Goal: Transaction & Acquisition: Purchase product/service

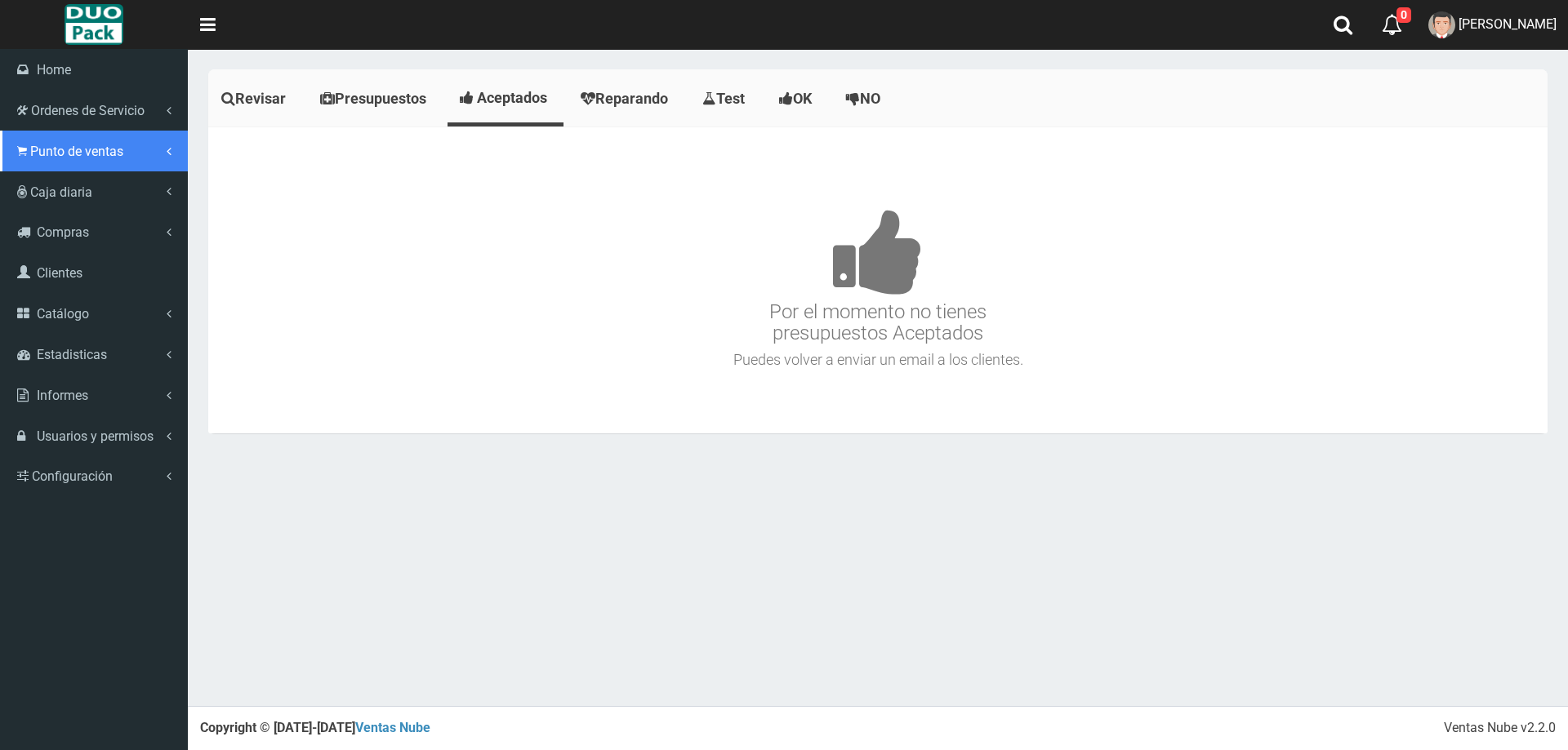
click at [42, 146] on span "Punto de ventas" at bounding box center [76, 152] width 93 height 16
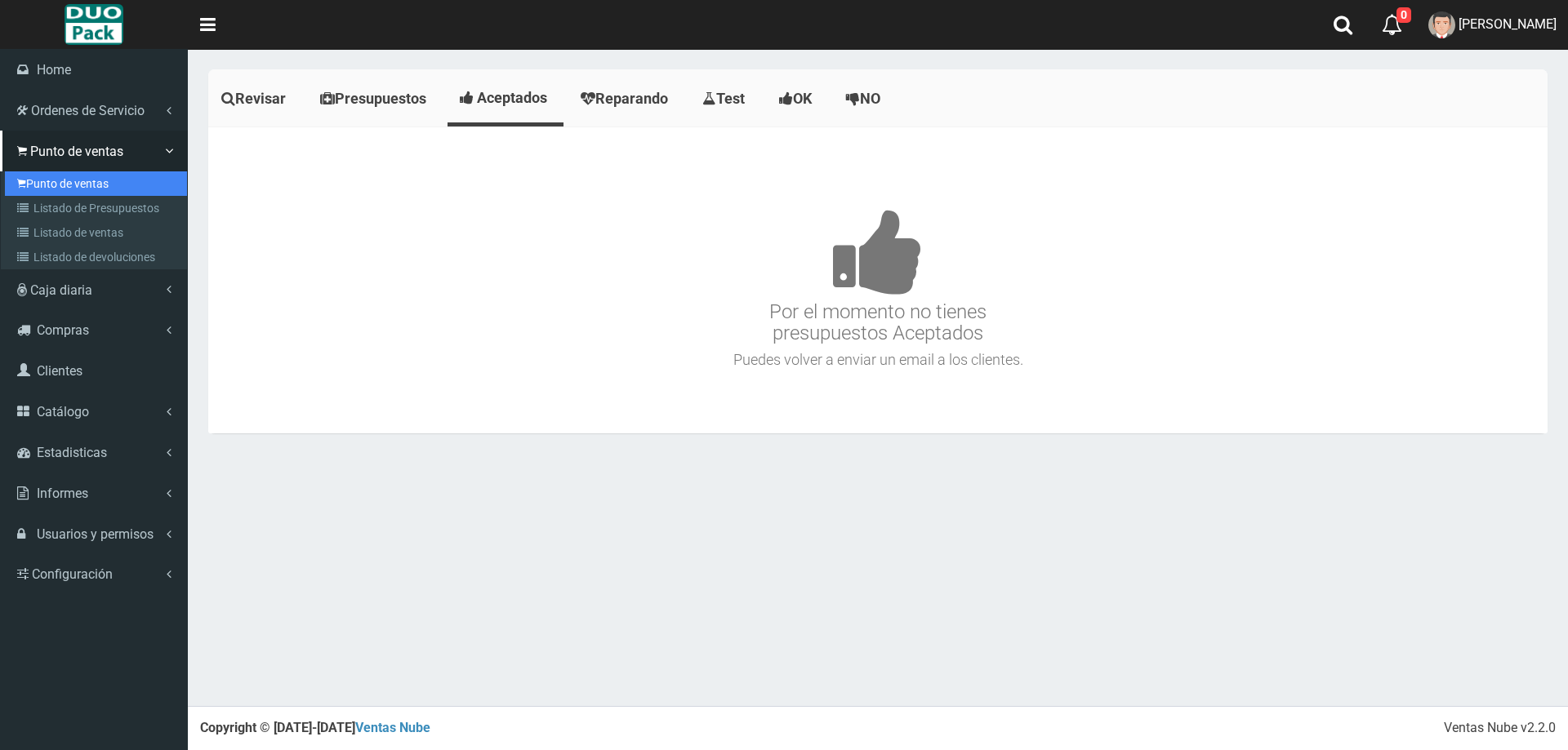
click at [86, 175] on link "Punto de ventas" at bounding box center [96, 183] width 182 height 24
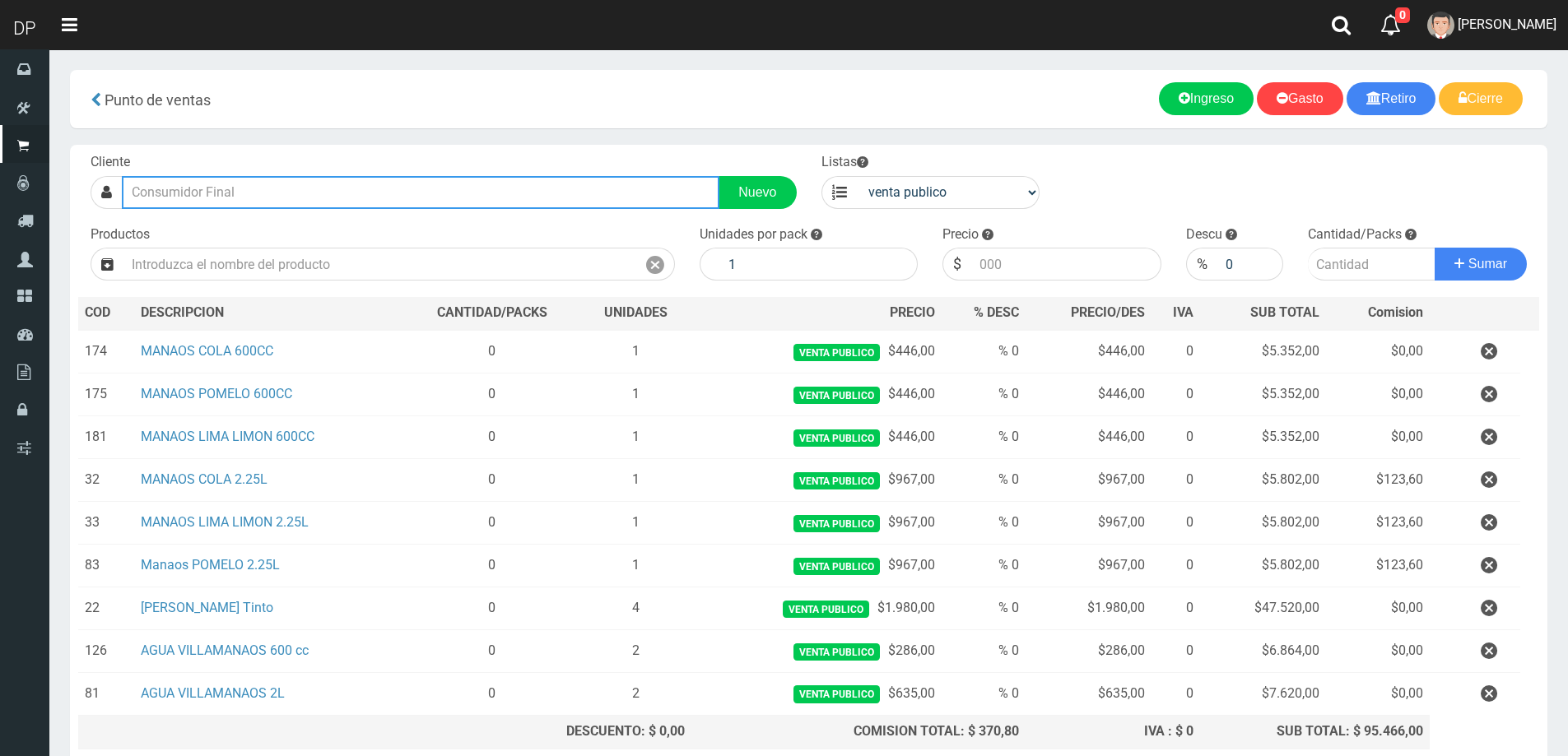
click at [282, 193] on input "text" at bounding box center [421, 192] width 597 height 33
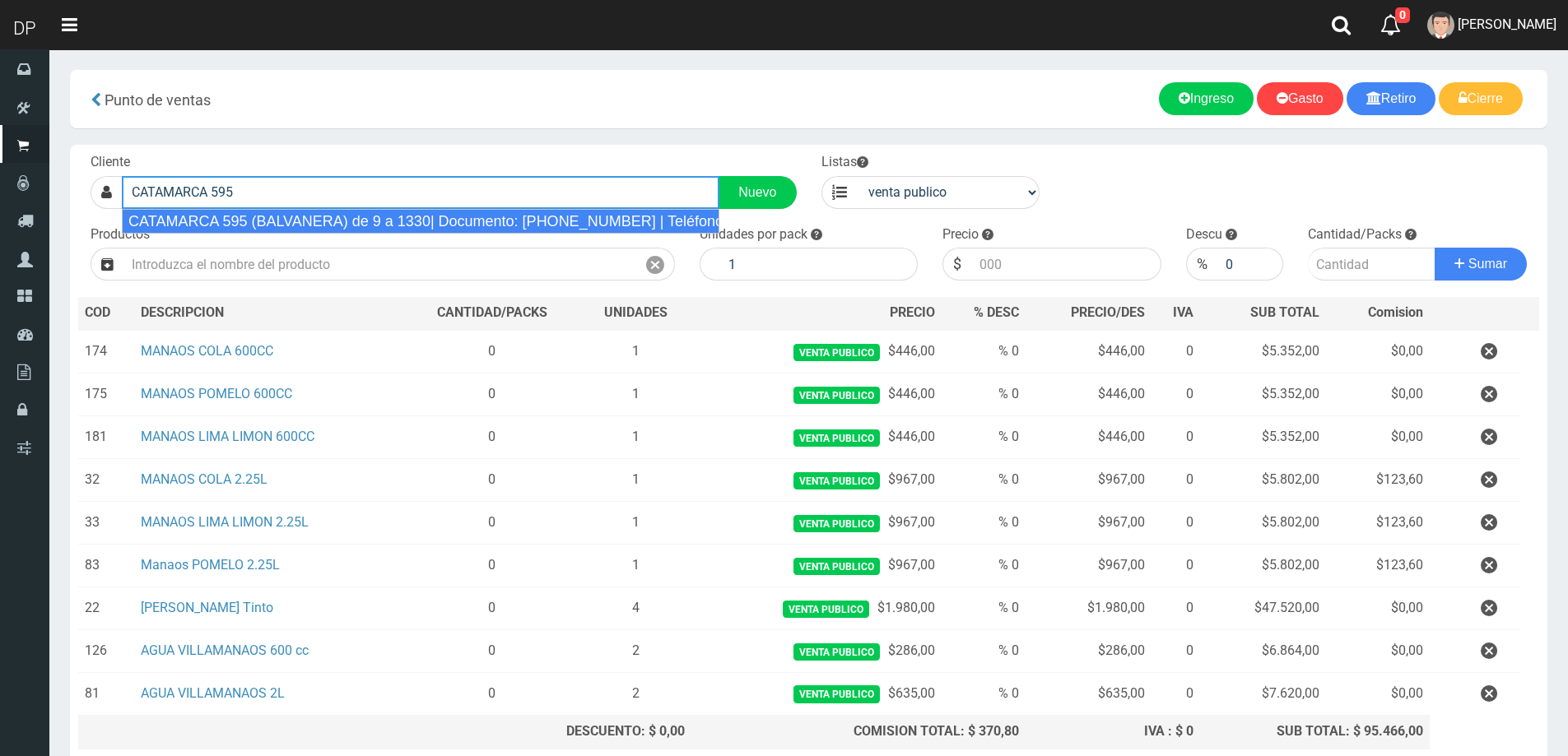
click at [296, 216] on div "CATAMARCA 595 (BALVANERA) de 9 a 1330| Documento: [PHONE_NUMBER] | Teléfono:" at bounding box center [421, 221] width 597 height 25
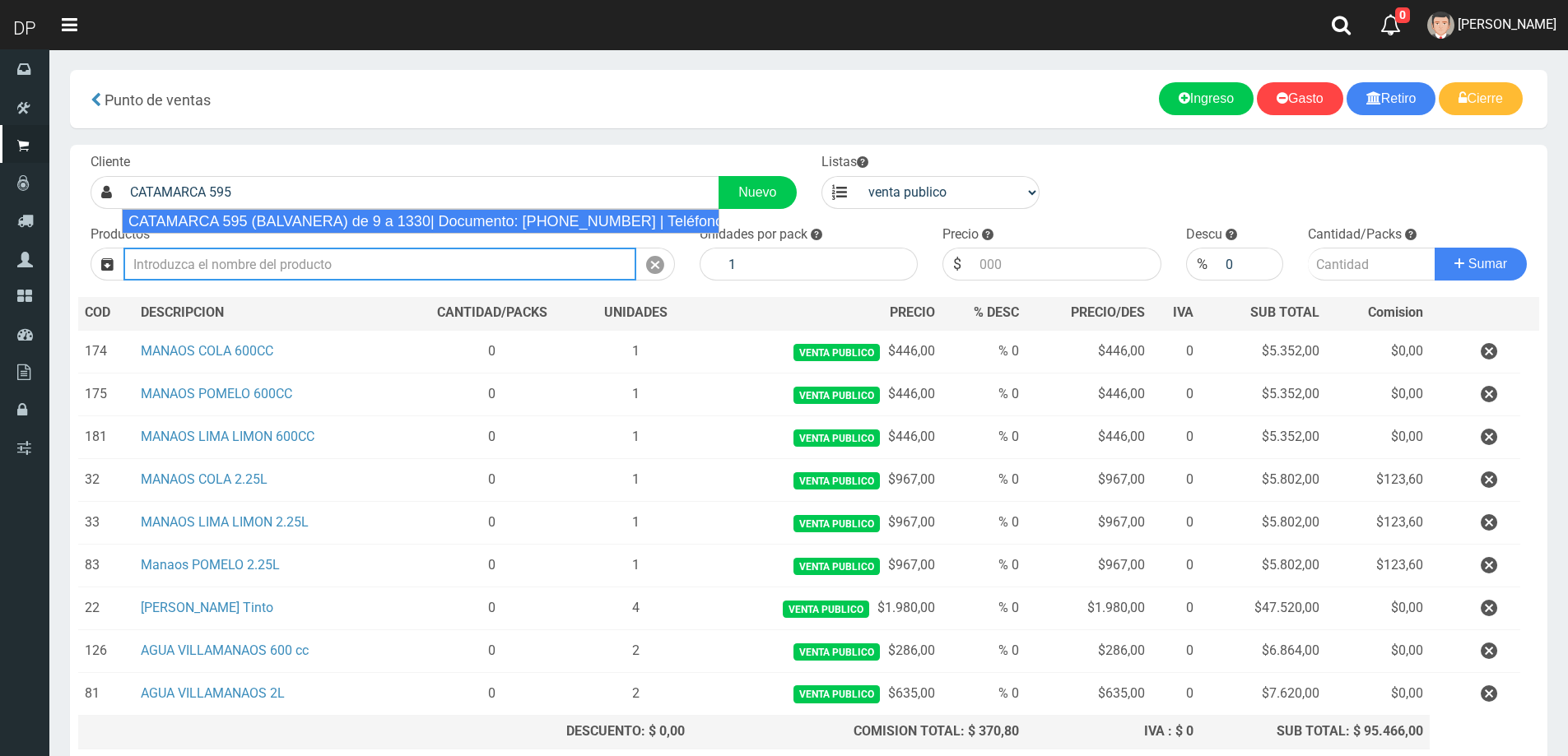
type input "CATAMARCA 595 (BALVANERA) de 9 a 1330| Documento: [PHONE_NUMBER] | Teléfono:"
select select "2"
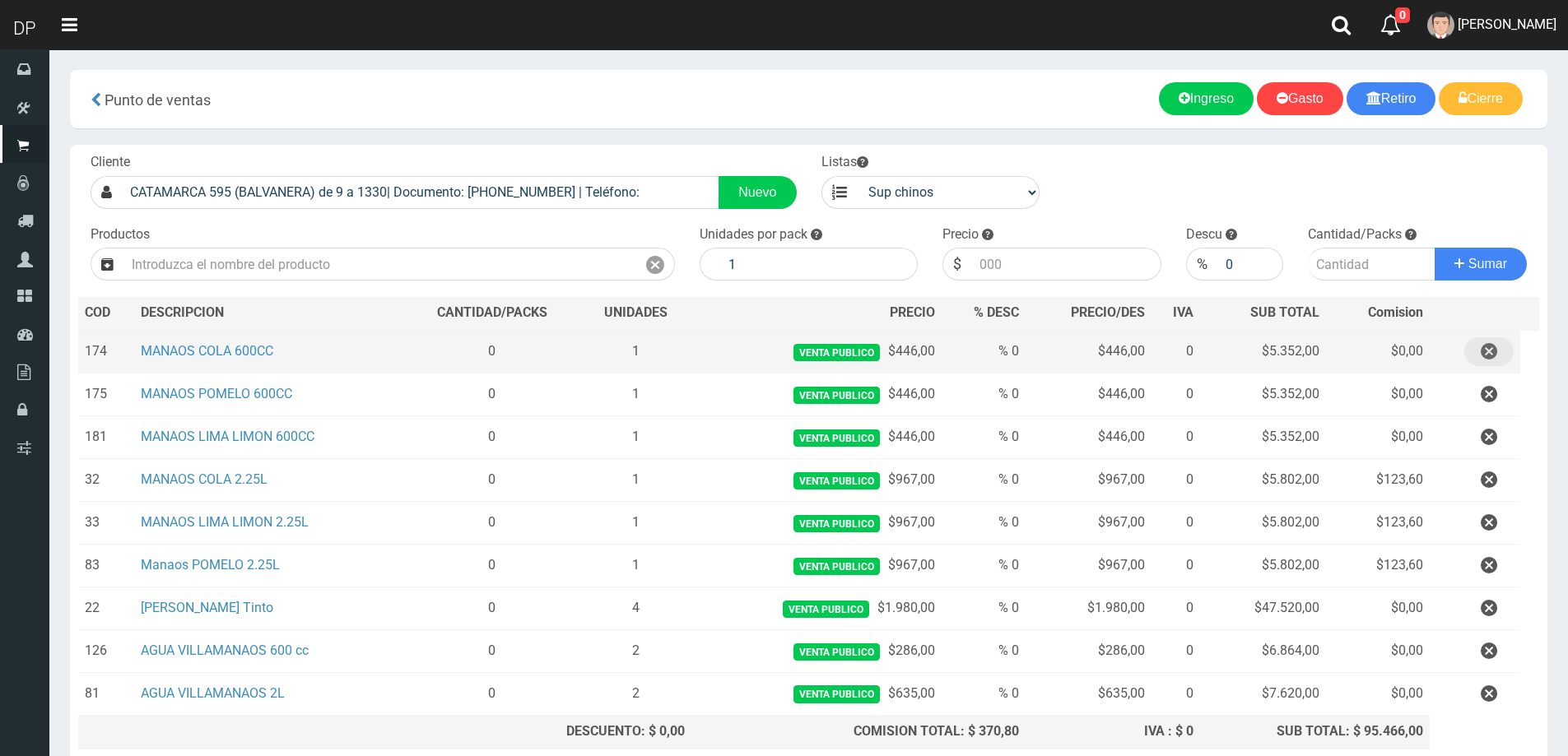
click at [1499, 358] on button "button" at bounding box center [1489, 351] width 49 height 29
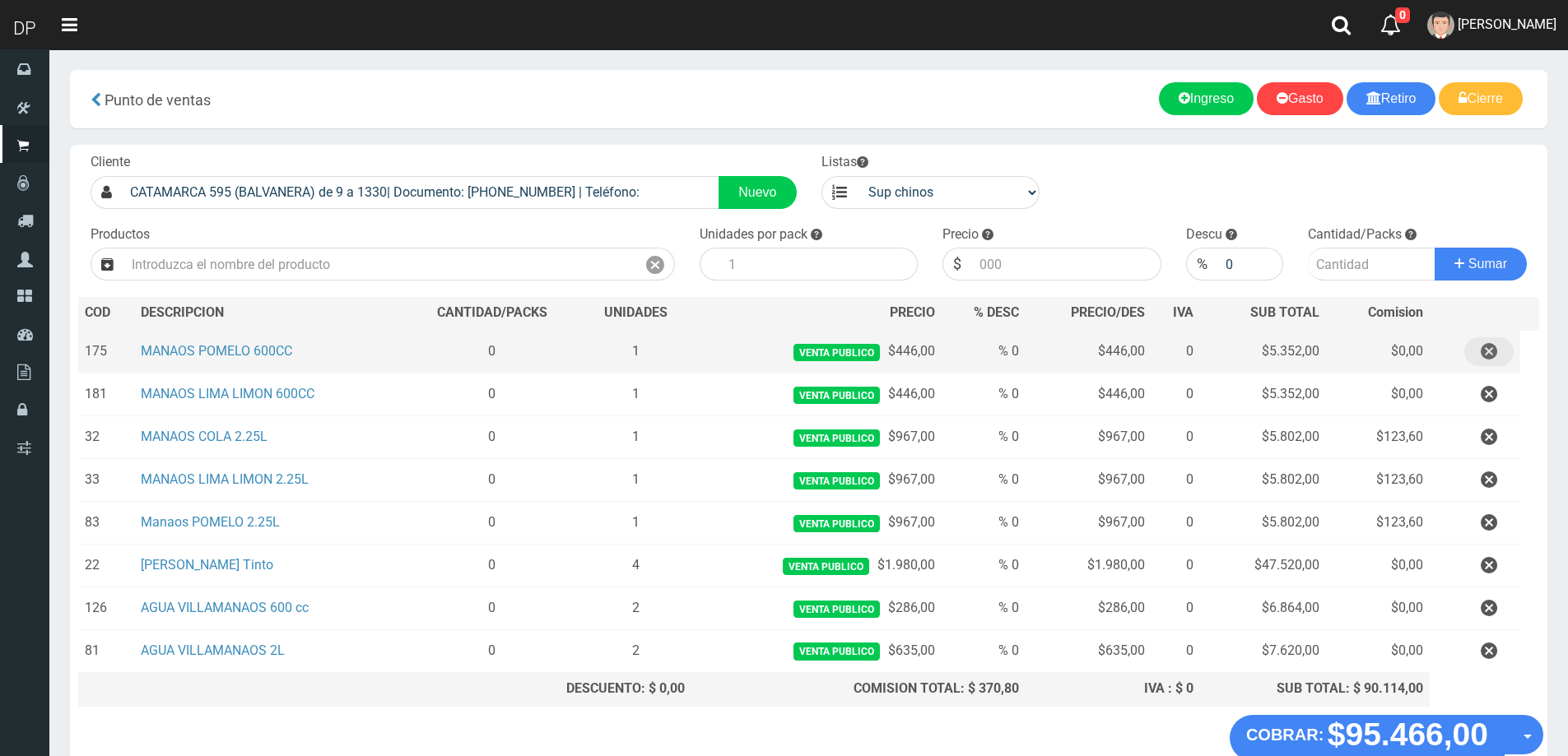
click at [1486, 345] on icon "button" at bounding box center [1488, 351] width 17 height 29
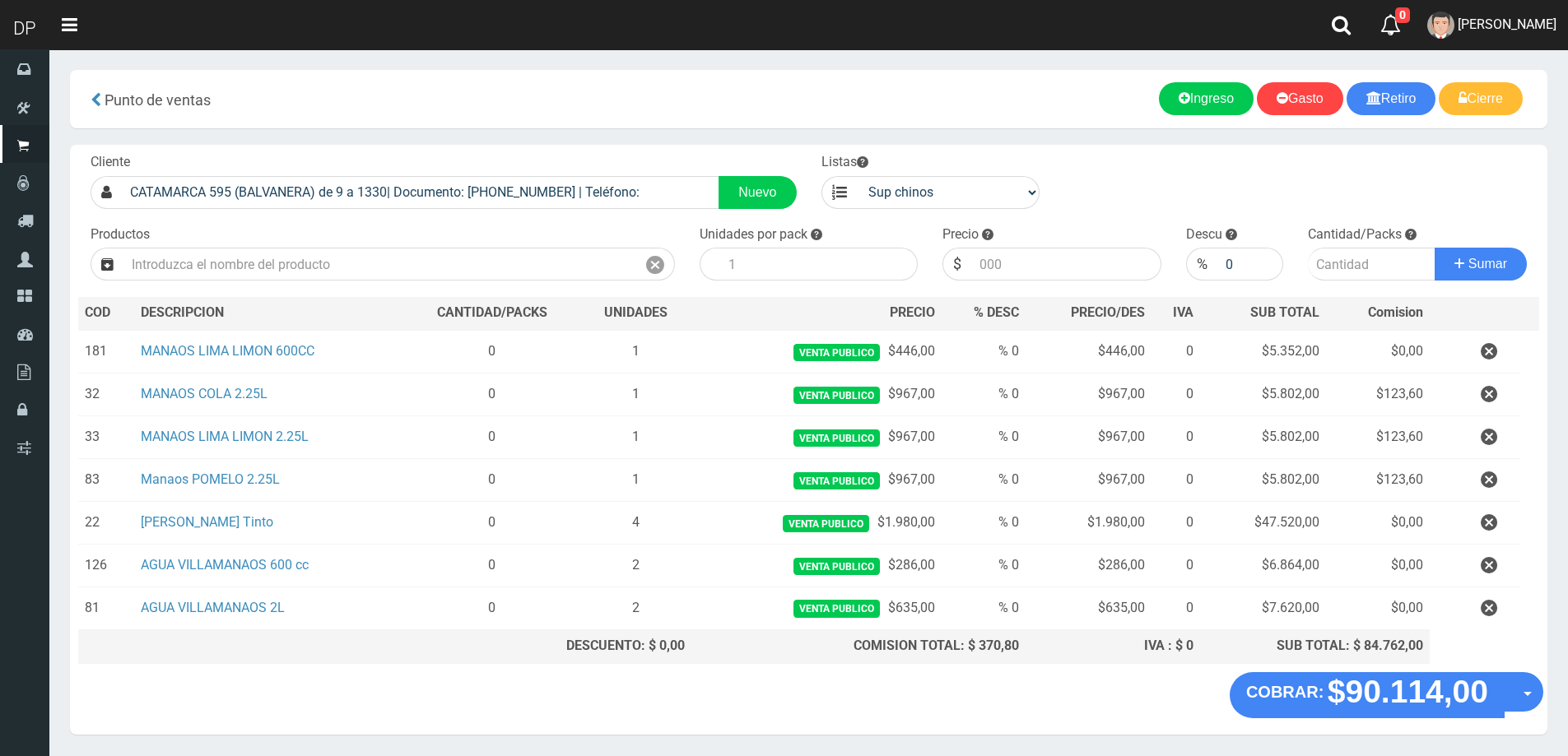
click at [1486, 345] on icon "button" at bounding box center [1488, 351] width 17 height 29
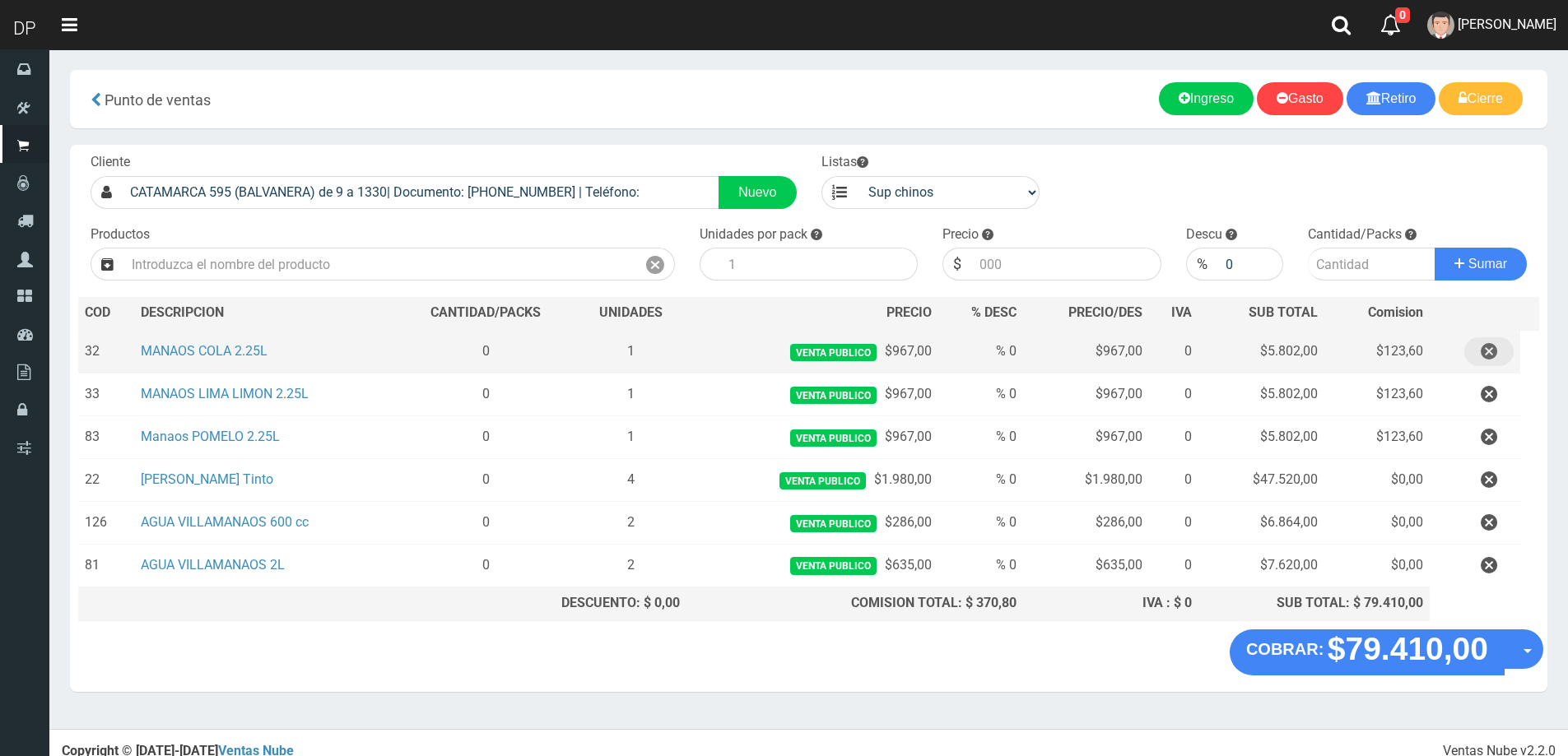
click at [1485, 351] on icon "button" at bounding box center [1488, 351] width 17 height 29
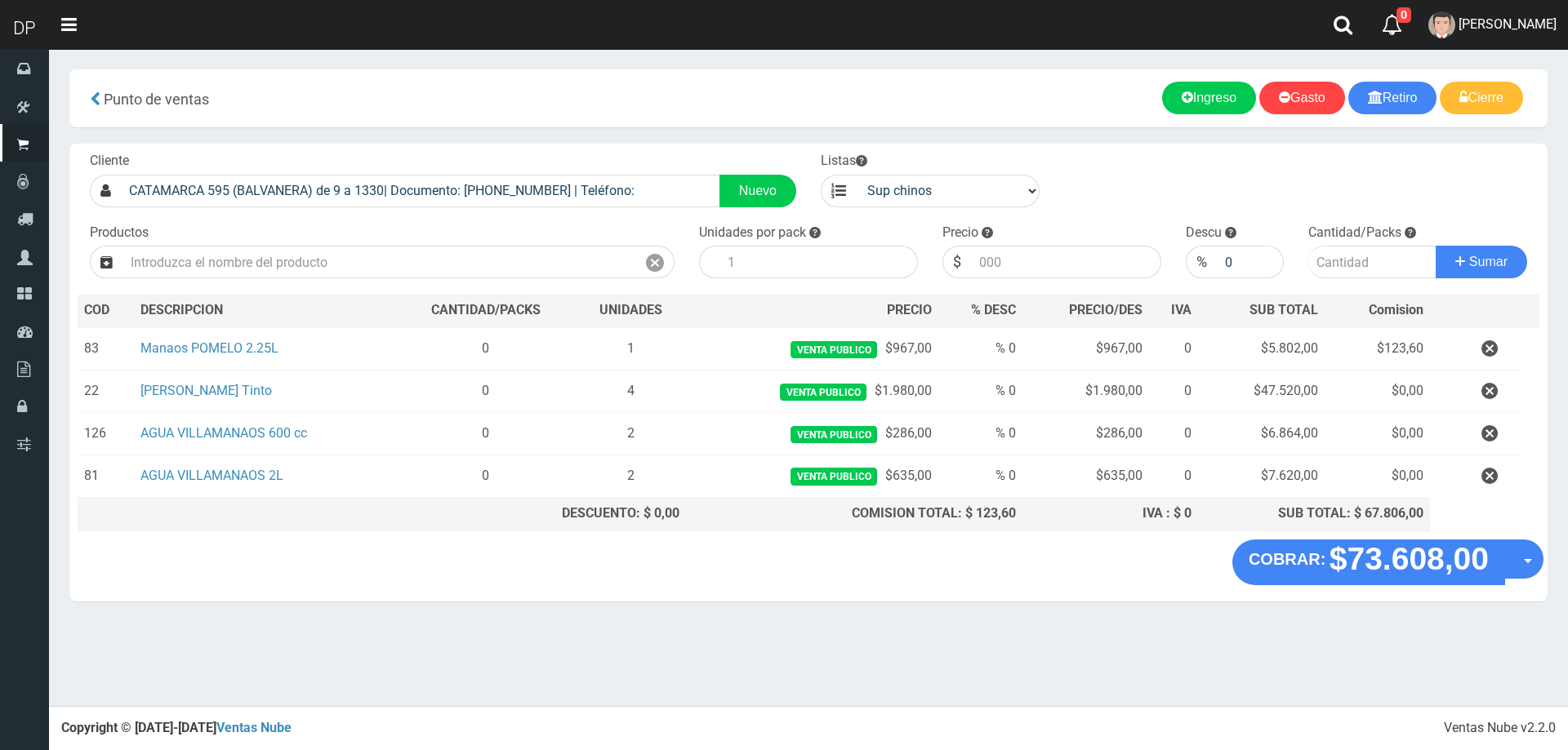
click at [1474, 348] on button "button" at bounding box center [1490, 348] width 49 height 28
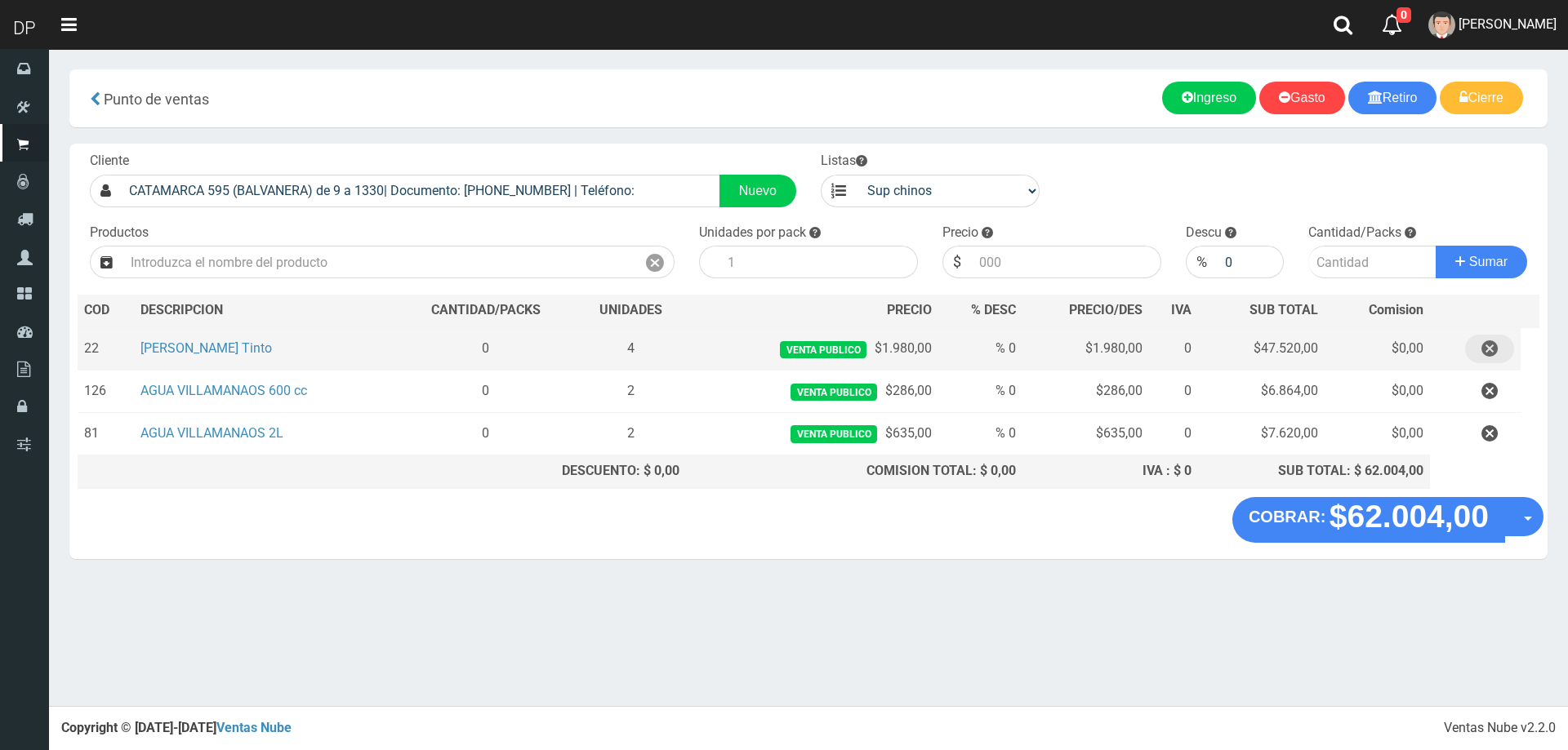
click at [1493, 342] on icon "button" at bounding box center [1490, 348] width 17 height 28
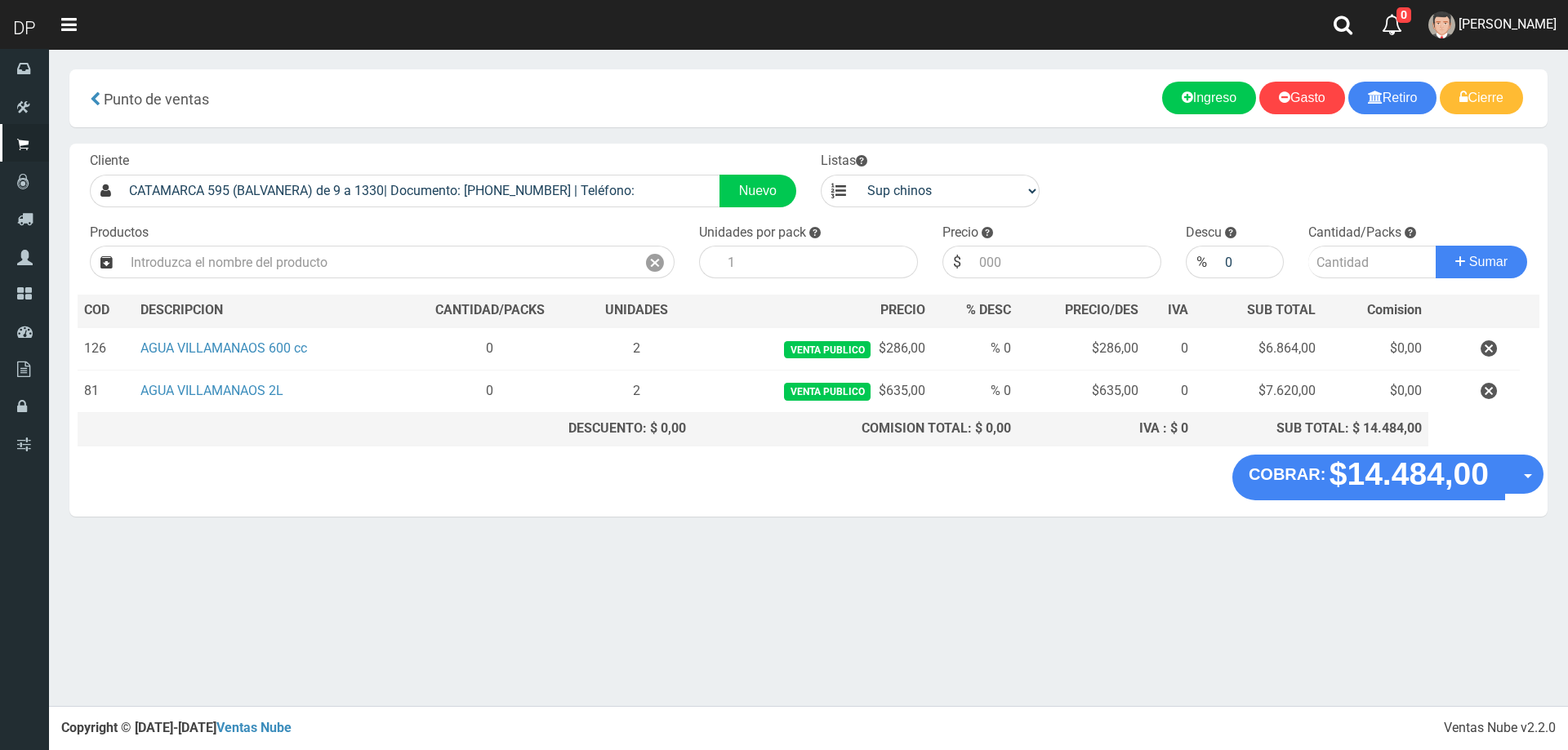
click at [1493, 342] on icon "button" at bounding box center [1489, 348] width 17 height 28
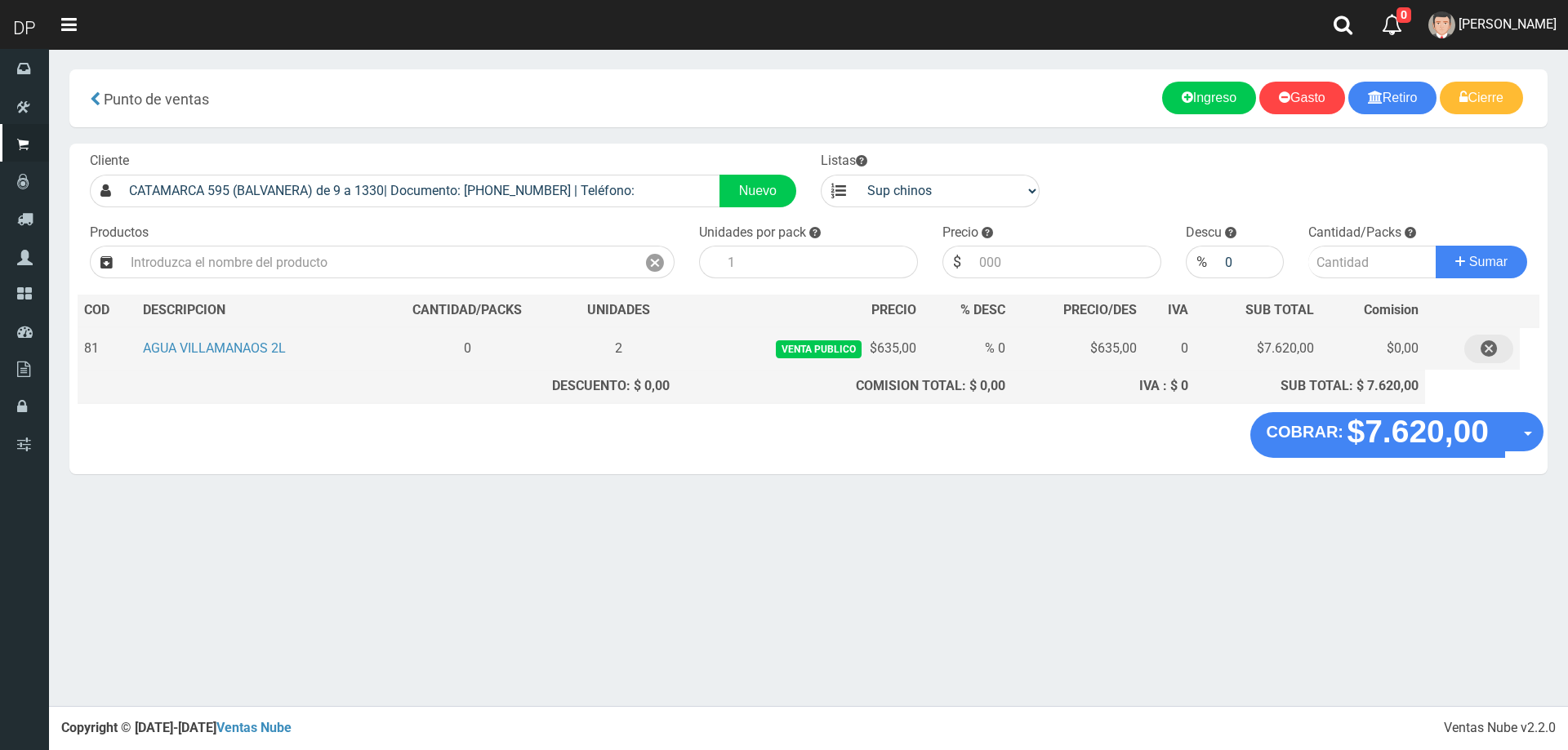
click at [1493, 342] on icon "button" at bounding box center [1489, 348] width 17 height 28
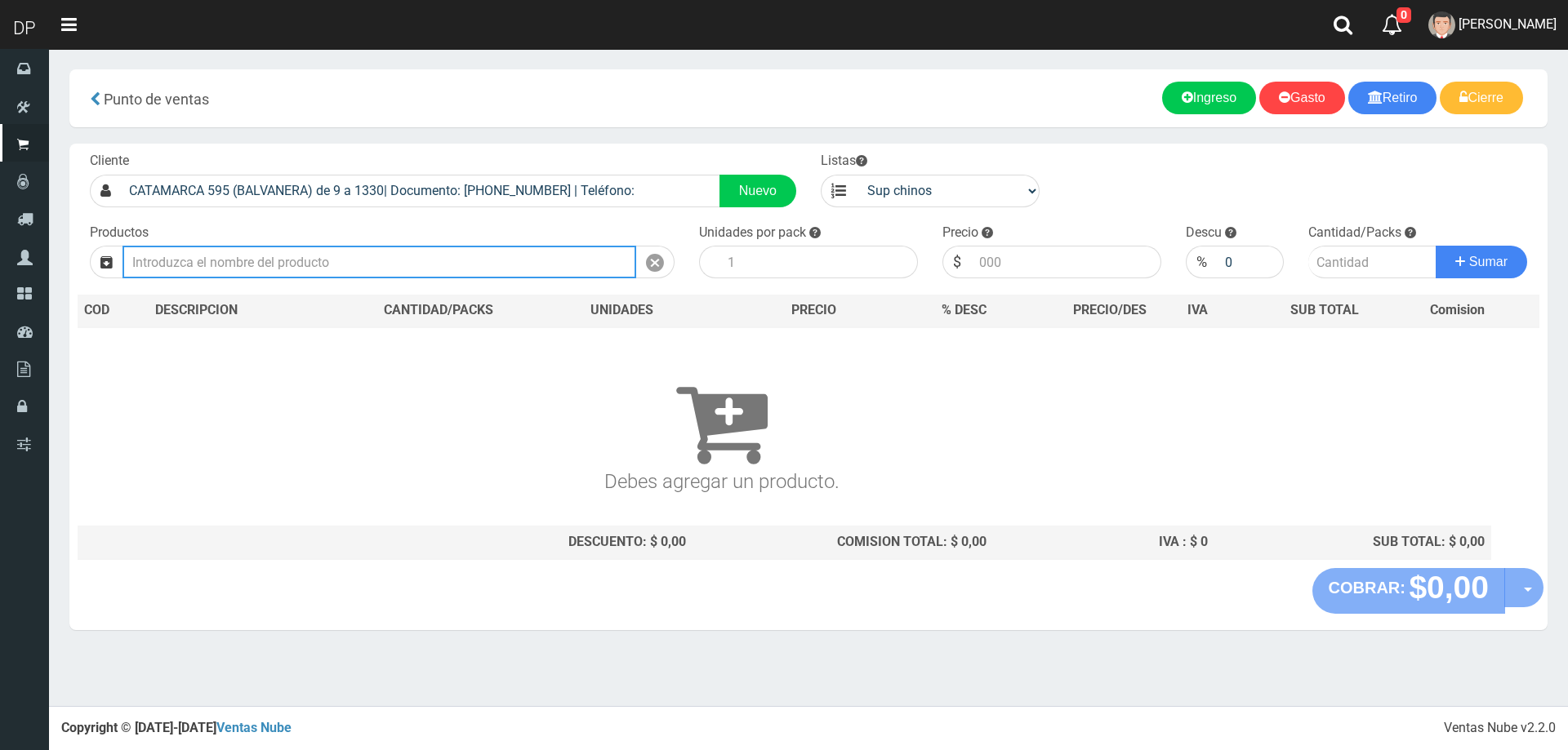
click at [249, 265] on input "text" at bounding box center [379, 261] width 514 height 32
click at [210, 261] on input "text" at bounding box center [379, 261] width 514 height 32
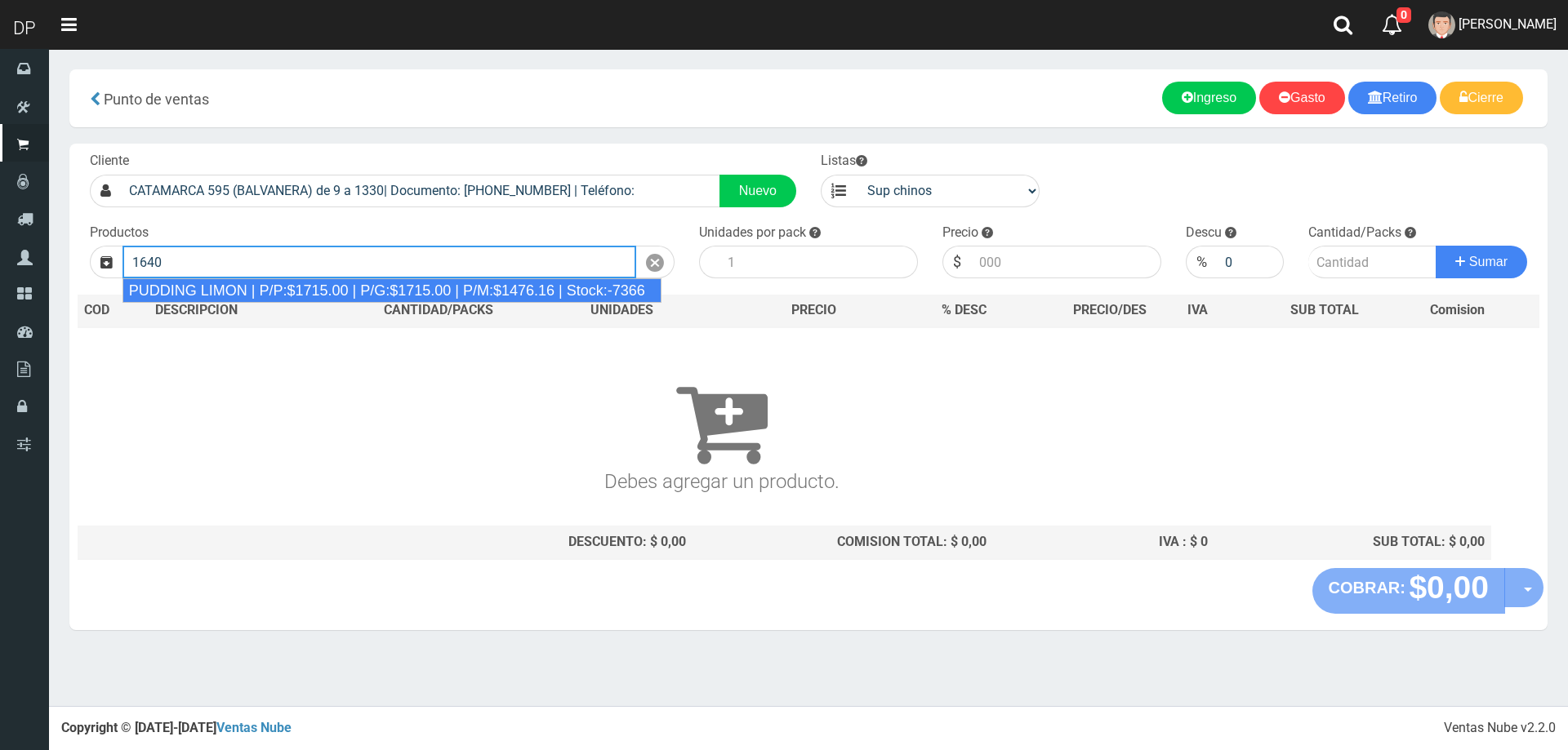
click at [244, 287] on div "PUDDING LIMON | P/P:$1715.00 | P/G:$1715.00 | P/M:$1476.16 | Stock:-7366" at bounding box center [391, 290] width 539 height 24
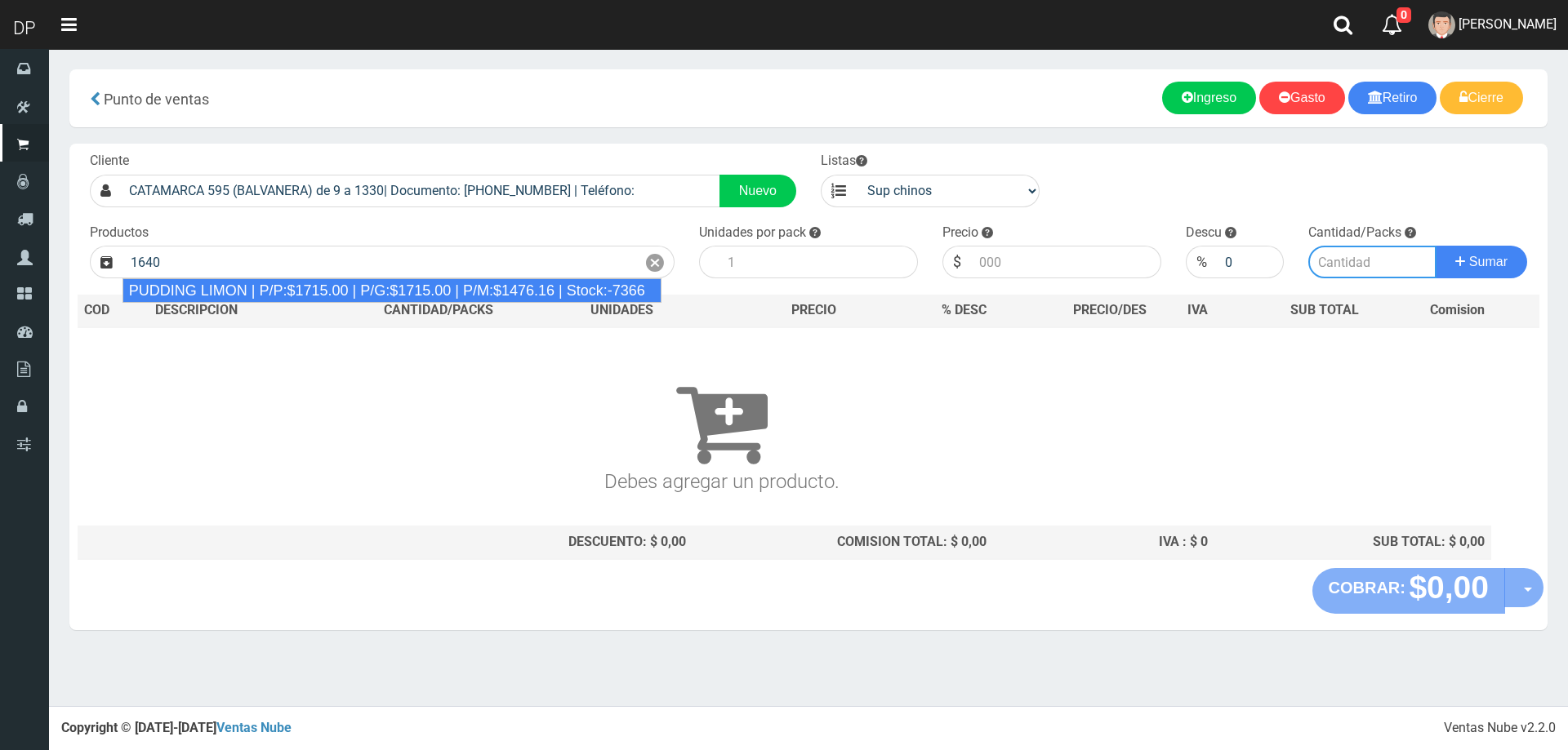
type input "PUDDING LIMON | P/P:$1715.00 | P/G:$1715.00 | P/M:$1476.16 | Stock:-7366"
type input "8"
type input "1715.00"
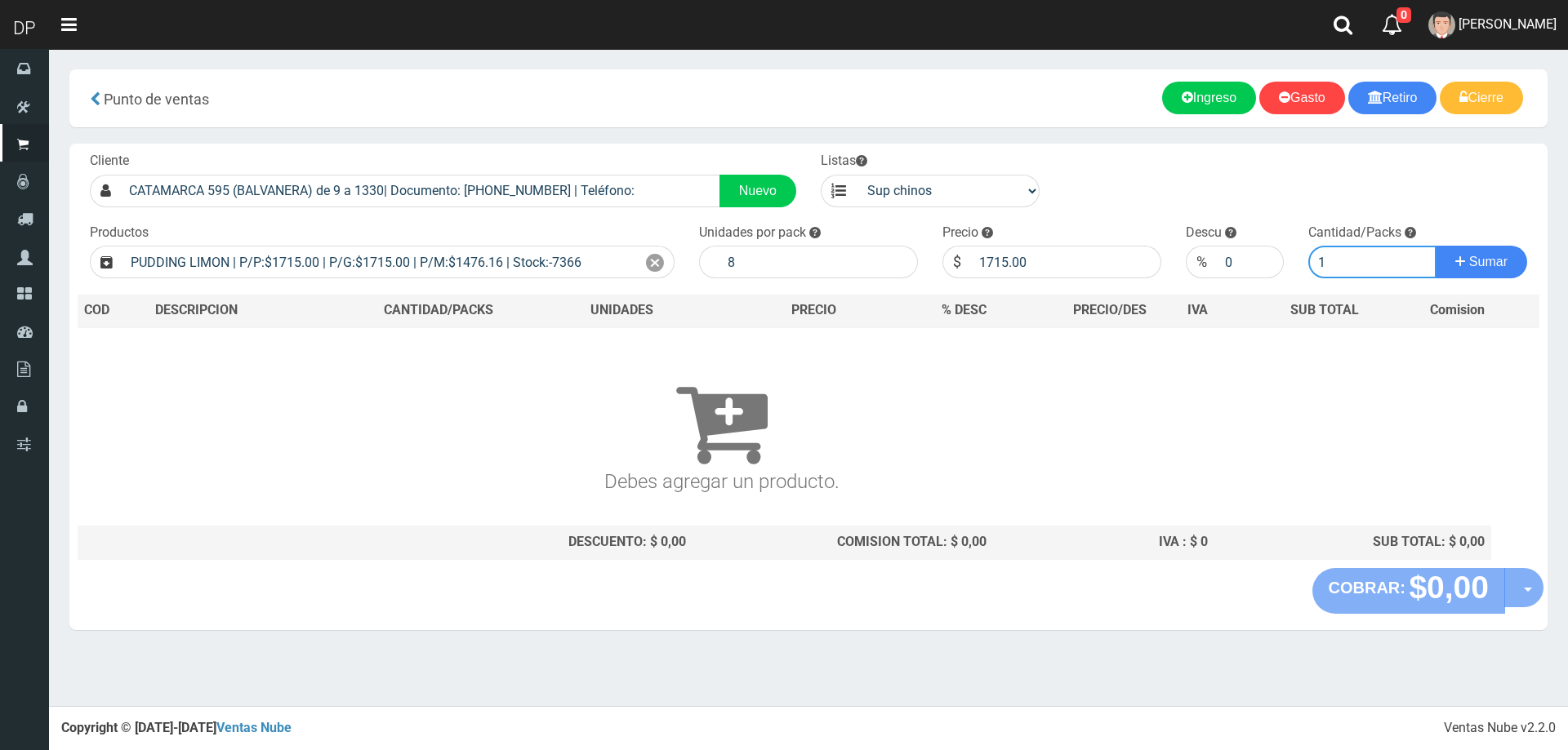
type input "1"
click at [1436, 245] on button "Sumar" at bounding box center [1482, 261] width 92 height 32
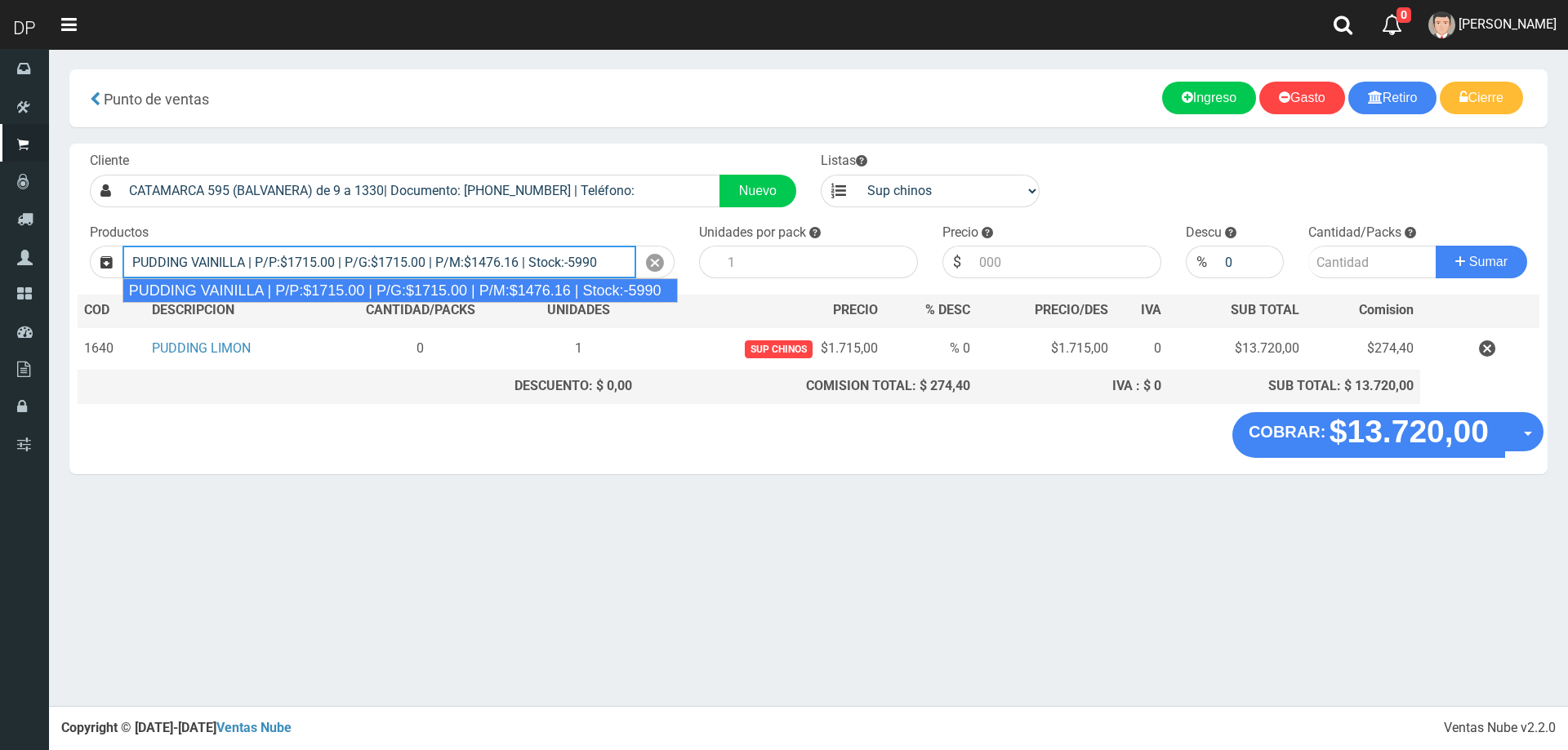
type input "PUDDING VAINILLA | P/P:$1715.00 | P/G:$1715.00 | P/M:$1476.16 | Stock:-5990"
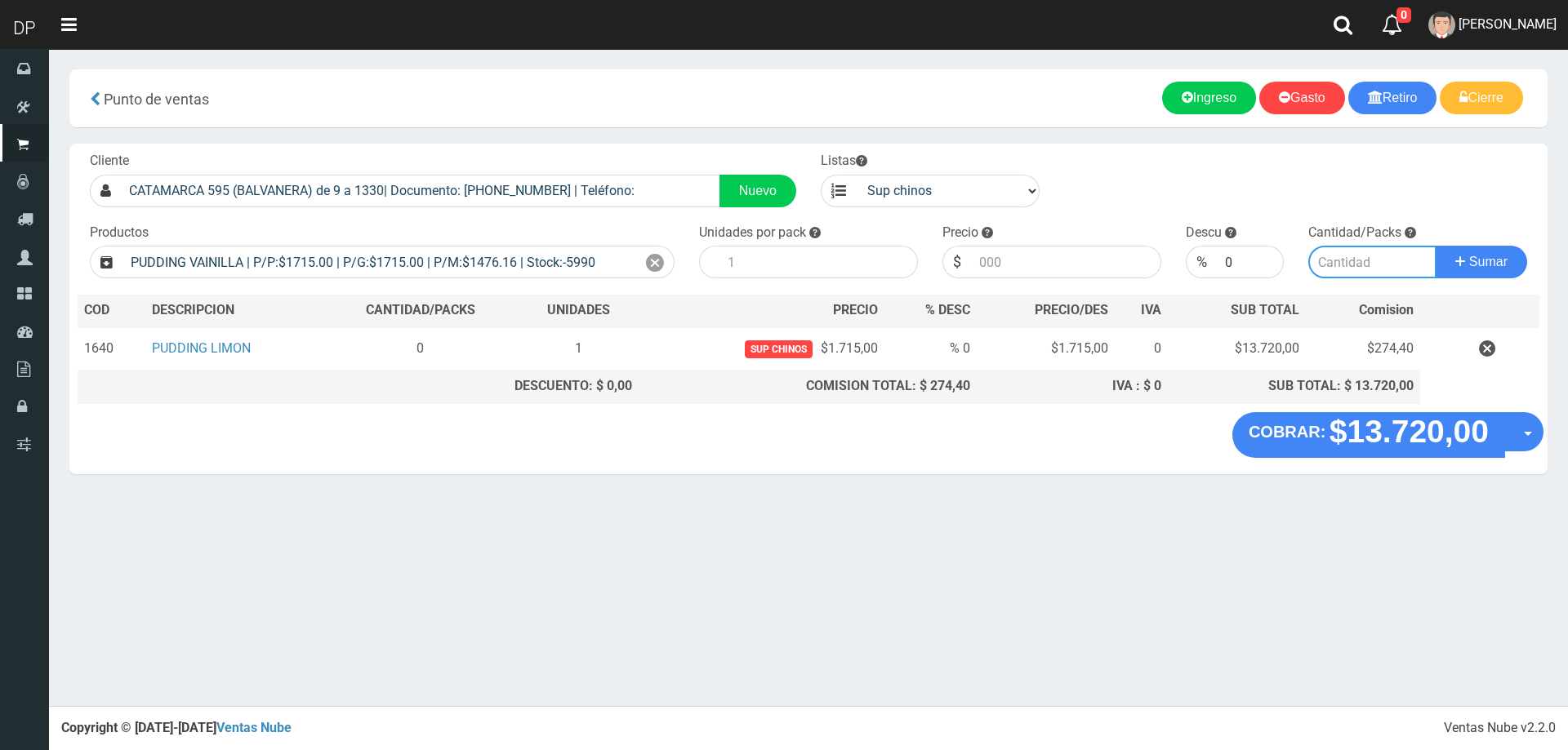
type input "8"
type input "1715.00"
type input "1"
click at [1436, 245] on button "Sumar" at bounding box center [1482, 261] width 92 height 32
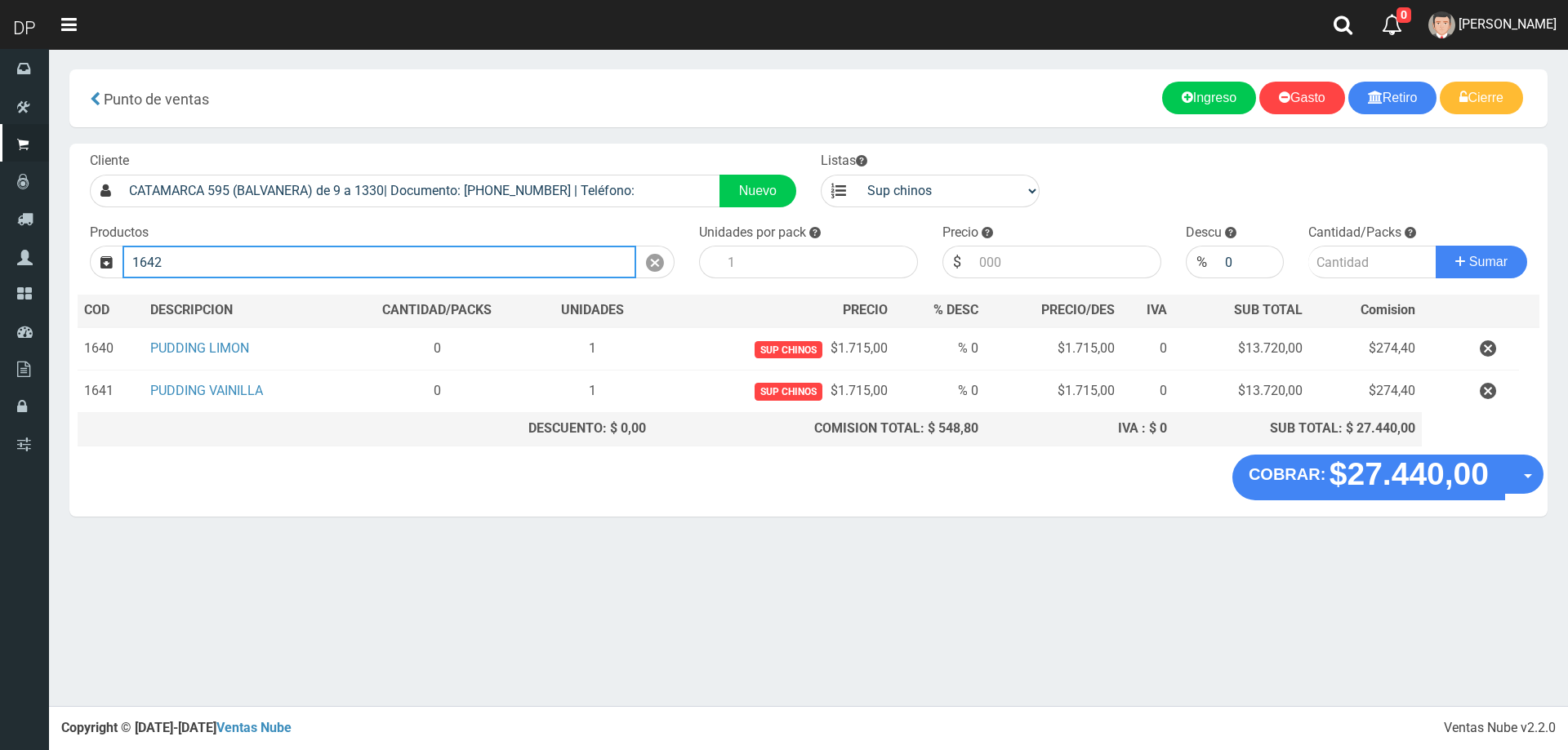
click at [1436, 245] on button "Sumar" at bounding box center [1482, 261] width 92 height 32
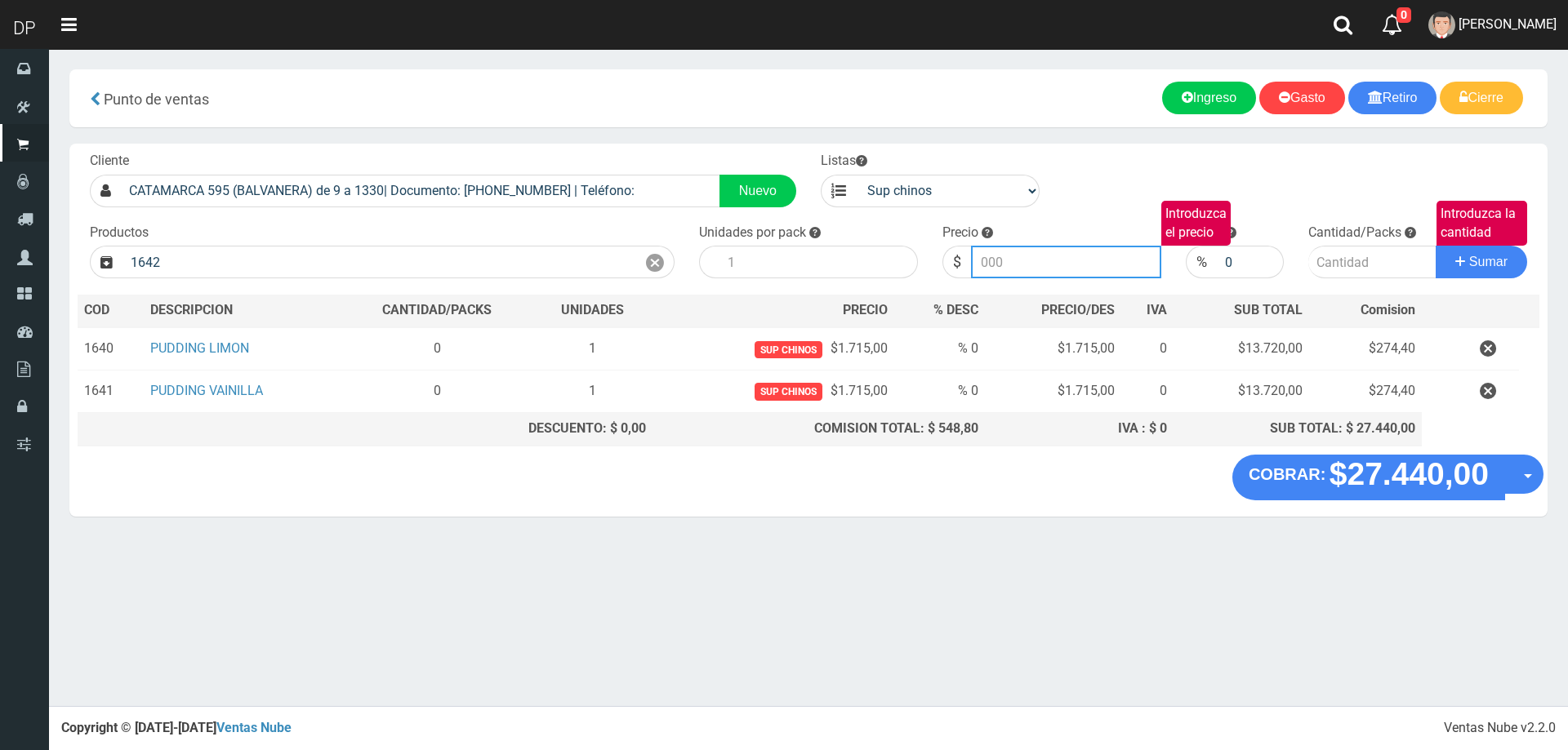
type input "PUDDING NARANJA | P/P:$1715.00 | P/G:$1715.00 | P/M:$1476.16 | Stock:-7720"
type input "1715.001"
click at [1436, 245] on button "Sumar" at bounding box center [1482, 261] width 92 height 32
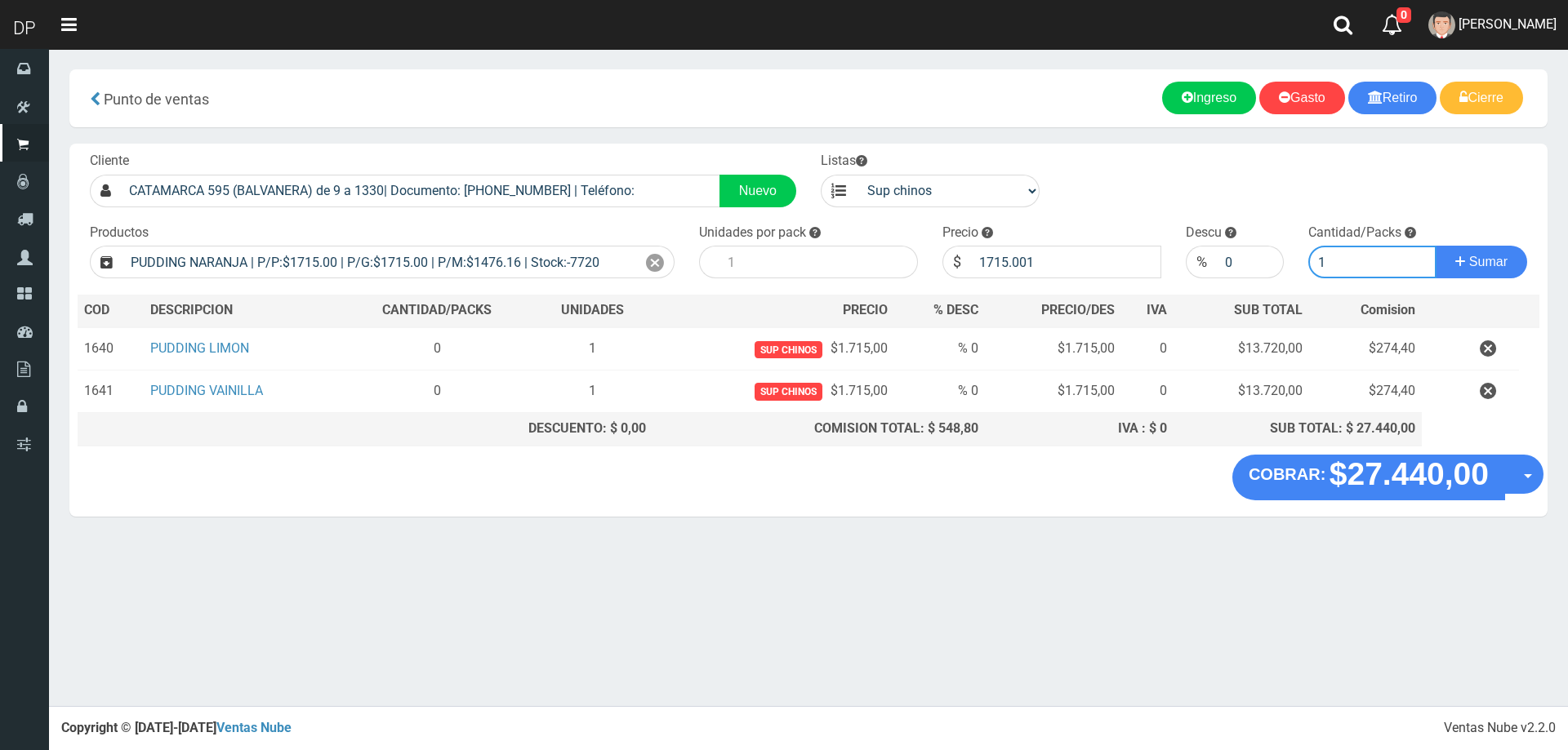
type input "1"
click at [1436, 245] on button "Sumar" at bounding box center [1482, 261] width 92 height 32
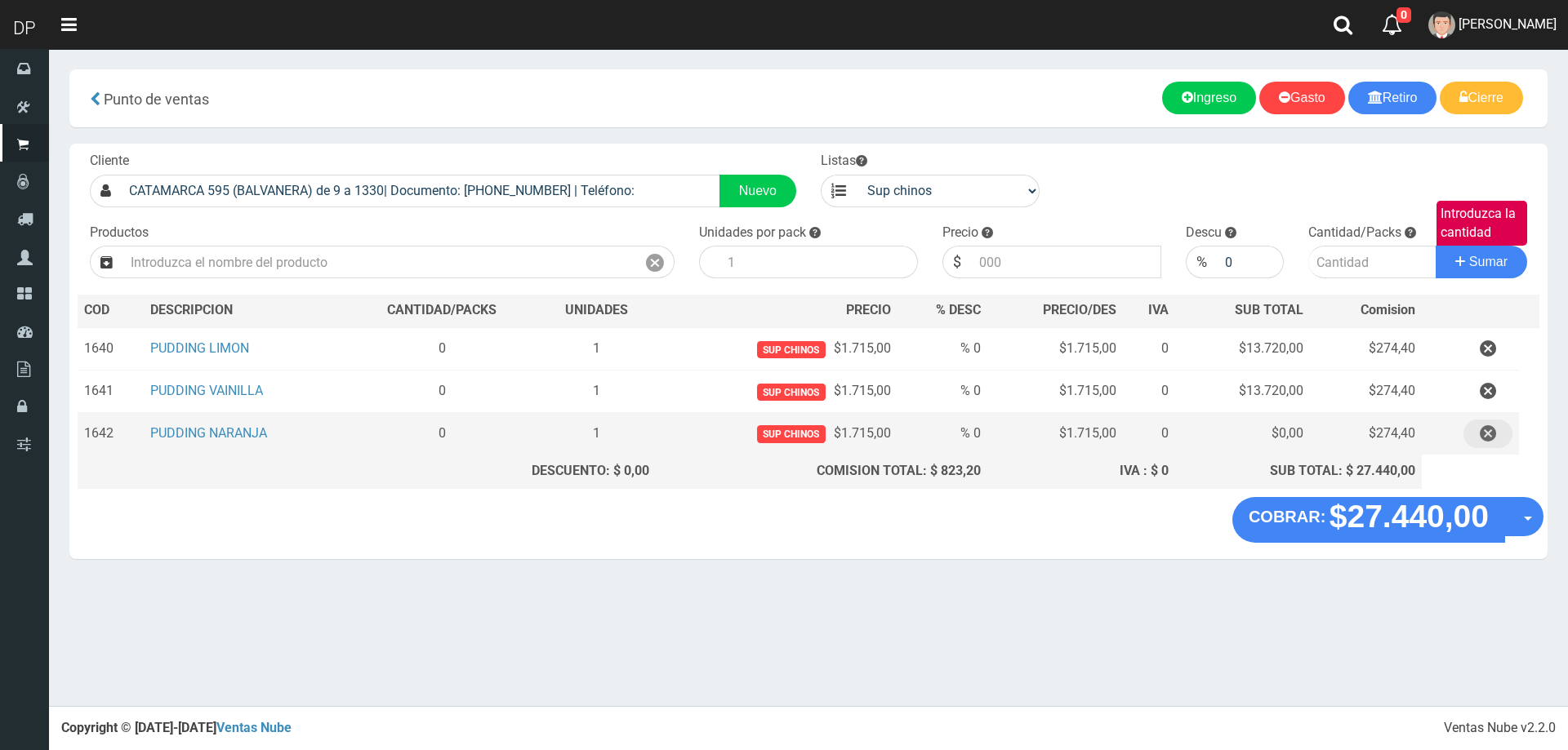
click at [1492, 434] on icon "button" at bounding box center [1488, 433] width 17 height 28
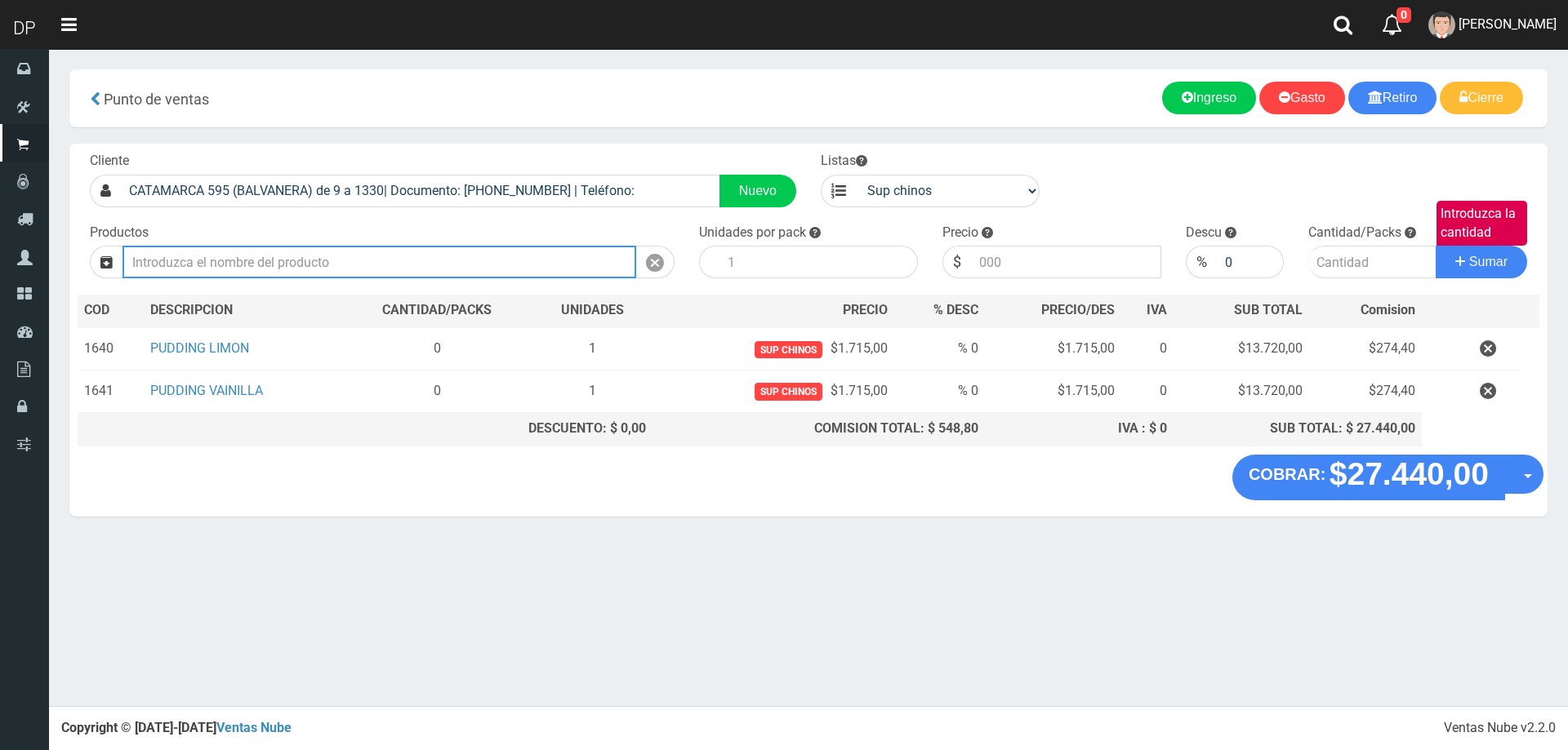
click at [374, 258] on input "text" at bounding box center [379, 261] width 514 height 32
click at [436, 258] on input "text" at bounding box center [379, 261] width 514 height 32
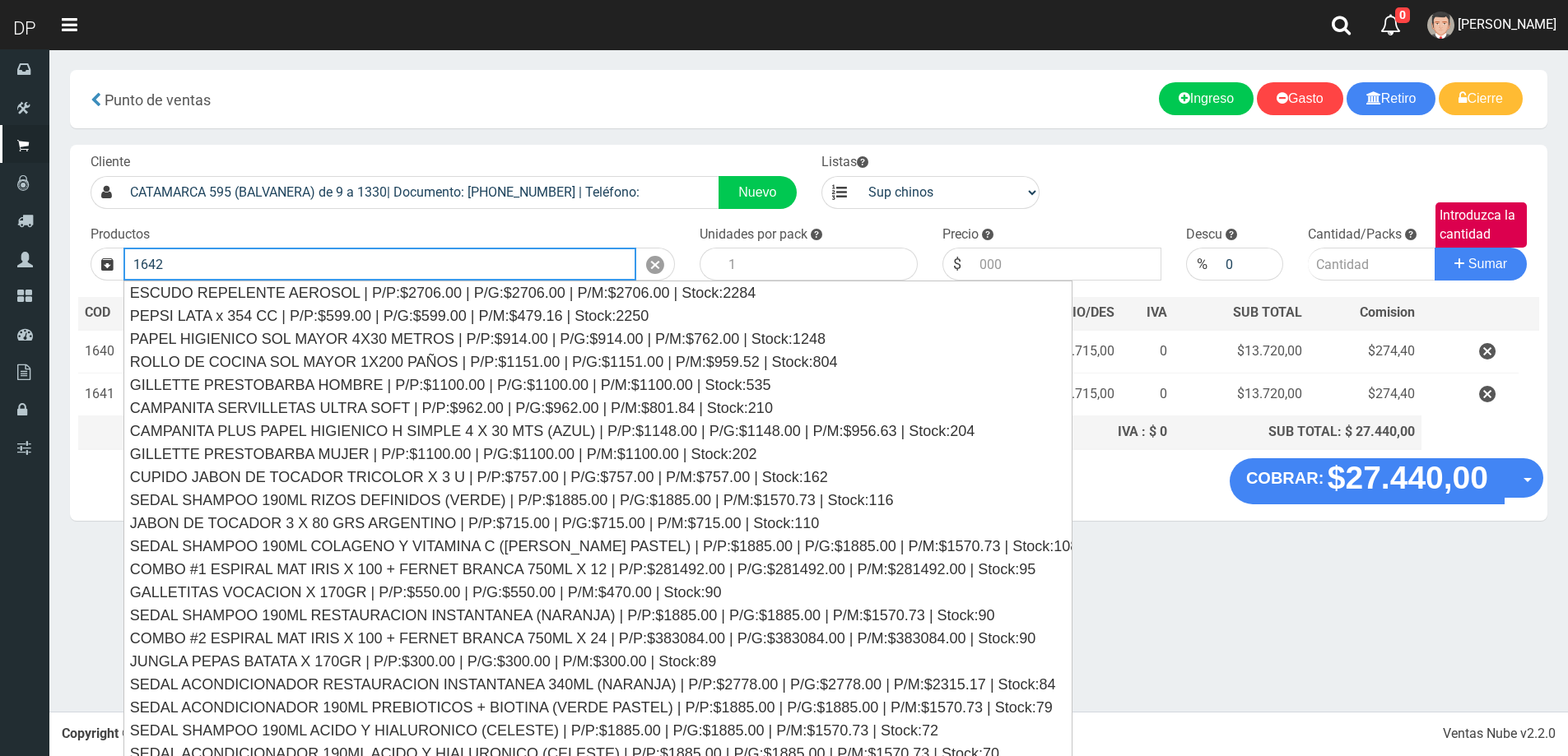
click at [1435, 247] on button "Sumar" at bounding box center [1481, 263] width 93 height 33
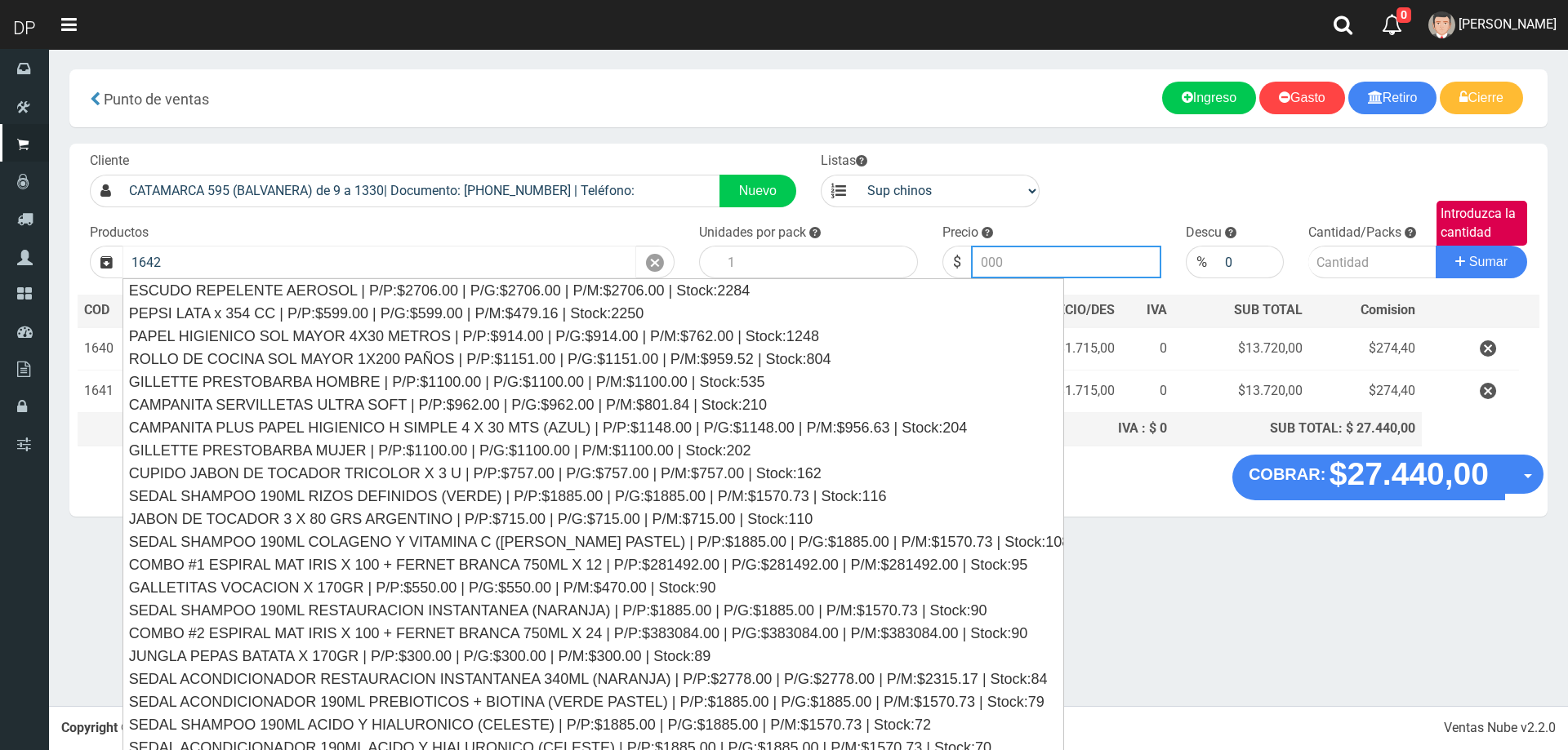
type input "PUDDING NARANJA | P/P:$1715.00 | P/G:$1715.00 | P/M:$1476.16 | Stock:-7719"
type input "1715.00"
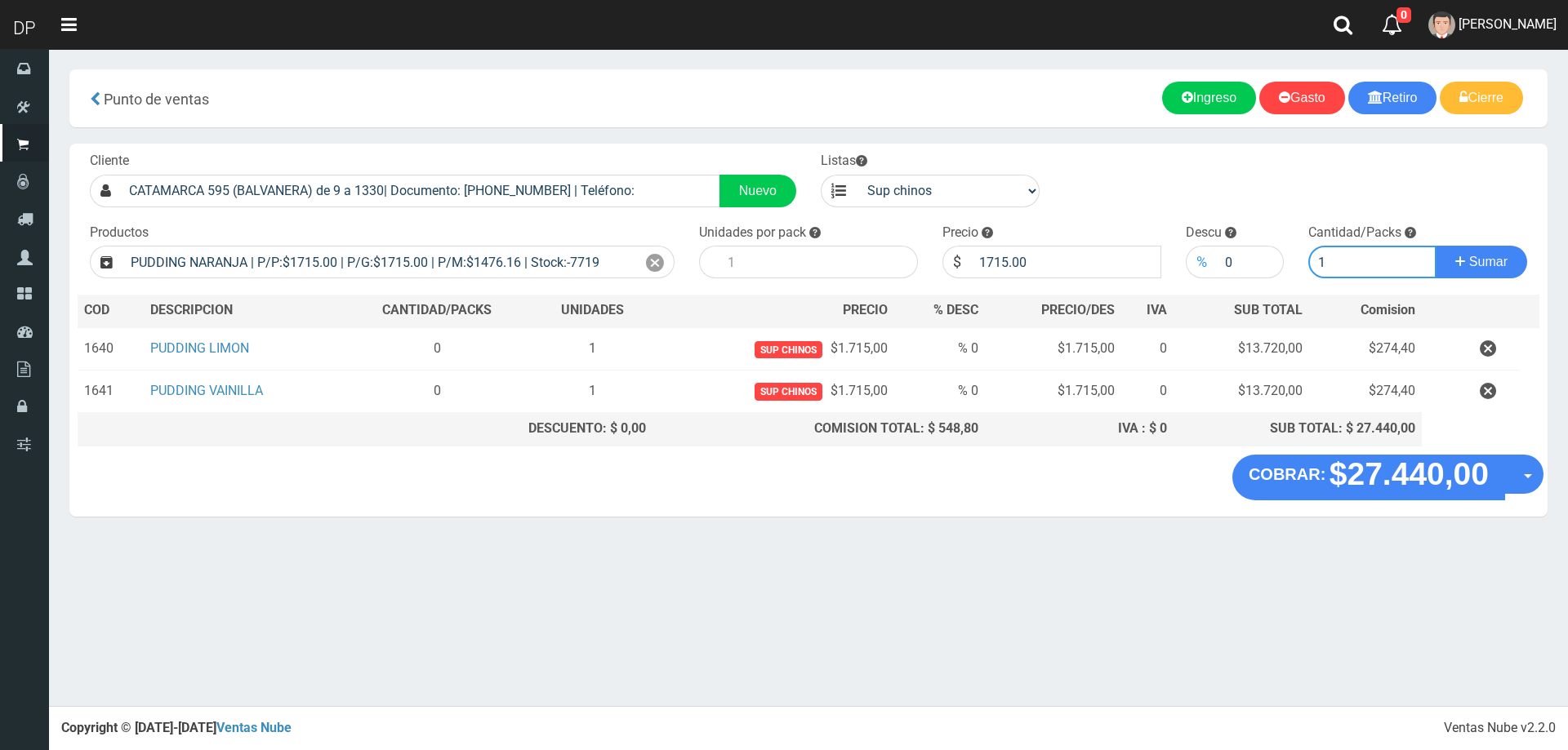
type input "1"
click at [1436, 245] on button "Sumar" at bounding box center [1482, 261] width 92 height 32
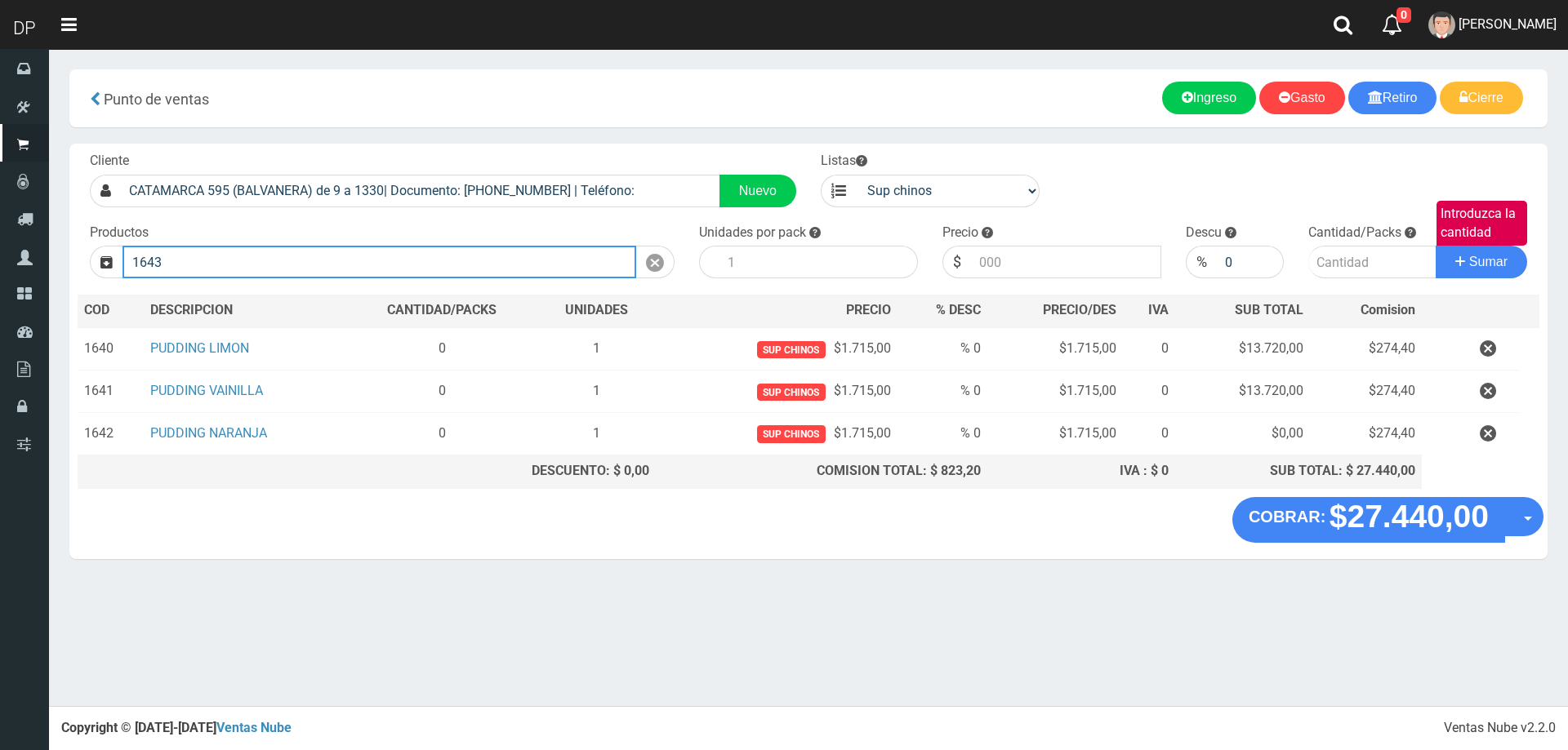
click at [332, 260] on input "1643" at bounding box center [379, 261] width 514 height 32
type input "1"
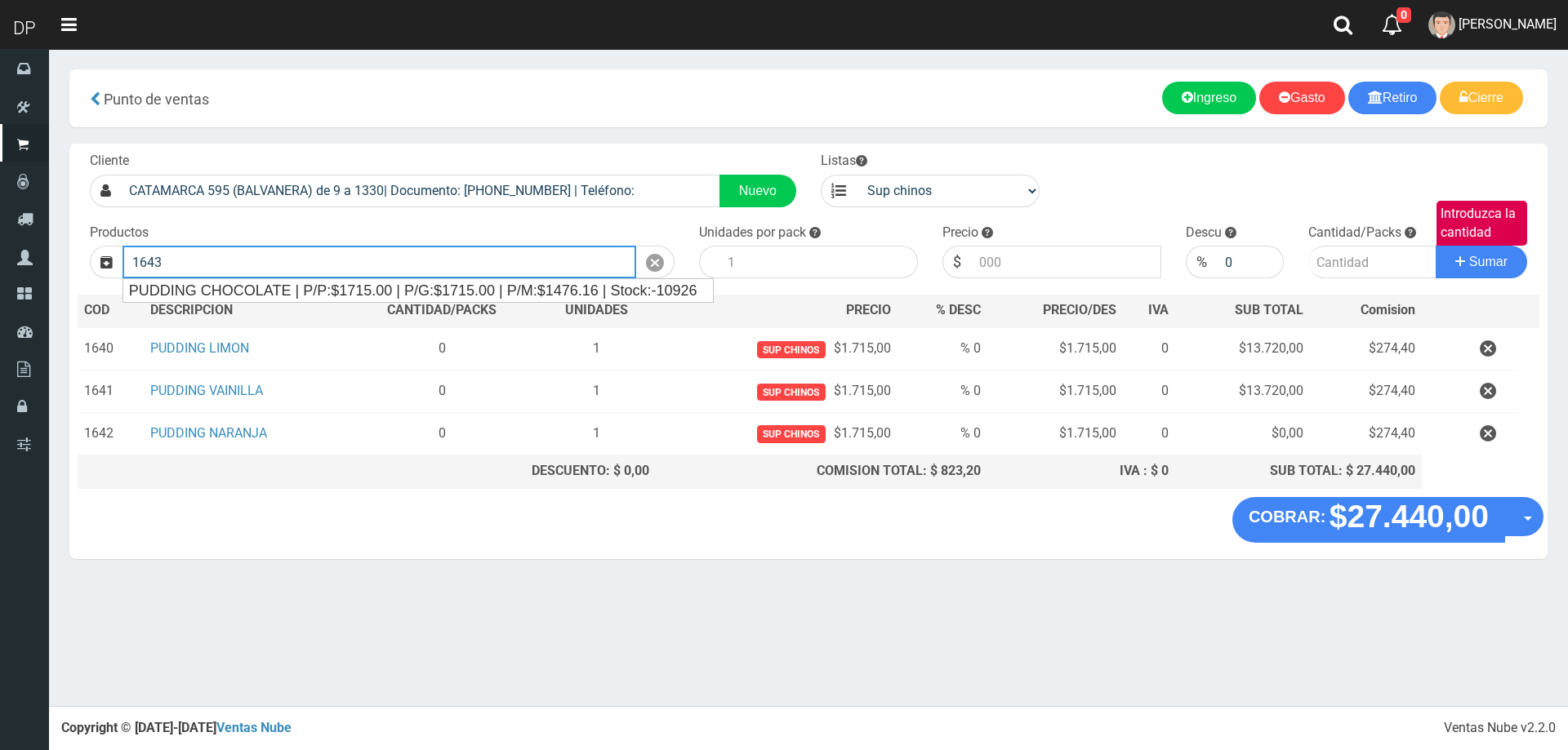
type input "PUDDING CHOCOLATE | P/P:$1715.00 | P/G:$1715.00 | P/M:$1476.16 | Stock:-10926"
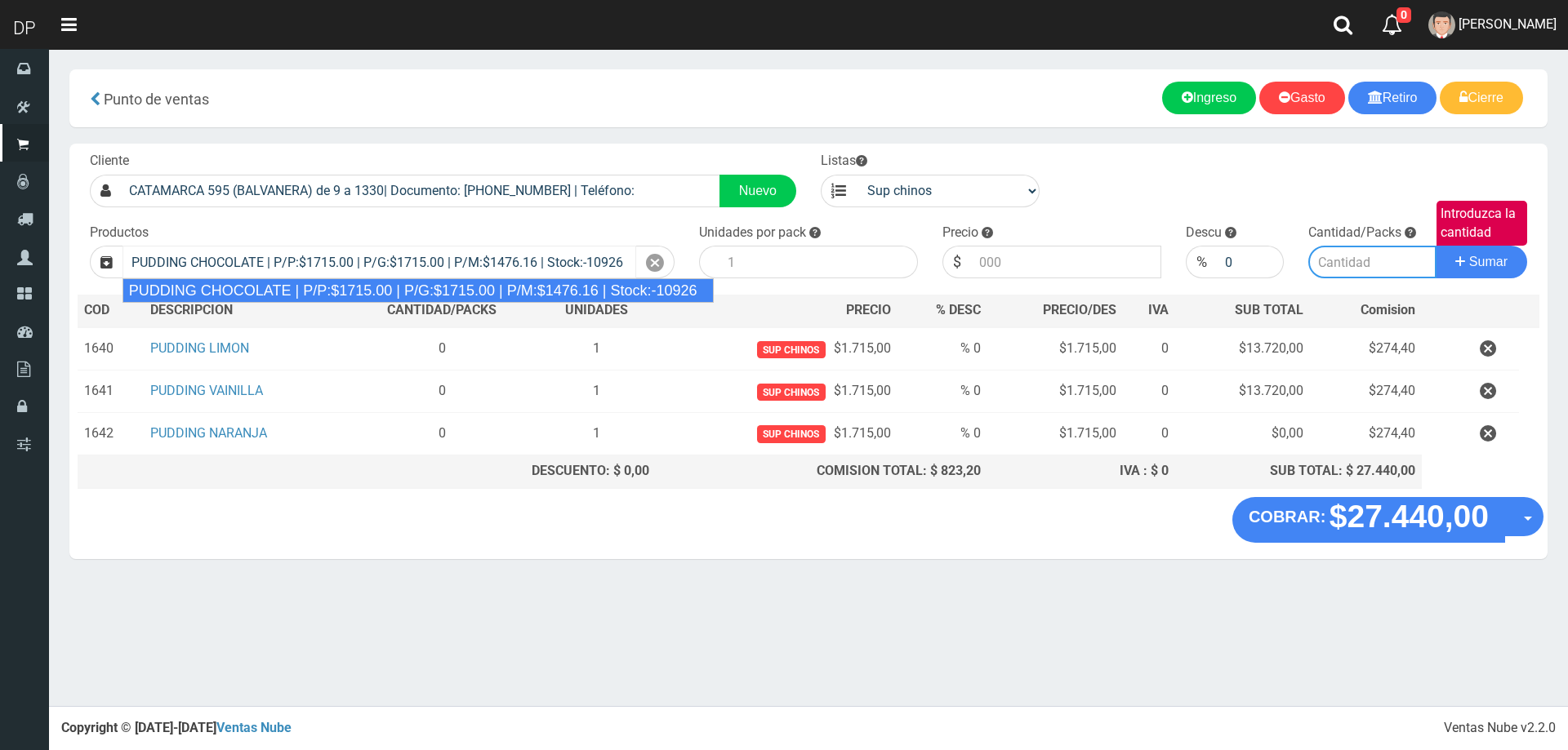
type input "8"
type input "1715.00"
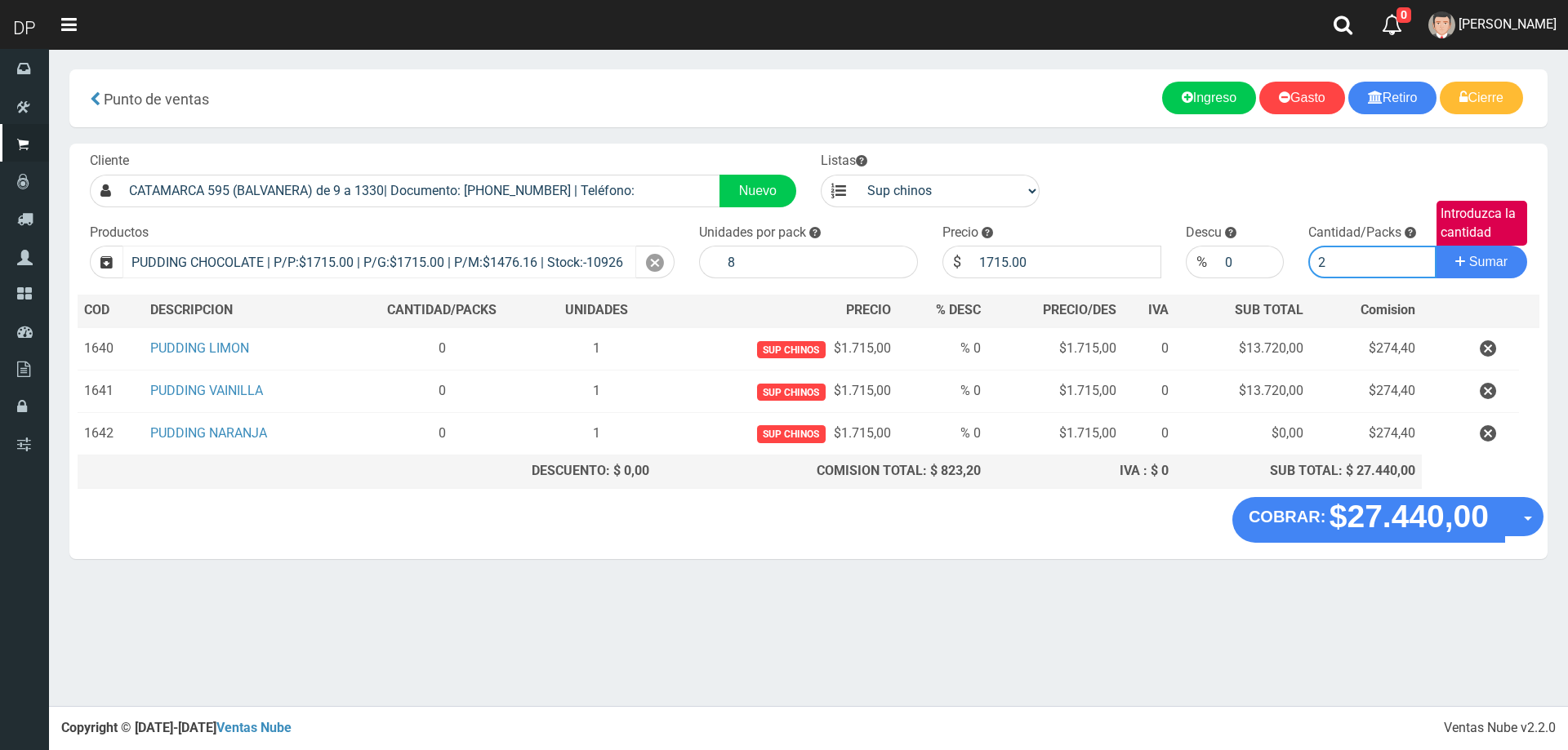
type input "2"
click at [1436, 245] on button "Sumar" at bounding box center [1482, 261] width 92 height 32
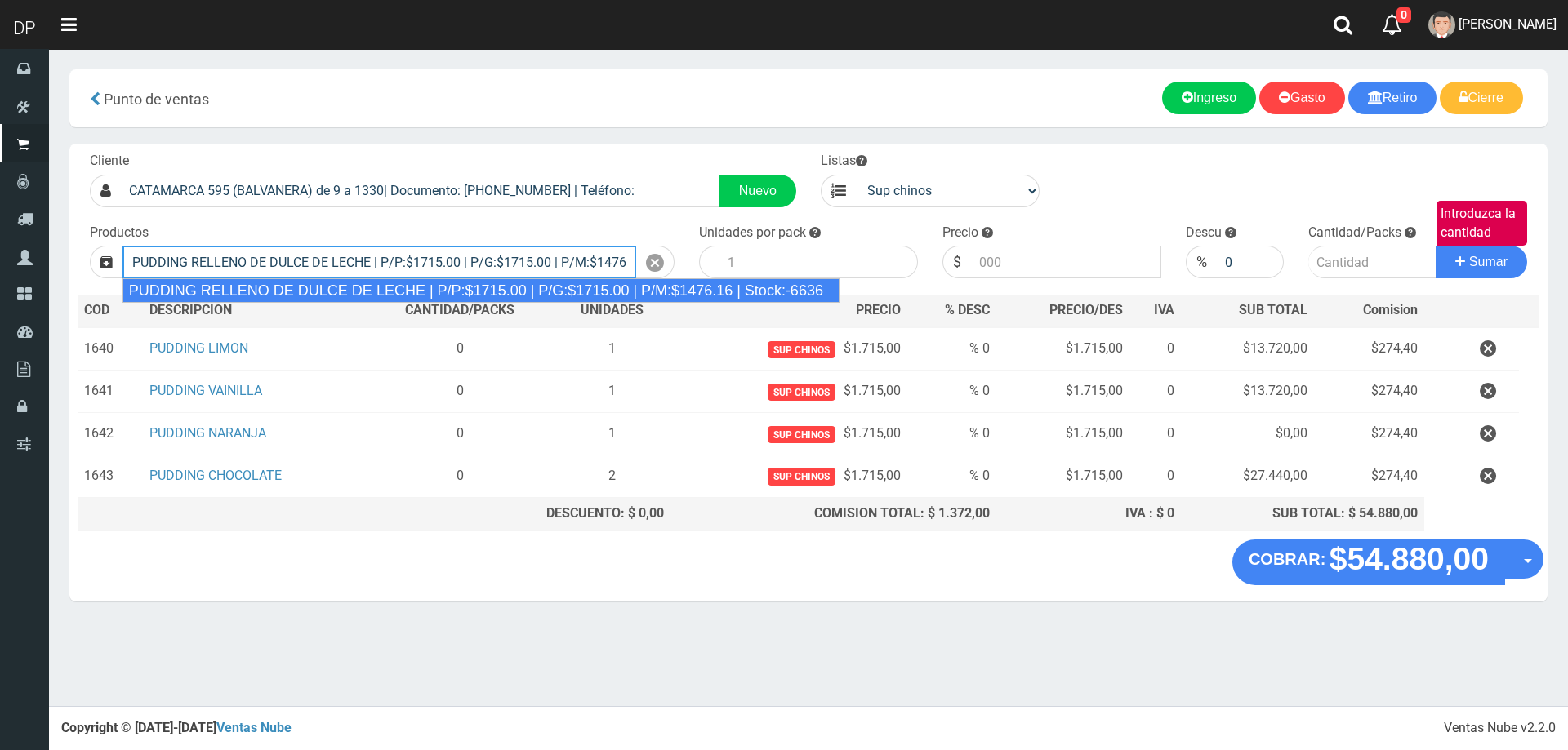
type input "PUDDING RELLENO DE DULCE DE LECHE | P/P:$1715.00 | P/G:$1715.00 | P/M:$1476.16 …"
type input "8"
type input "1715.00"
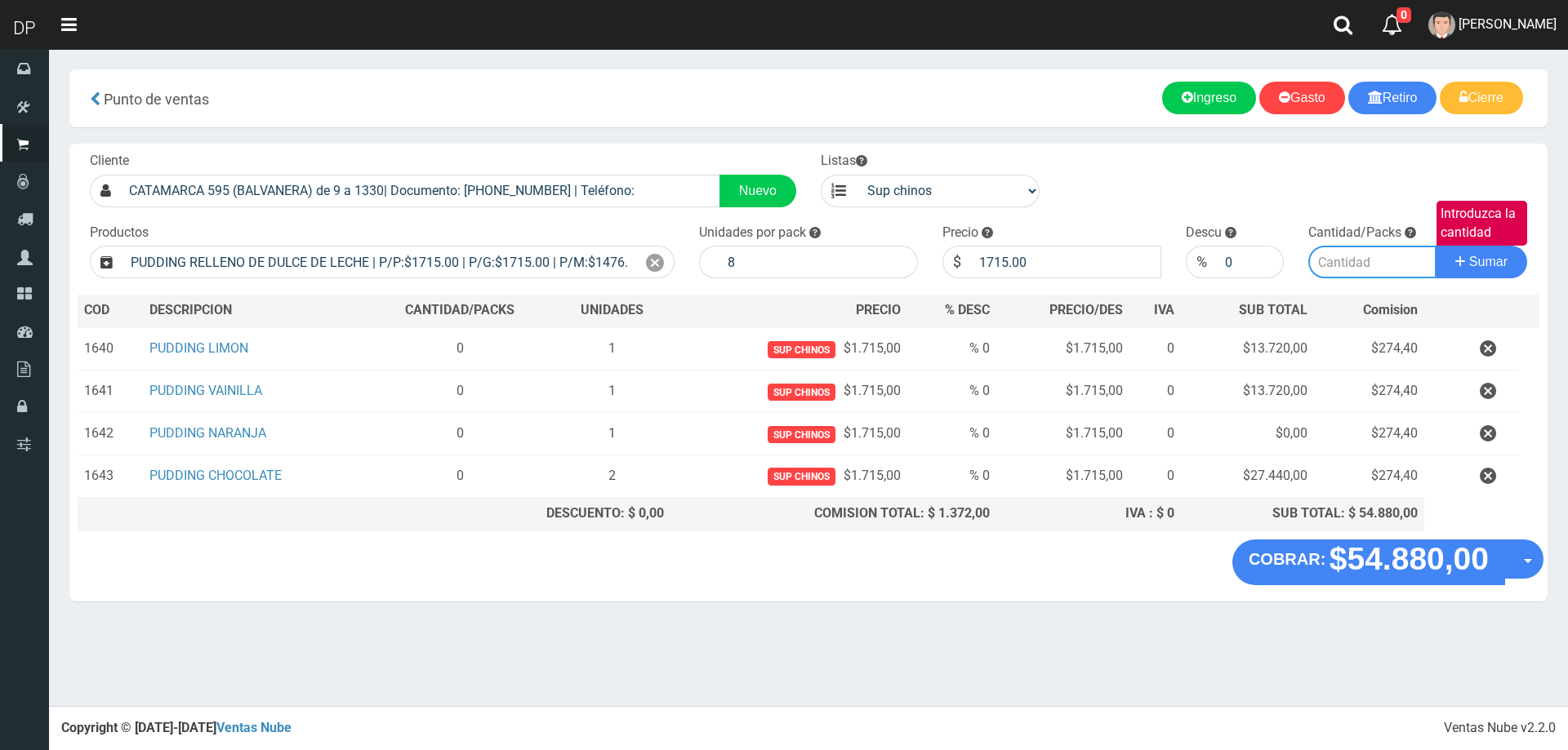
click at [1351, 266] on input "Introduzca la cantidad" at bounding box center [1373, 261] width 129 height 32
type input "1"
click at [1436, 245] on button "Sumar" at bounding box center [1482, 261] width 92 height 32
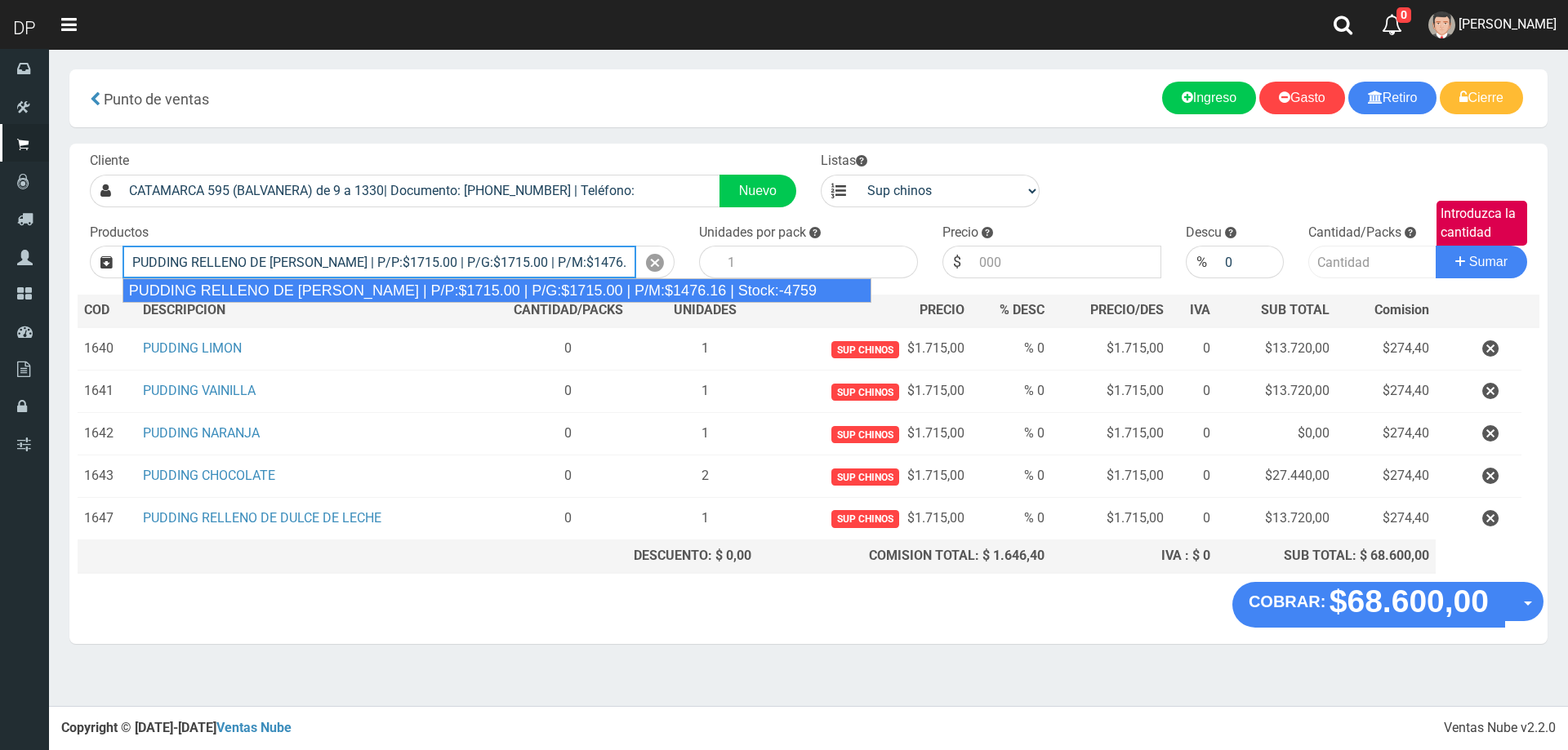
type input "PUDDING RELLENO DE [PERSON_NAME] | P/P:$1715.00 | P/G:$1715.00 | P/M:$1476.16 |…"
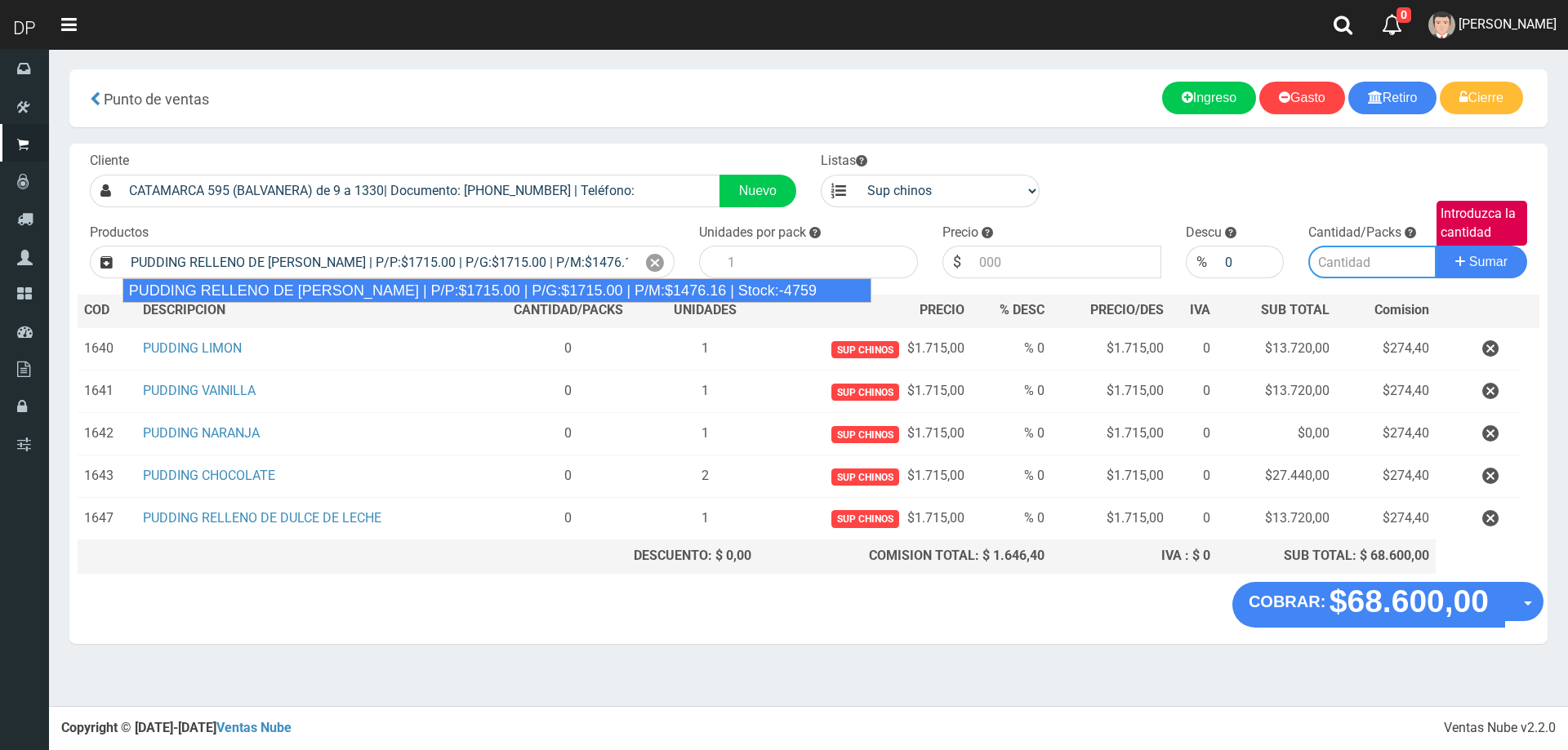
type input "8"
type input "1715.00"
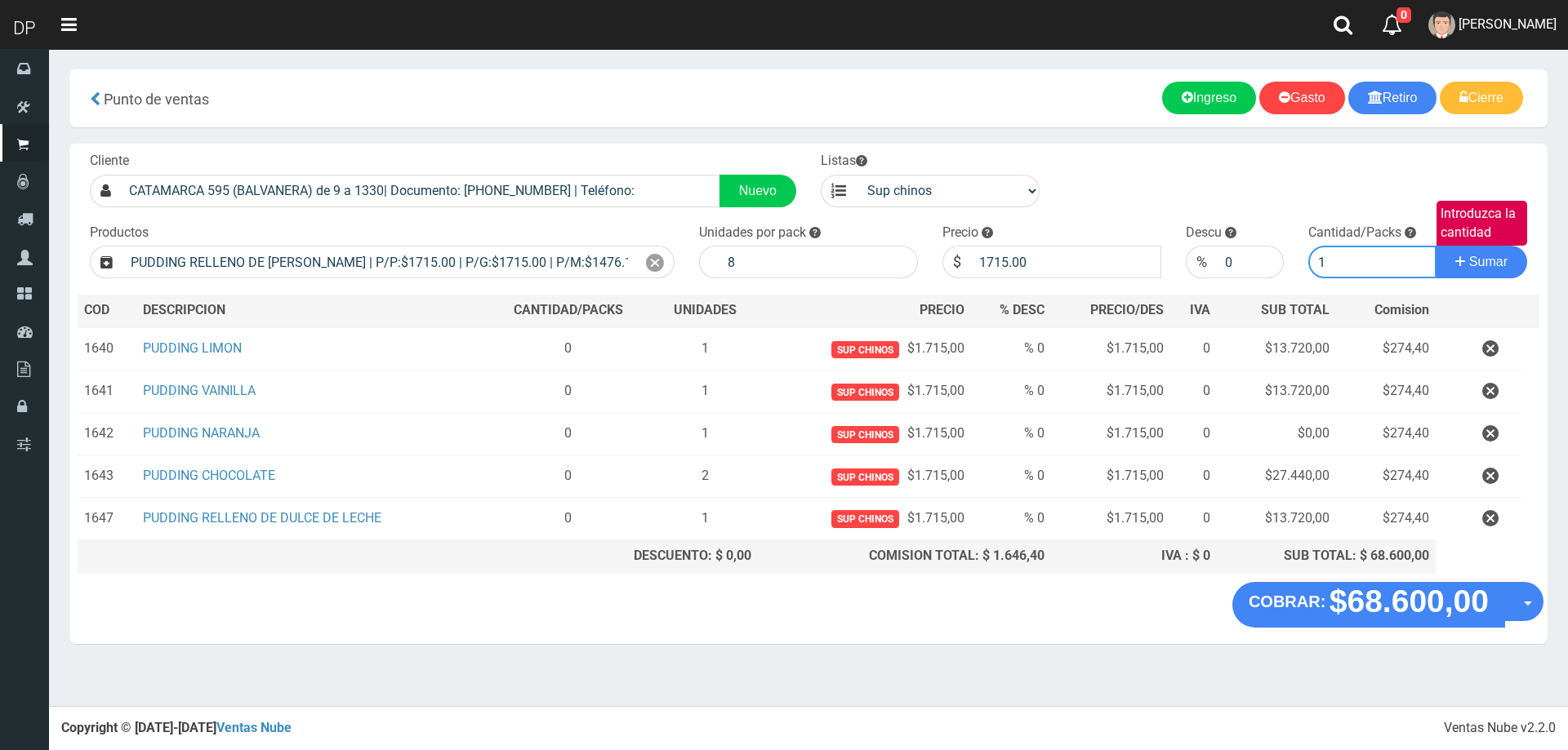
type input "1"
click at [1436, 245] on button "Sumar" at bounding box center [1482, 261] width 92 height 32
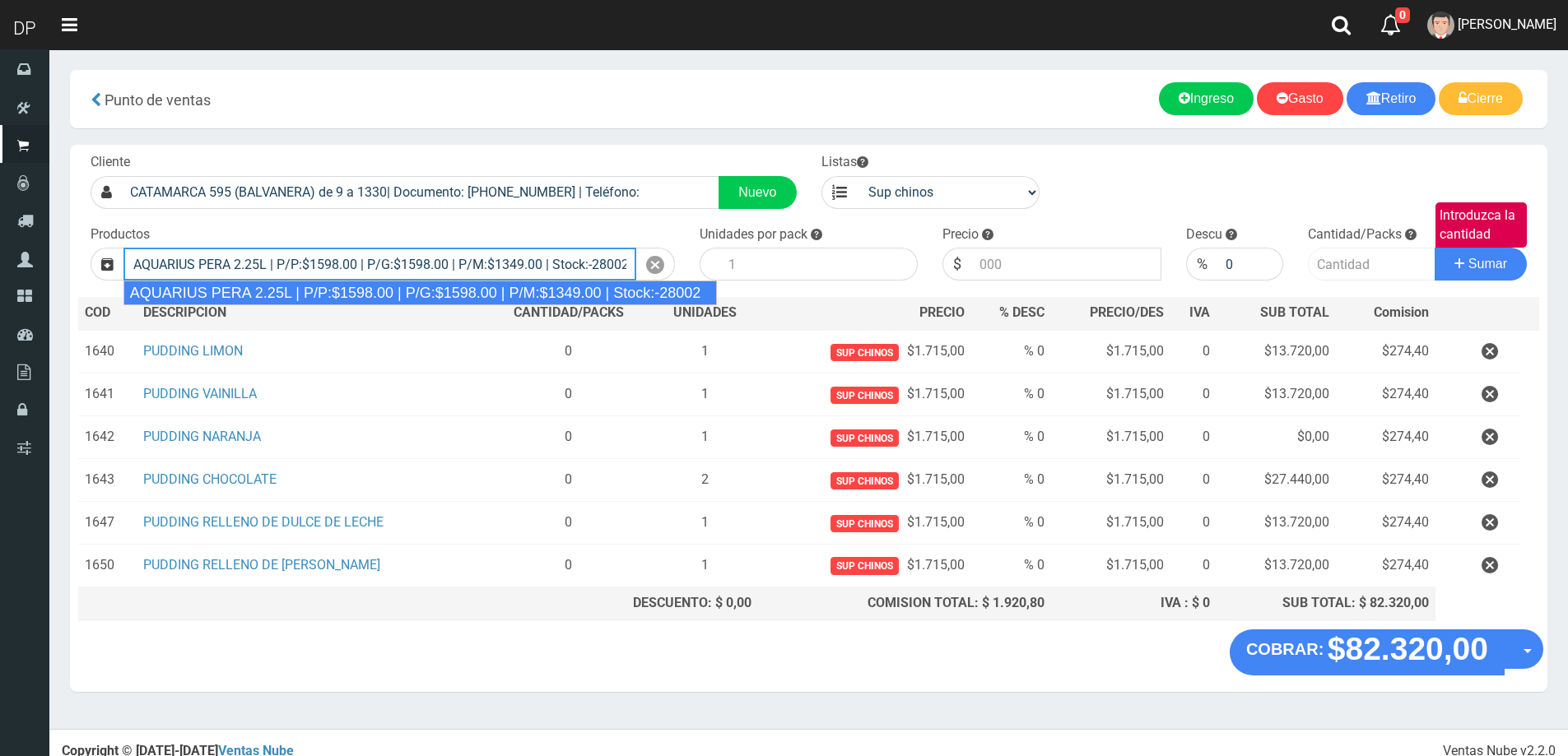
type input "AQUARIUS PERA 2.25L | P/P:$1598.00 | P/G:$1598.00 | P/M:$1349.00 | Stock:-28002"
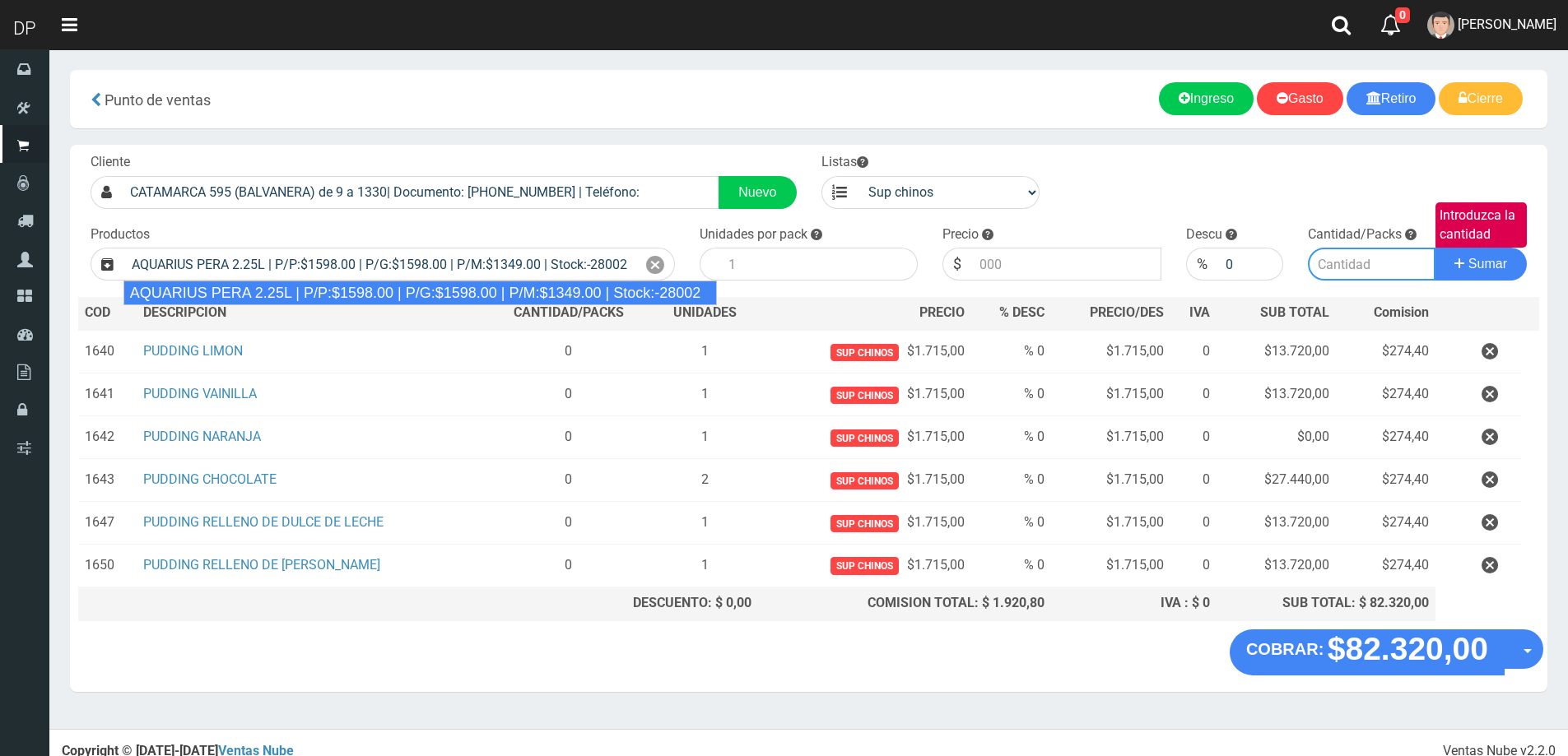
type input "6"
type input "1598.00"
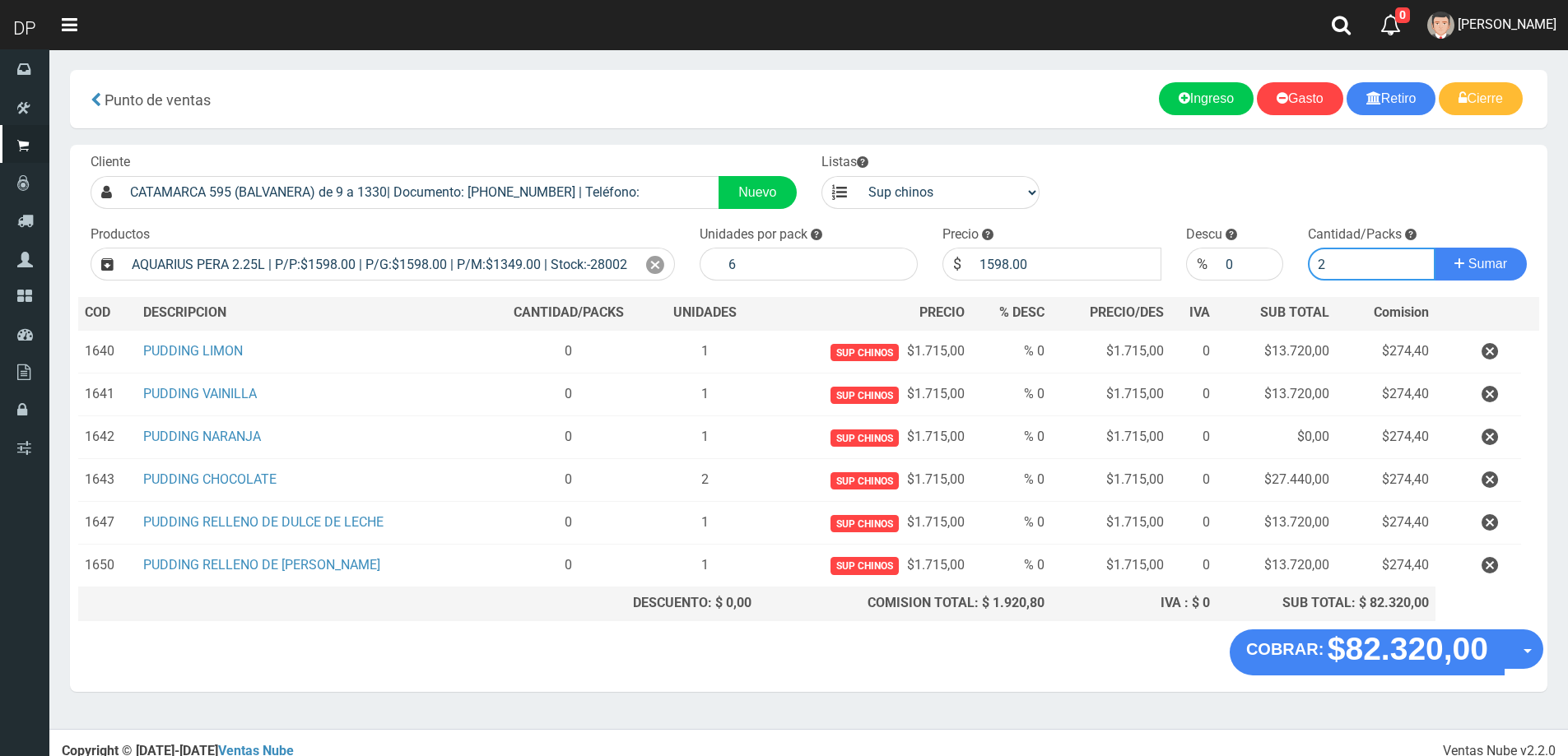
type input "2"
click at [1435, 247] on button "Sumar" at bounding box center [1481, 263] width 93 height 33
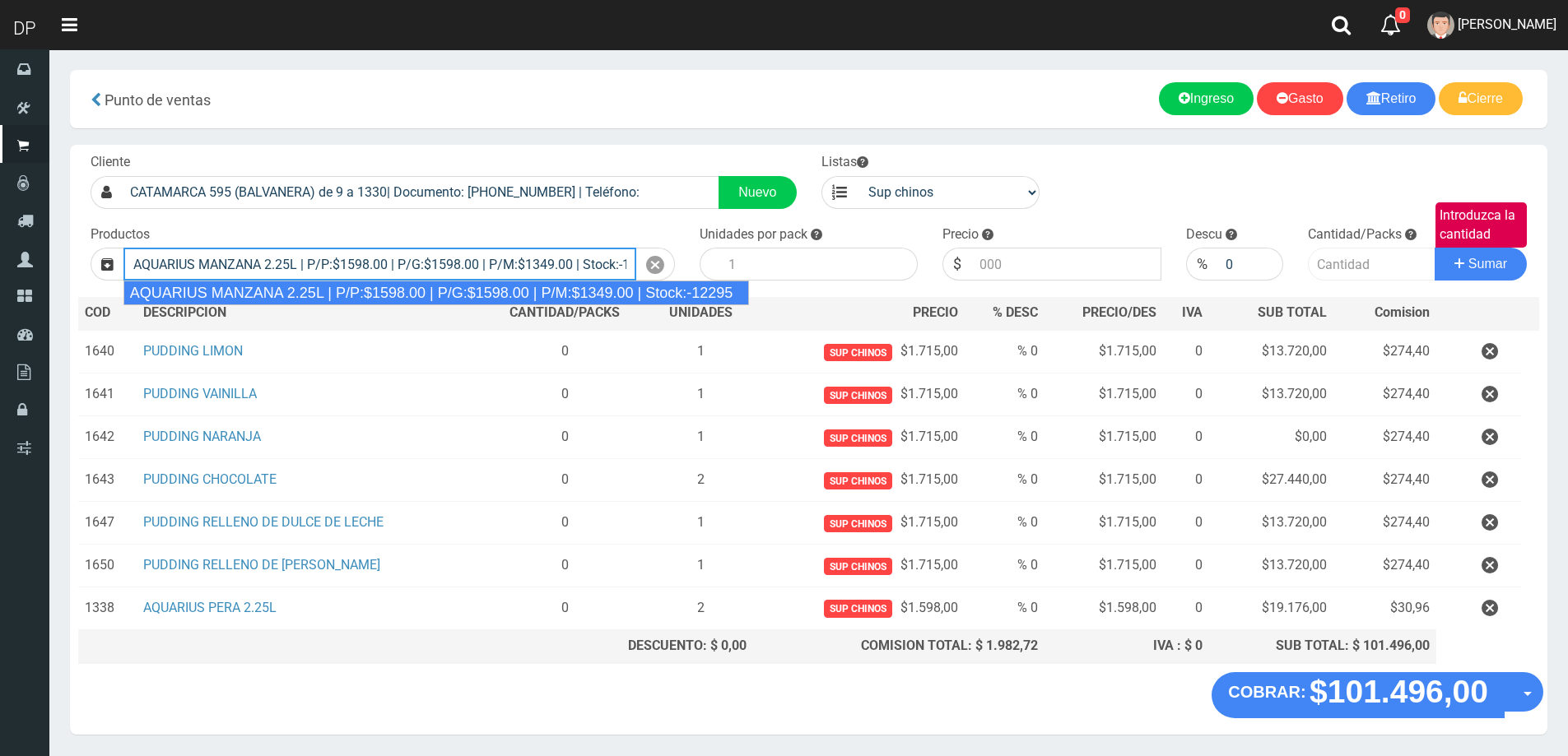
type input "AQUARIUS MANZANA 2.25L | P/P:$1598.00 | P/G:$1598.00 | P/M:$1349.00 | Stock:-12…"
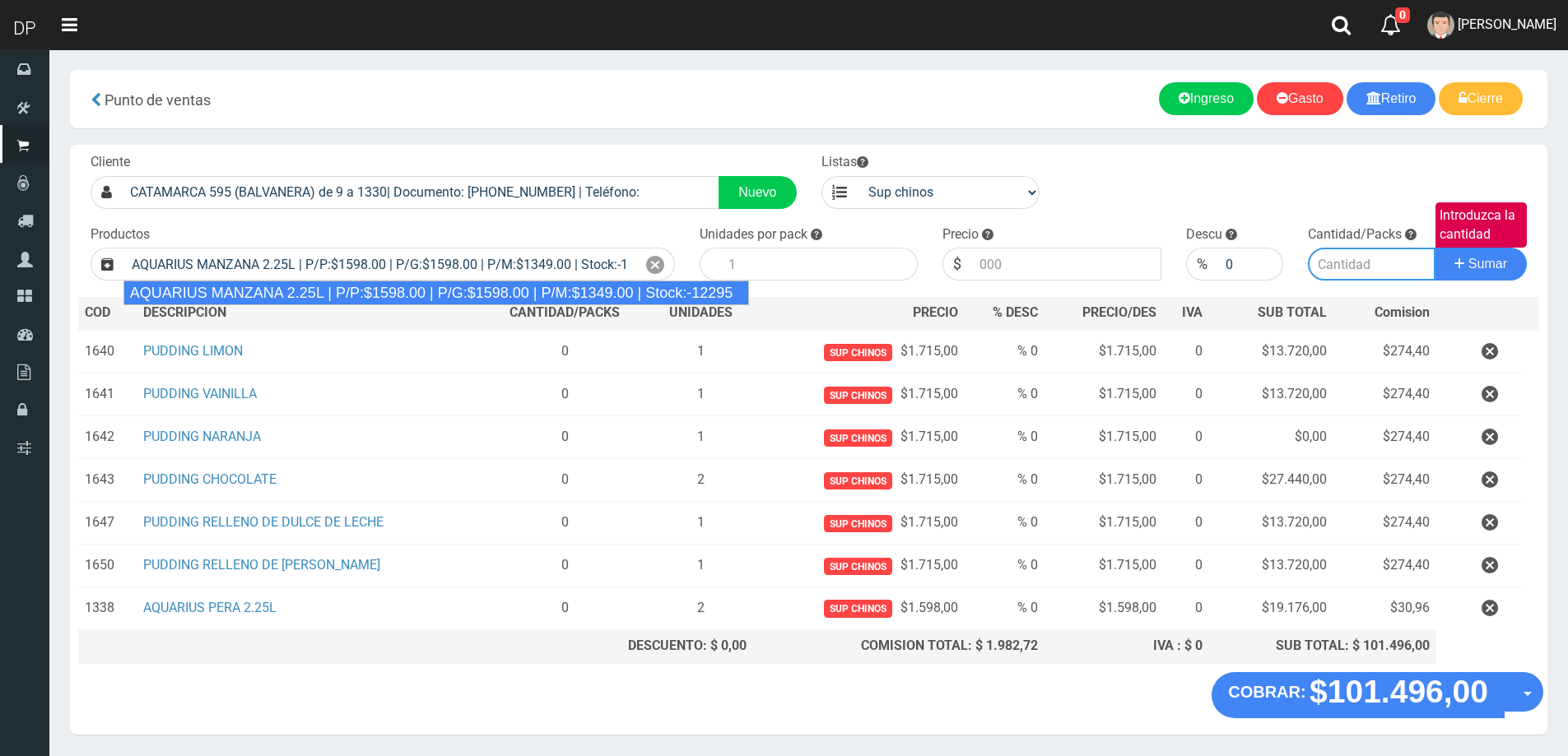
type input "6"
type input "1598.00"
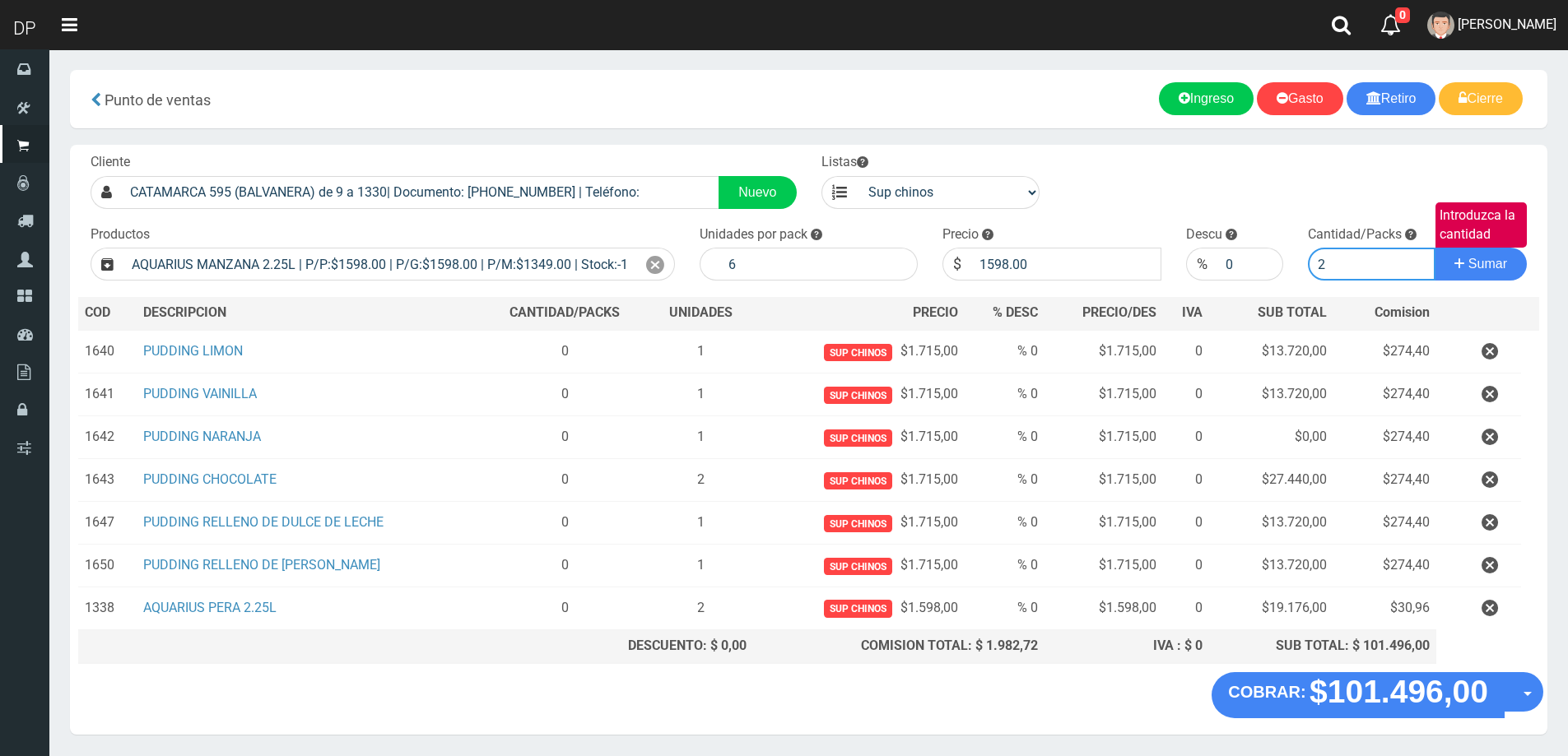
type input "2"
click at [1435, 247] on button "Sumar" at bounding box center [1481, 263] width 93 height 33
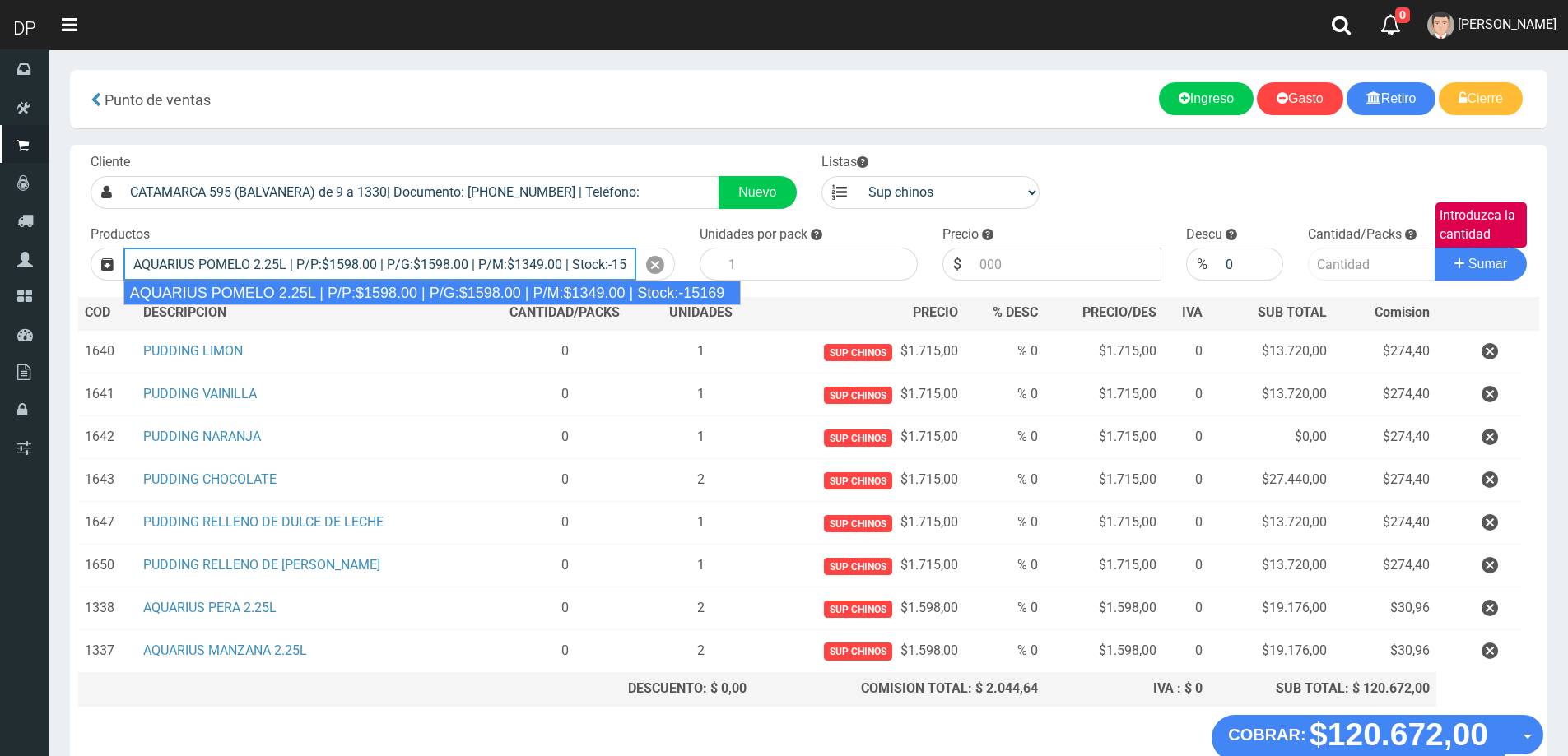
type input "AQUARIUS POMELO 2.25L | P/P:$1598.00 | P/G:$1598.00 | P/M:$1349.00 | Stock:-151…"
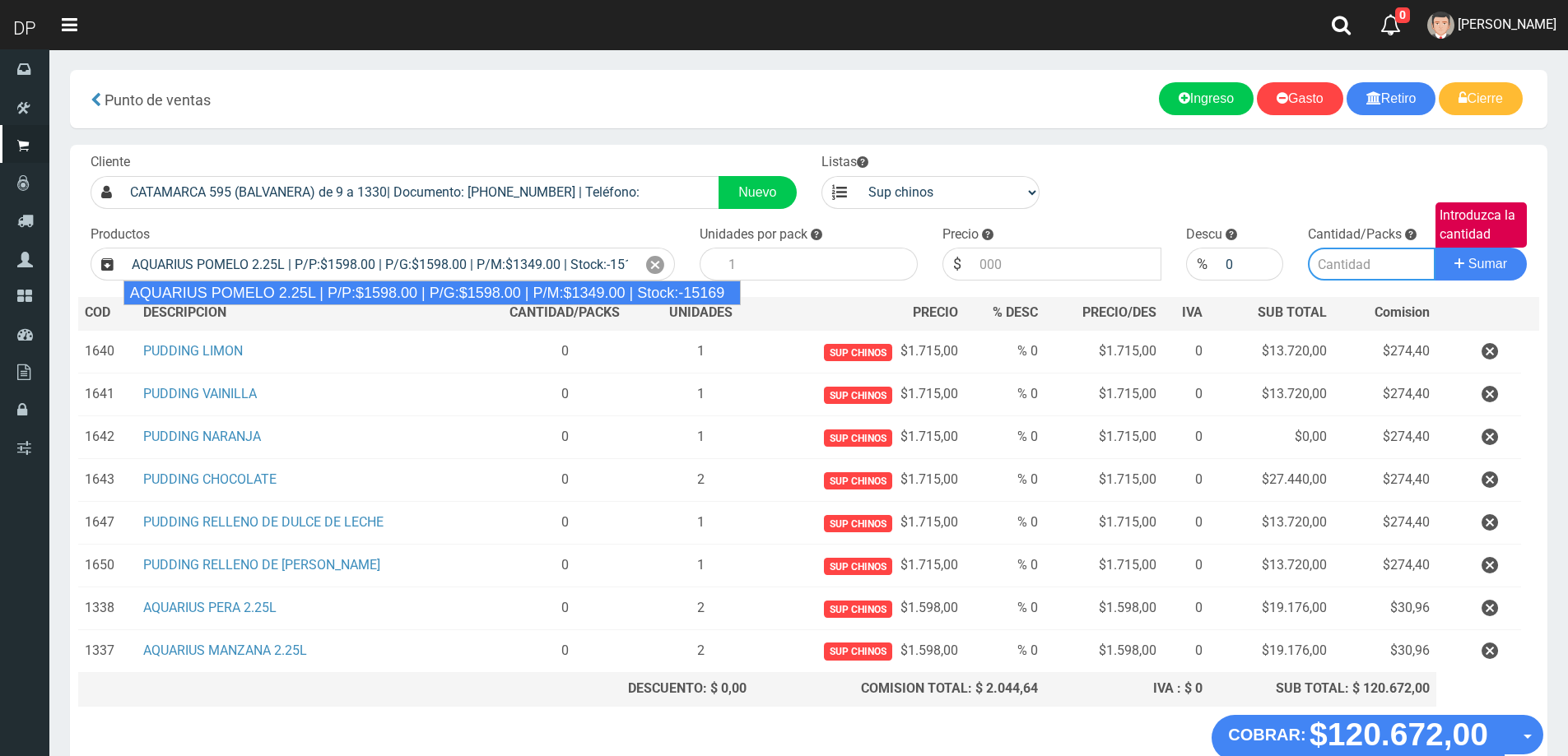
type input "6"
type input "1598.00"
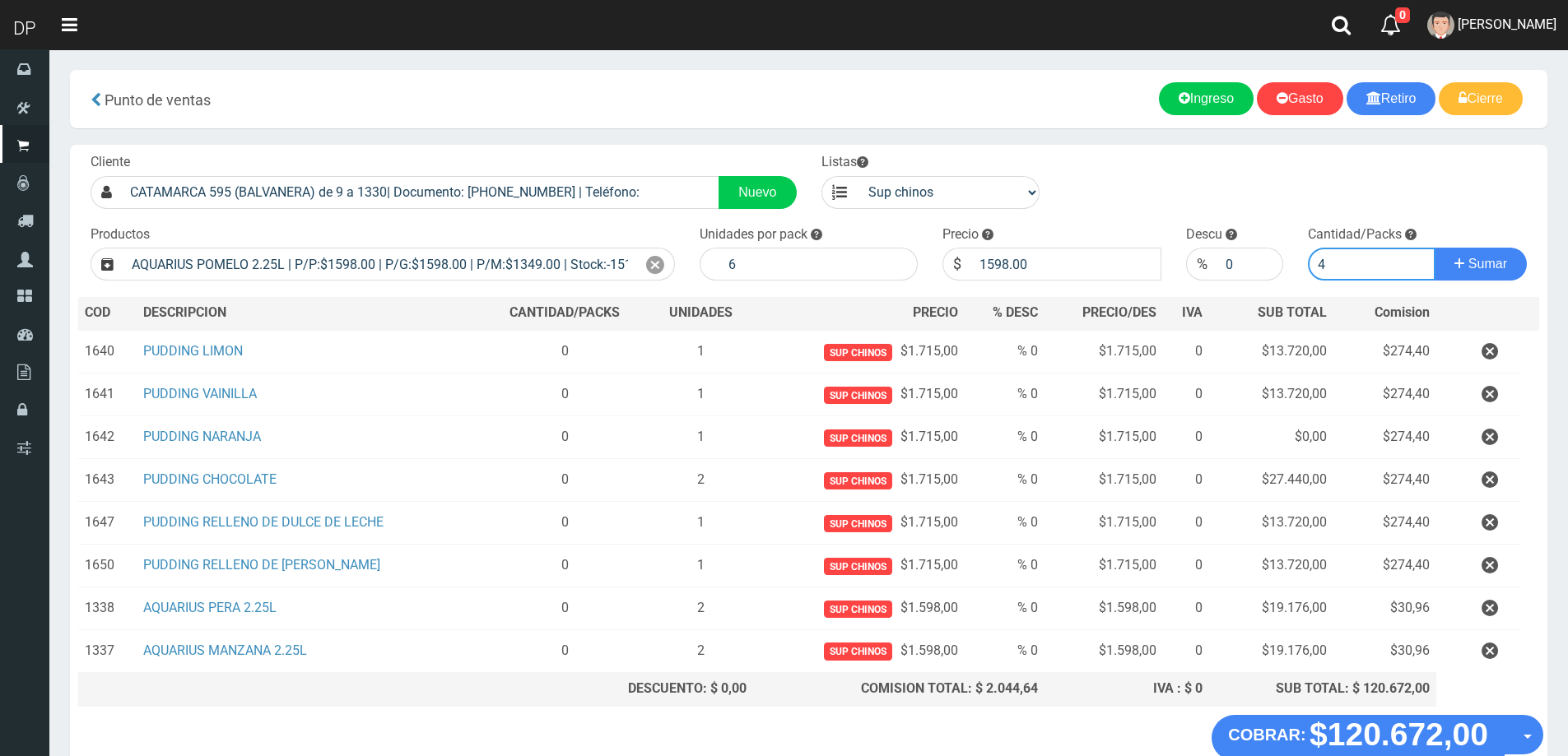
type input "4"
click at [1435, 247] on button "Sumar" at bounding box center [1481, 263] width 93 height 33
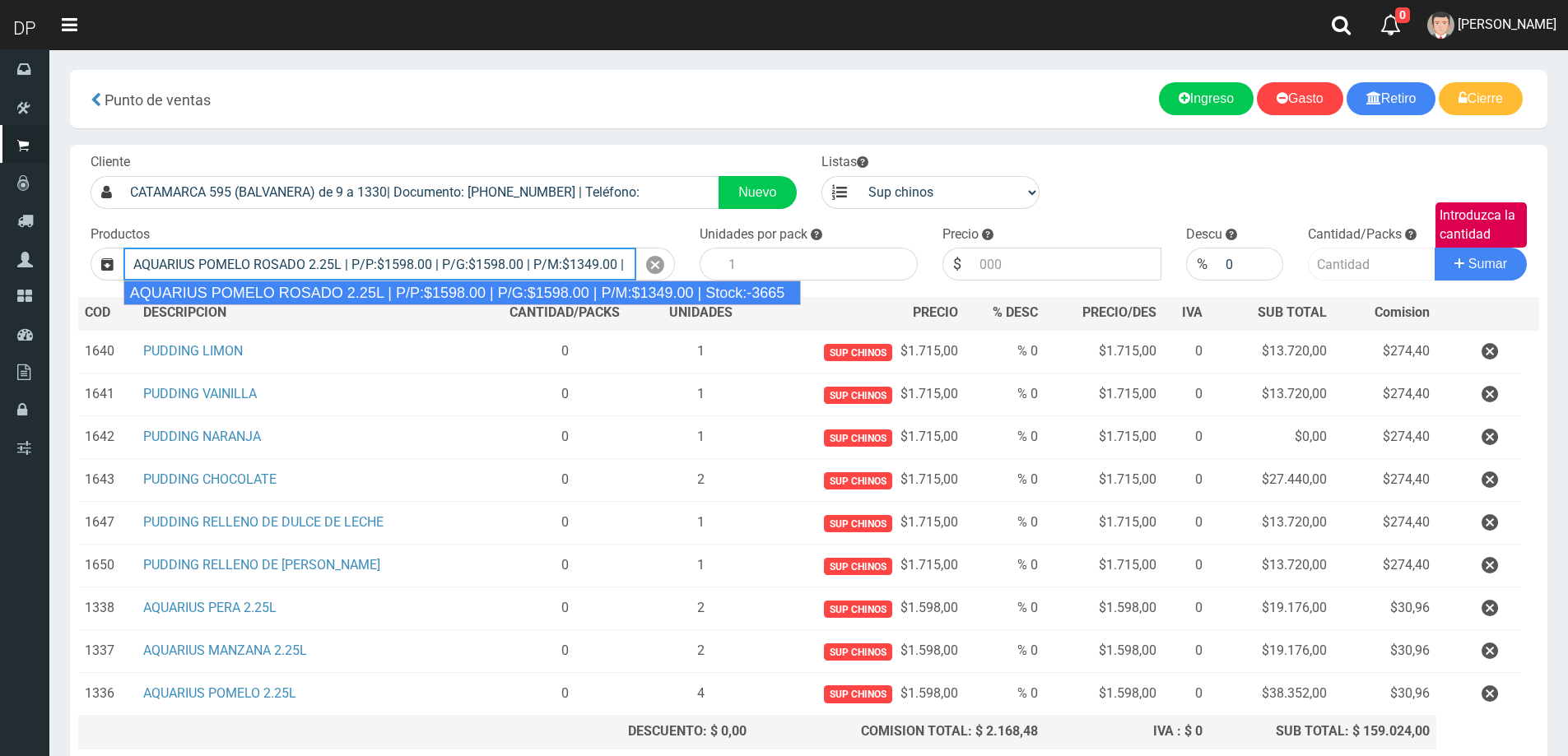
type input "AQUARIUS POMELO ROSADO 2.25L | P/P:$1598.00 | P/G:$1598.00 | P/M:$1349.00 | Sto…"
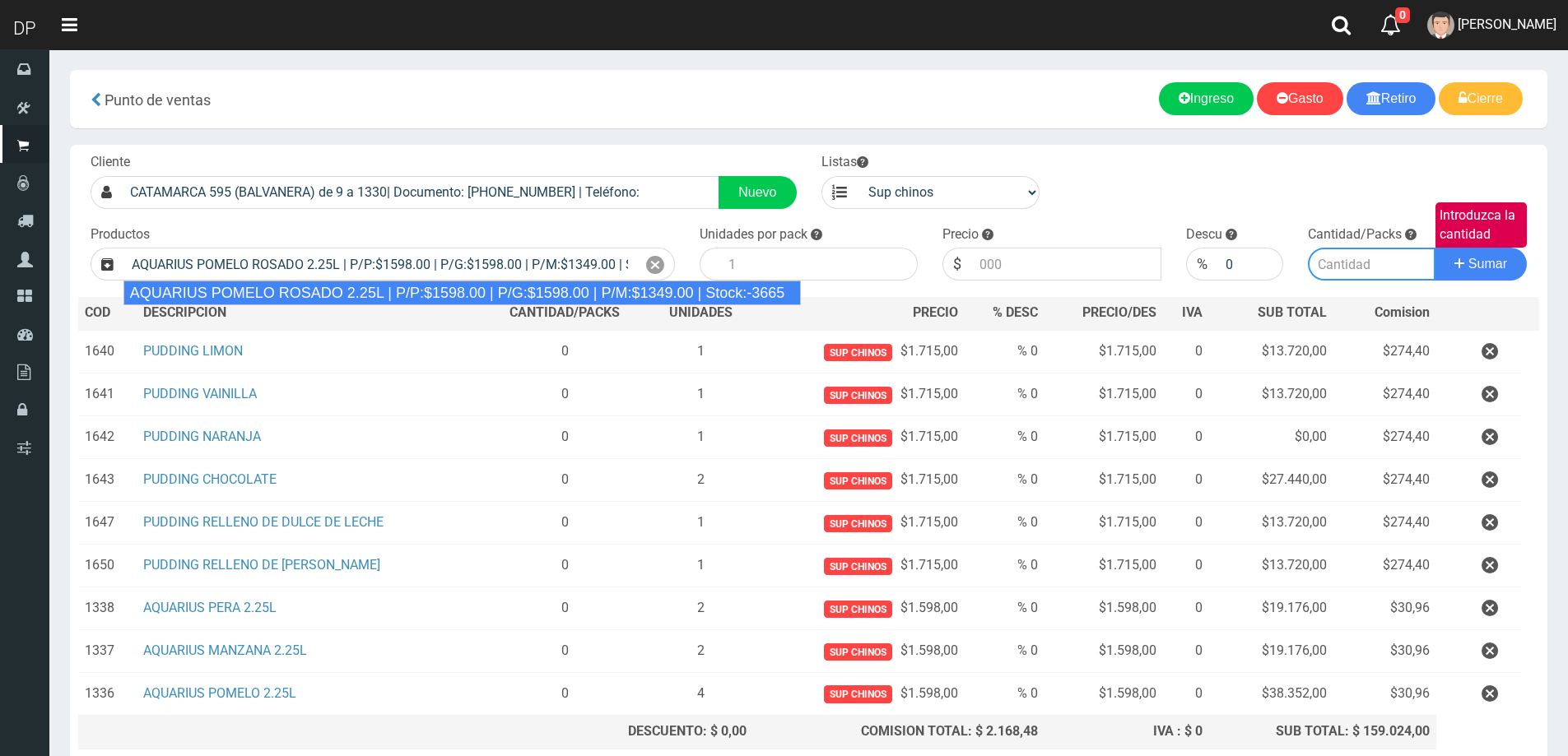
type input "6"
type input "1598.00"
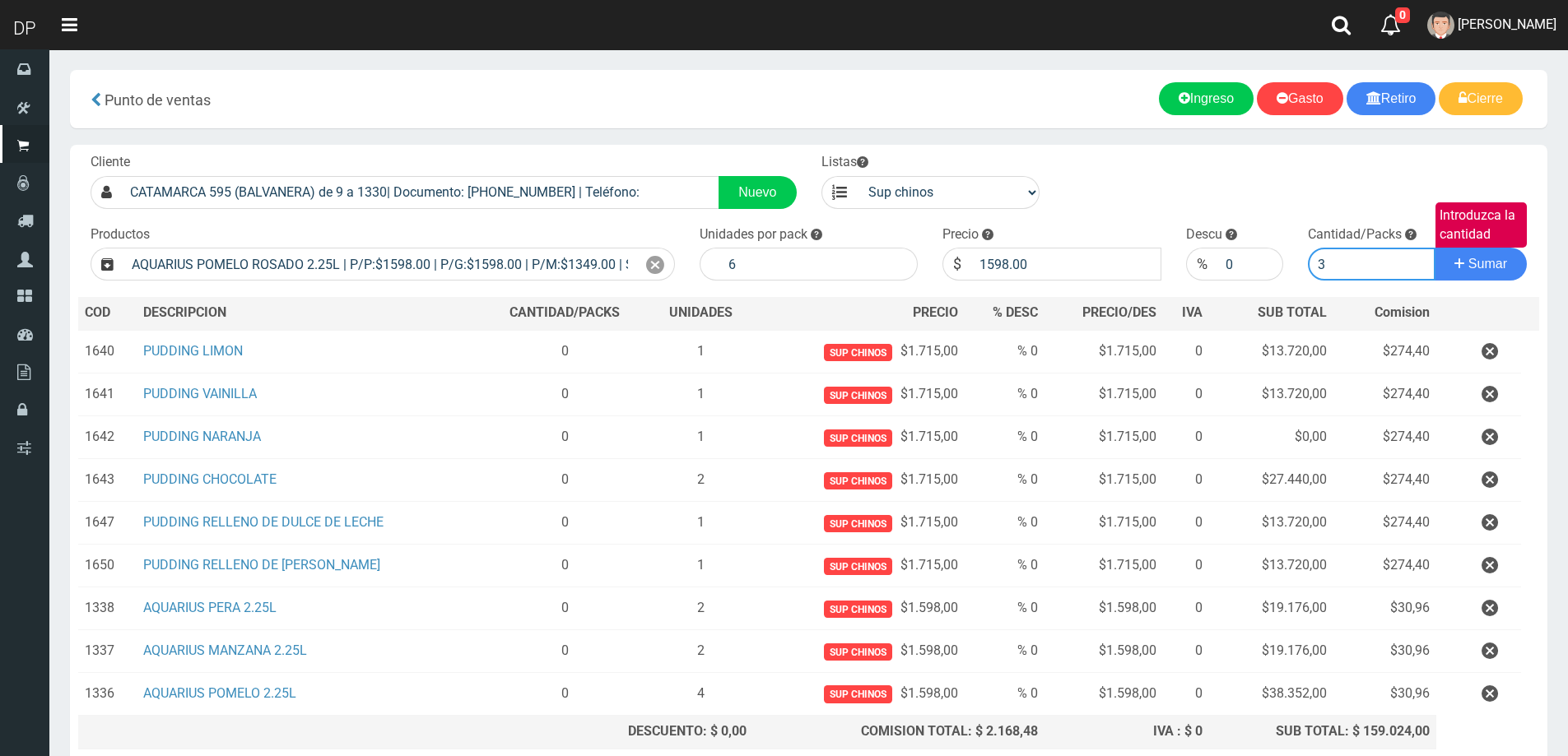
type input "3"
click at [1435, 247] on button "Sumar" at bounding box center [1481, 263] width 93 height 33
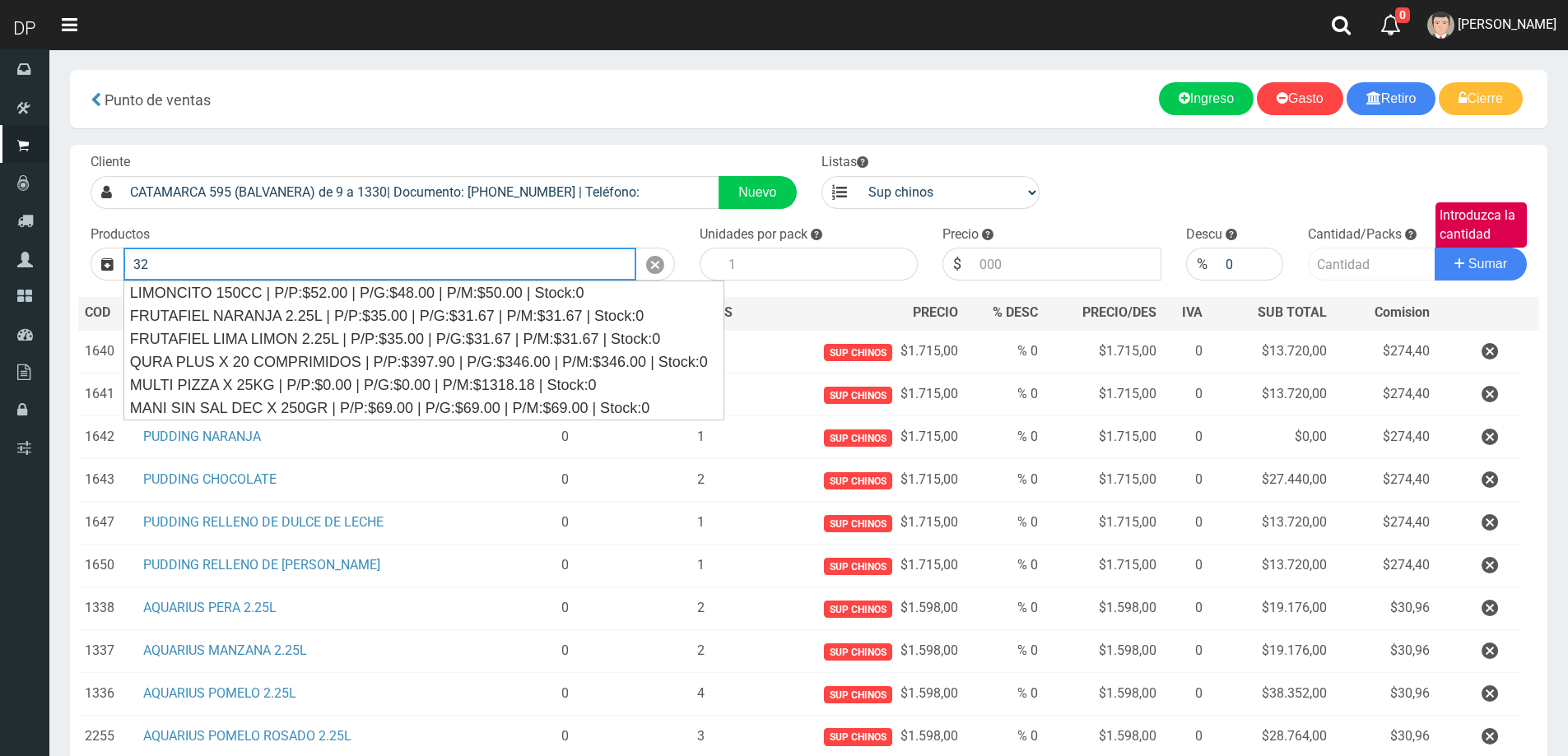
type input "3"
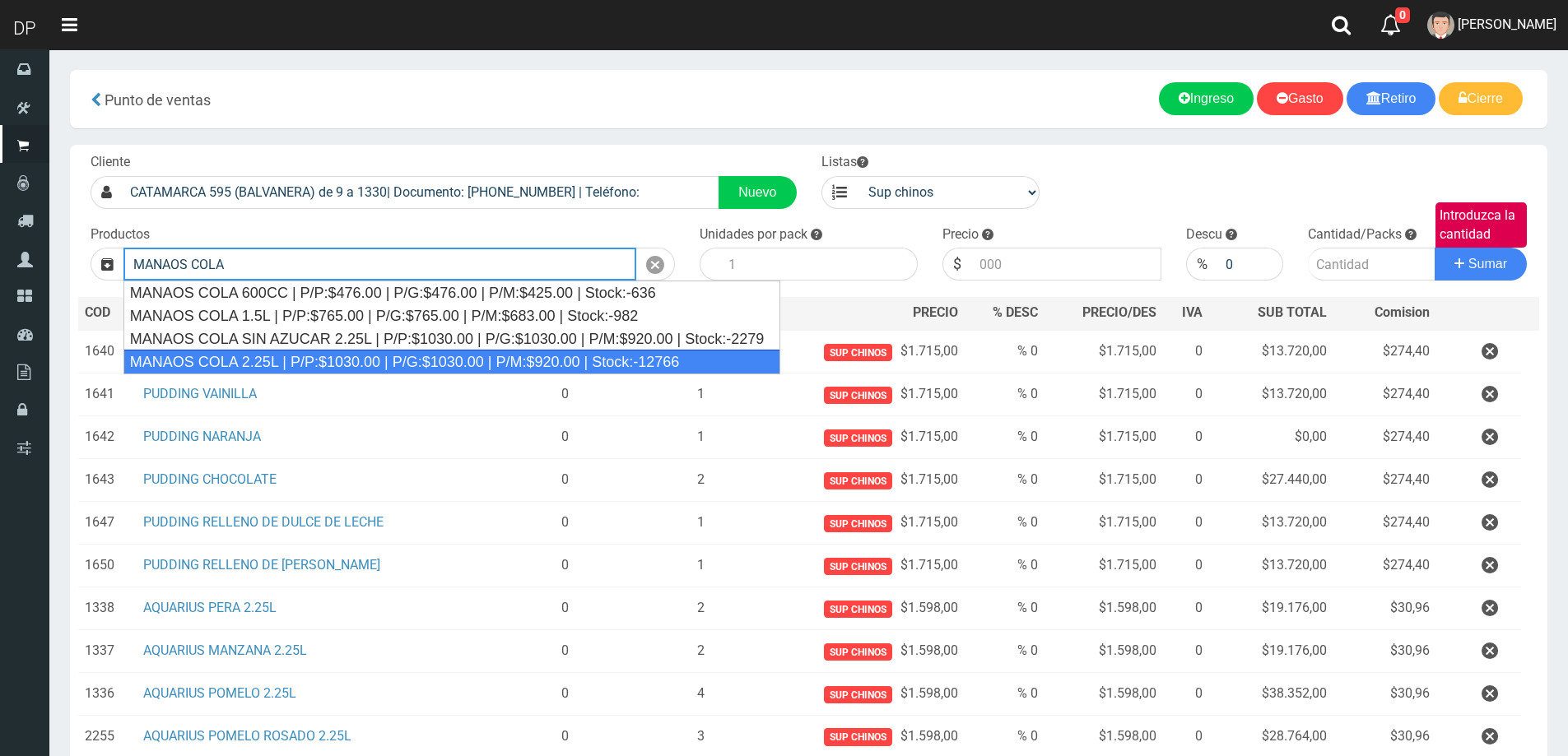
click at [349, 352] on div "MANAOS COLA 2.25L | P/P:$1030.00 | P/G:$1030.00 | P/M:$920.00 | Stock:-12766" at bounding box center [451, 362] width 657 height 25
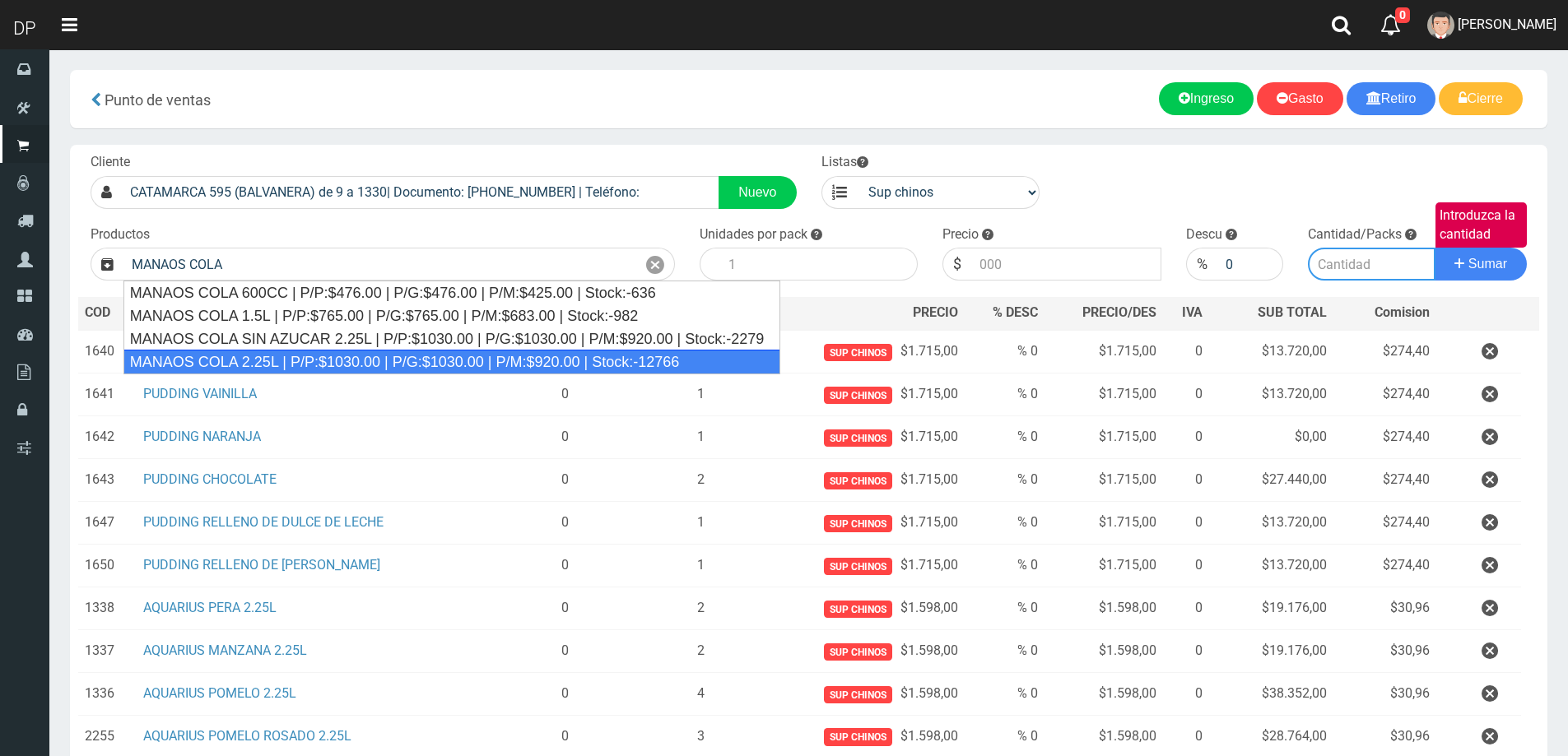
type input "MANAOS COLA 2.25L | P/P:$1030.00 | P/G:$1030.00 | P/M:$920.00 | Stock:-12766"
type input "6"
type input "1030.00"
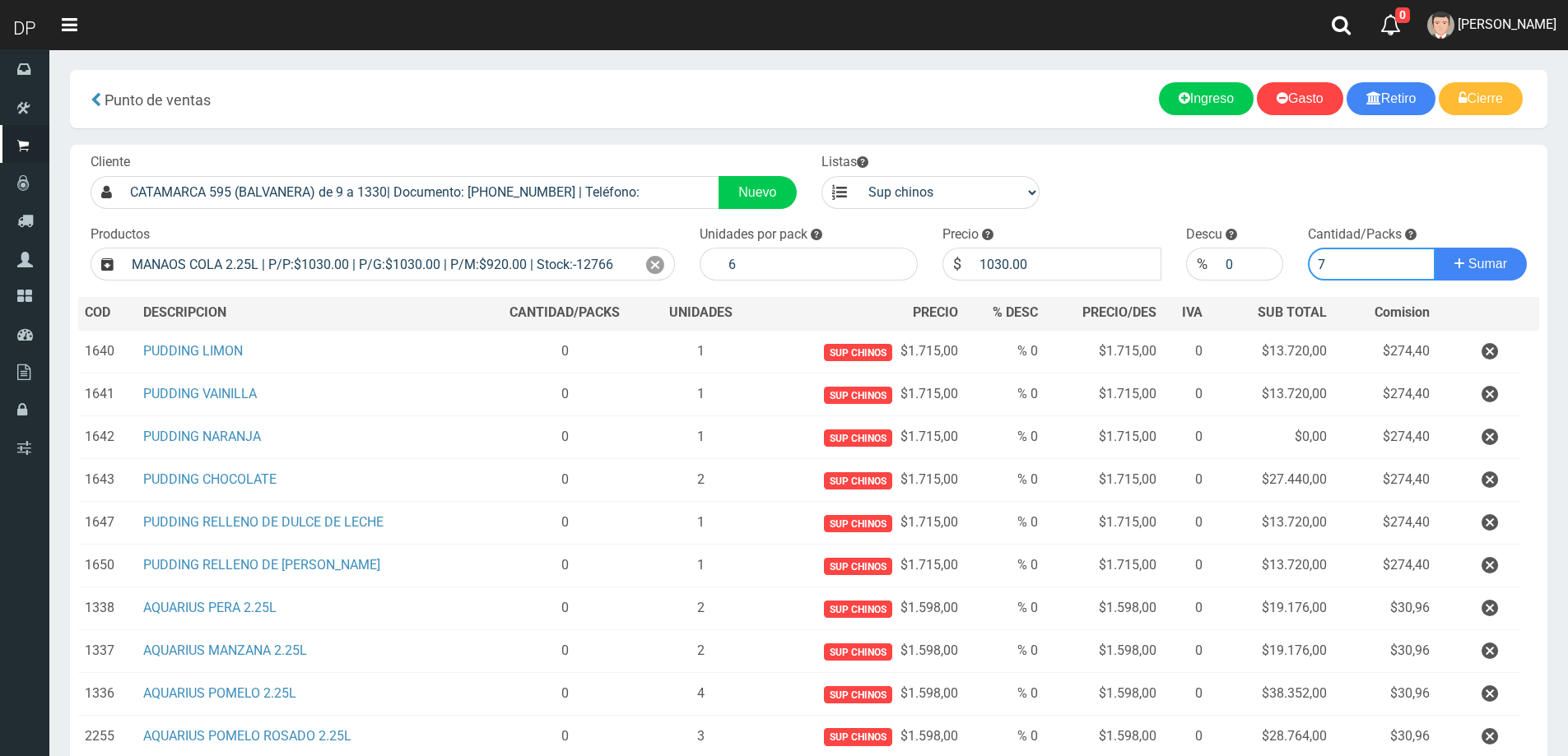
type input "7"
click at [1496, 253] on button "Sumar" at bounding box center [1481, 263] width 93 height 33
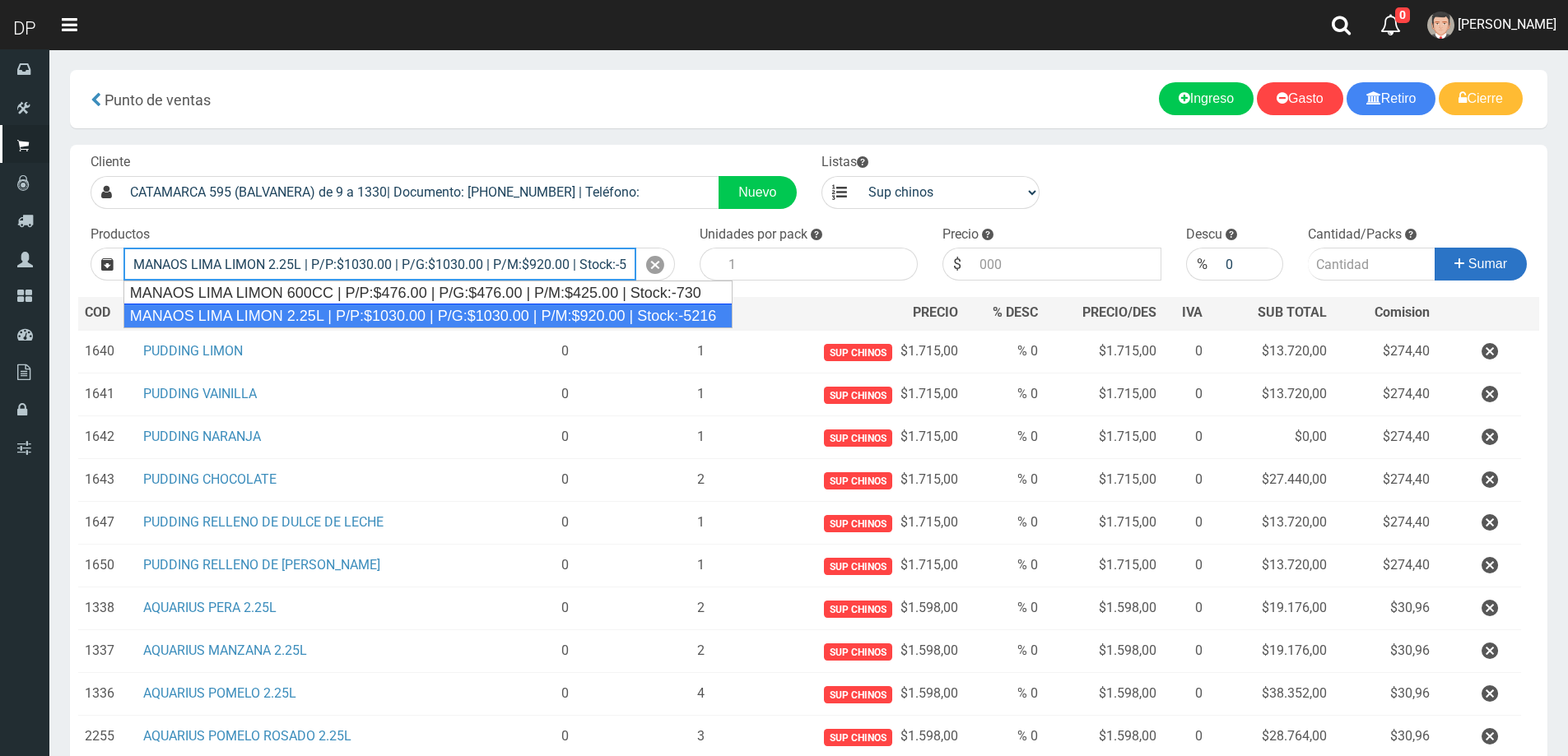
type input "MANAOS LIMA LIMON 2.25L | P/P:$1030.00 | P/G:$1030.00 | P/M:$920.00 | Stock:-52…"
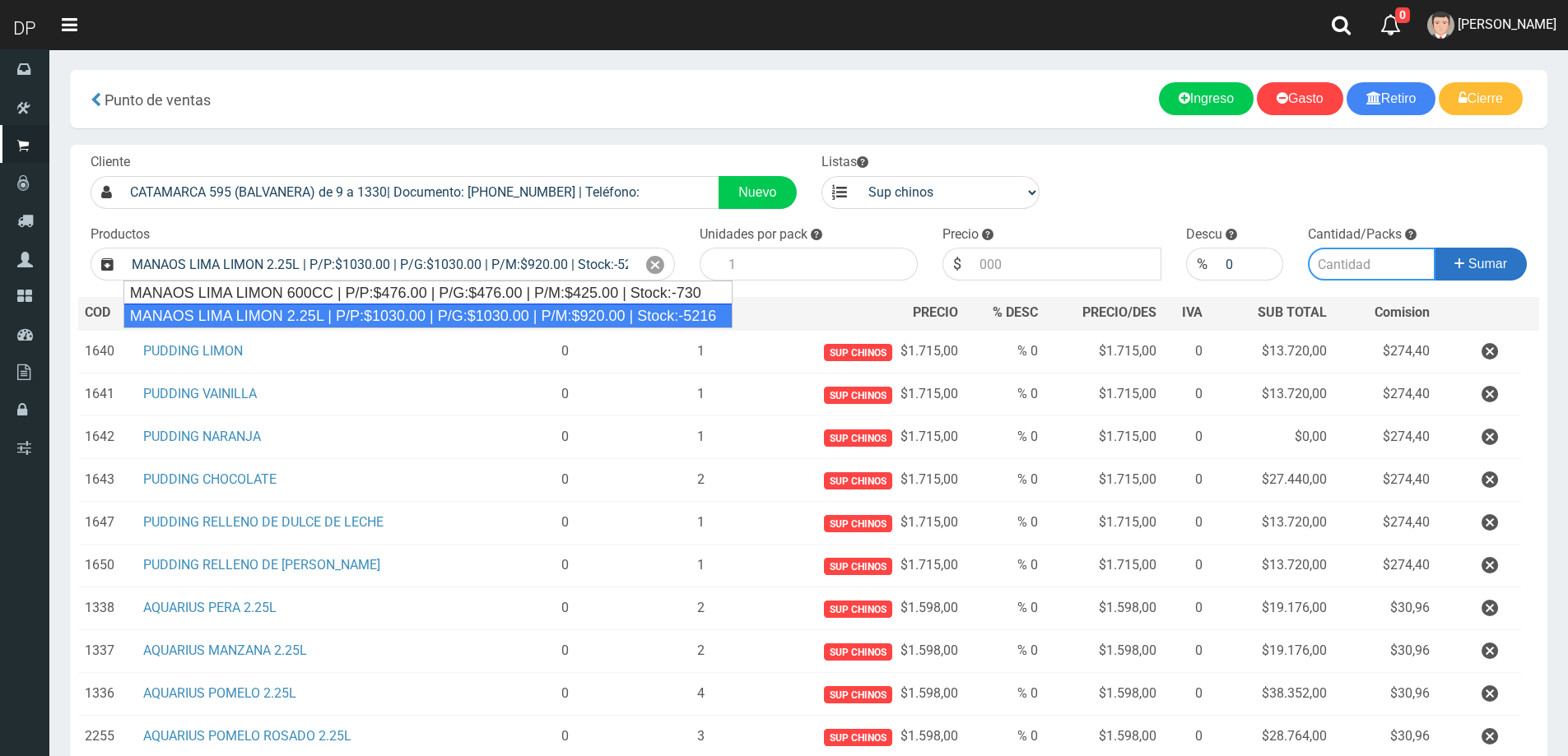
type input "6"
type input "1030.00"
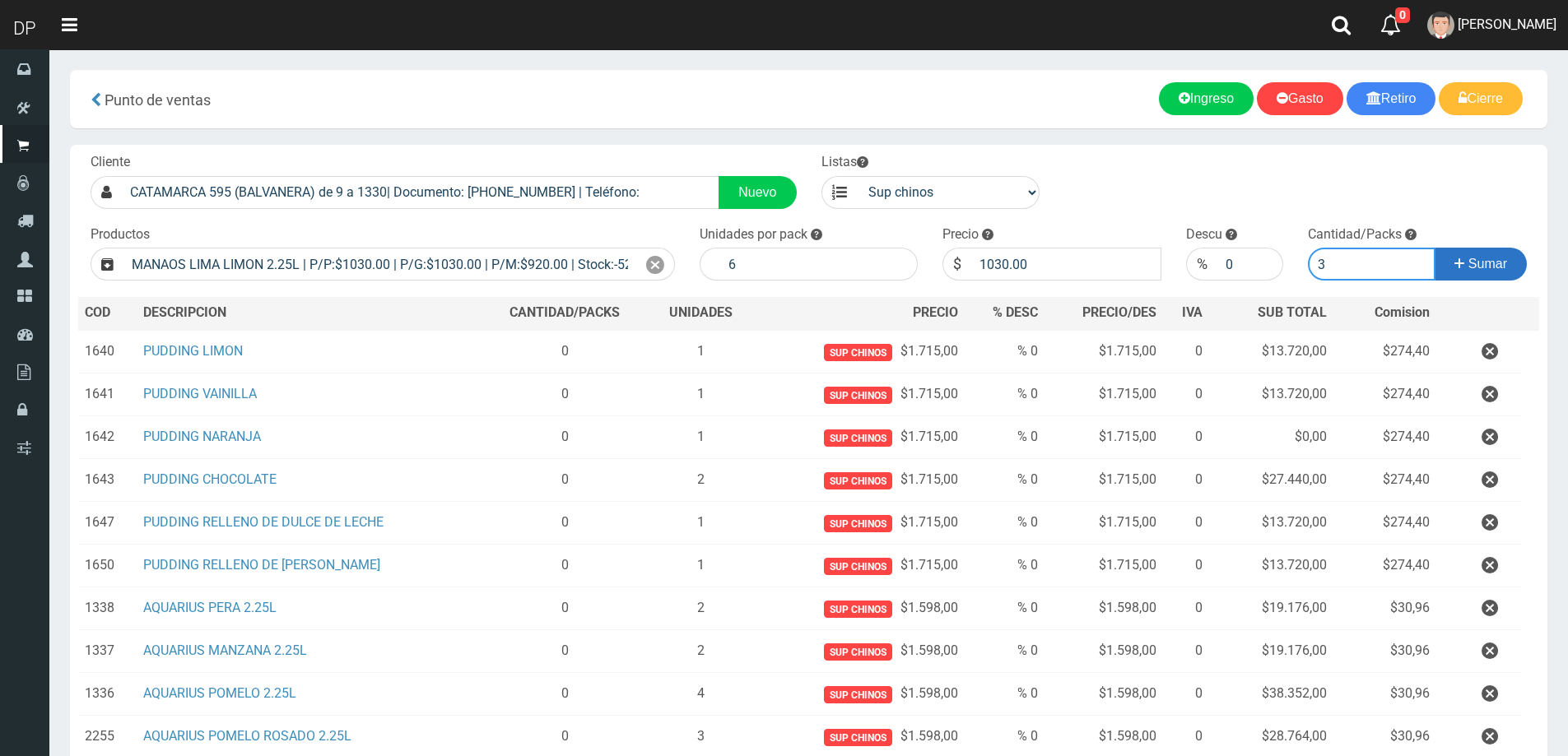
type input "3"
click at [1435, 247] on button "Sumar" at bounding box center [1481, 263] width 93 height 33
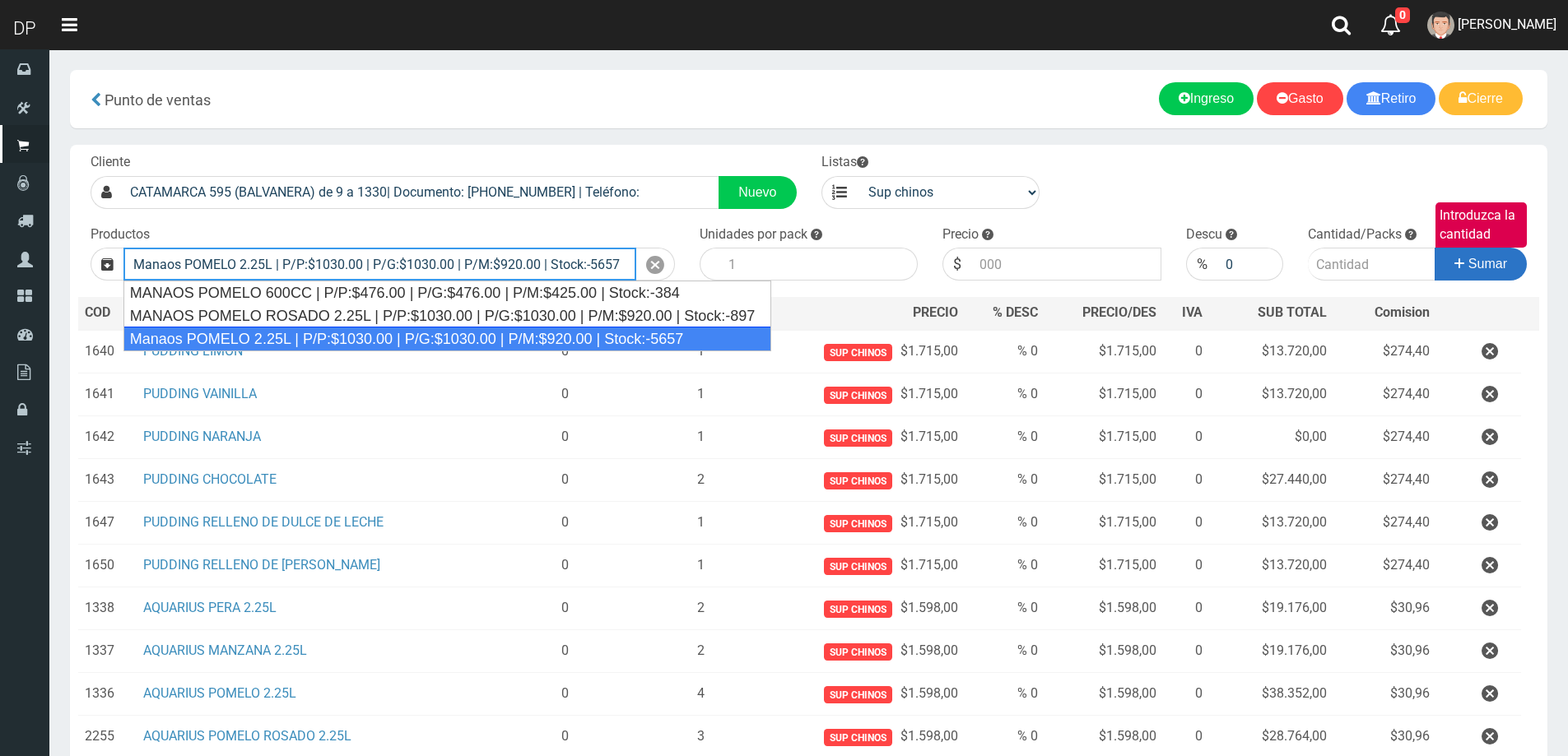
type input "Manaos POMELO 2.25L | P/P:$1030.00 | P/G:$1030.00 | P/M:$920.00 | Stock:-5657"
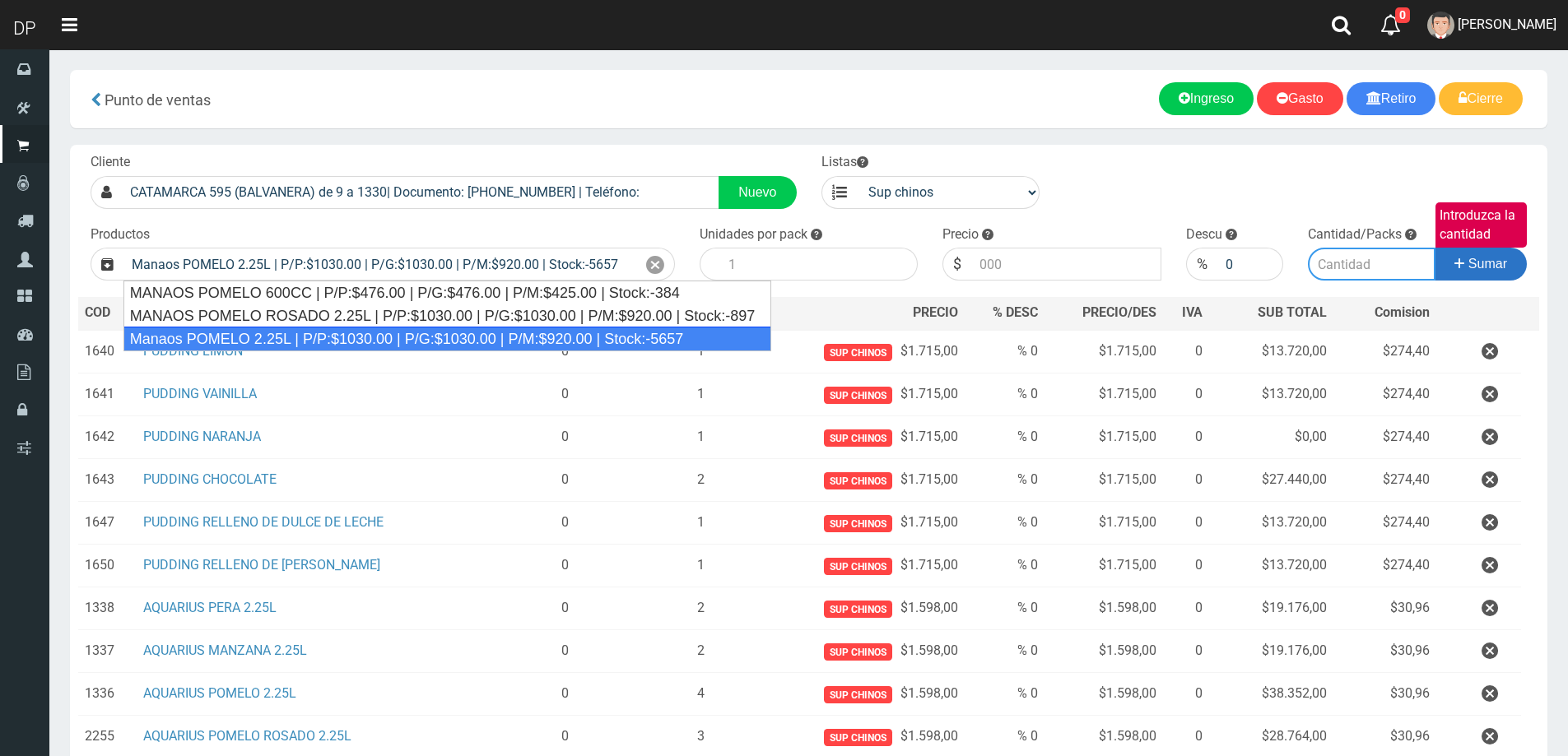
type input "6"
type input "1030.00"
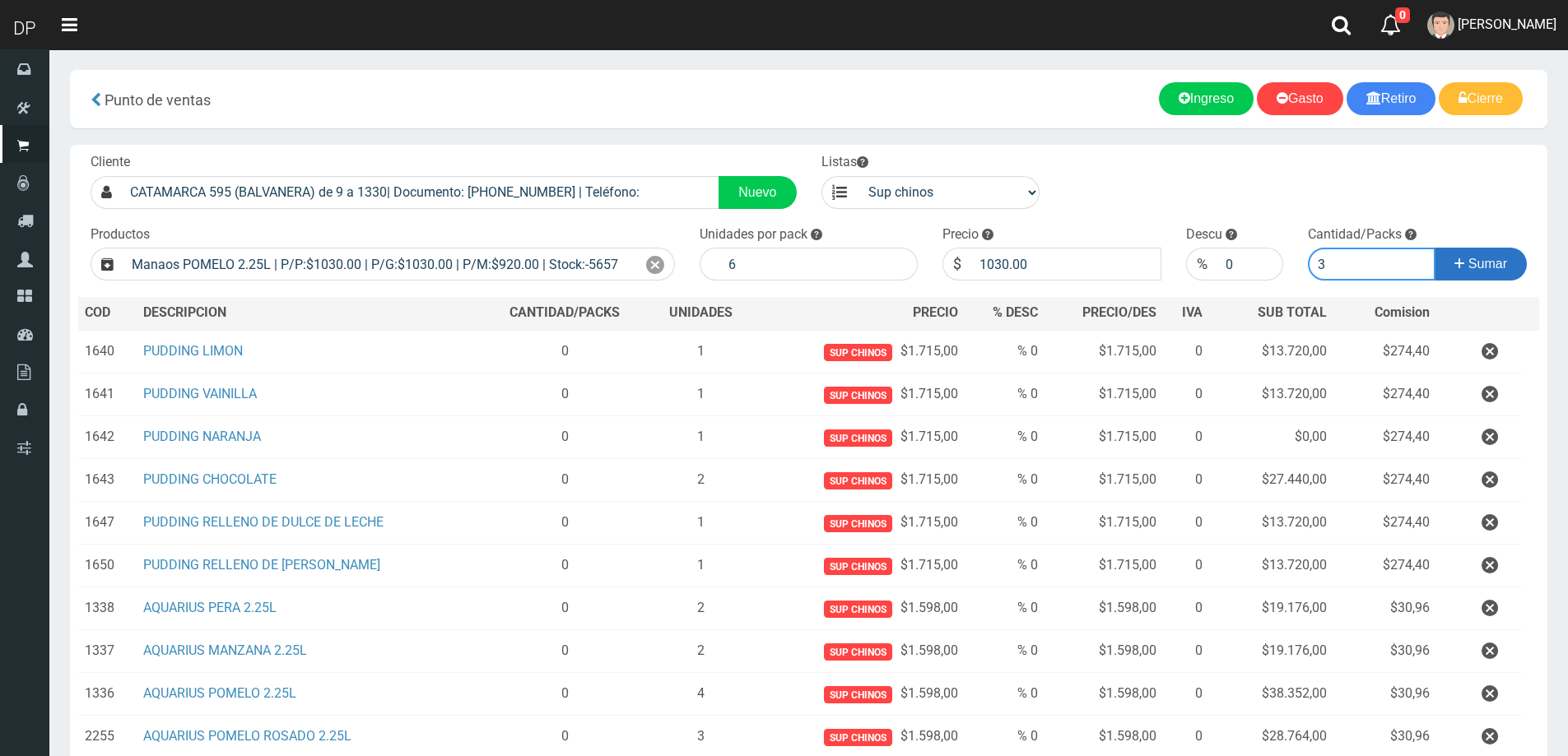
type input "3"
click at [1435, 247] on button "Sumar" at bounding box center [1481, 263] width 93 height 33
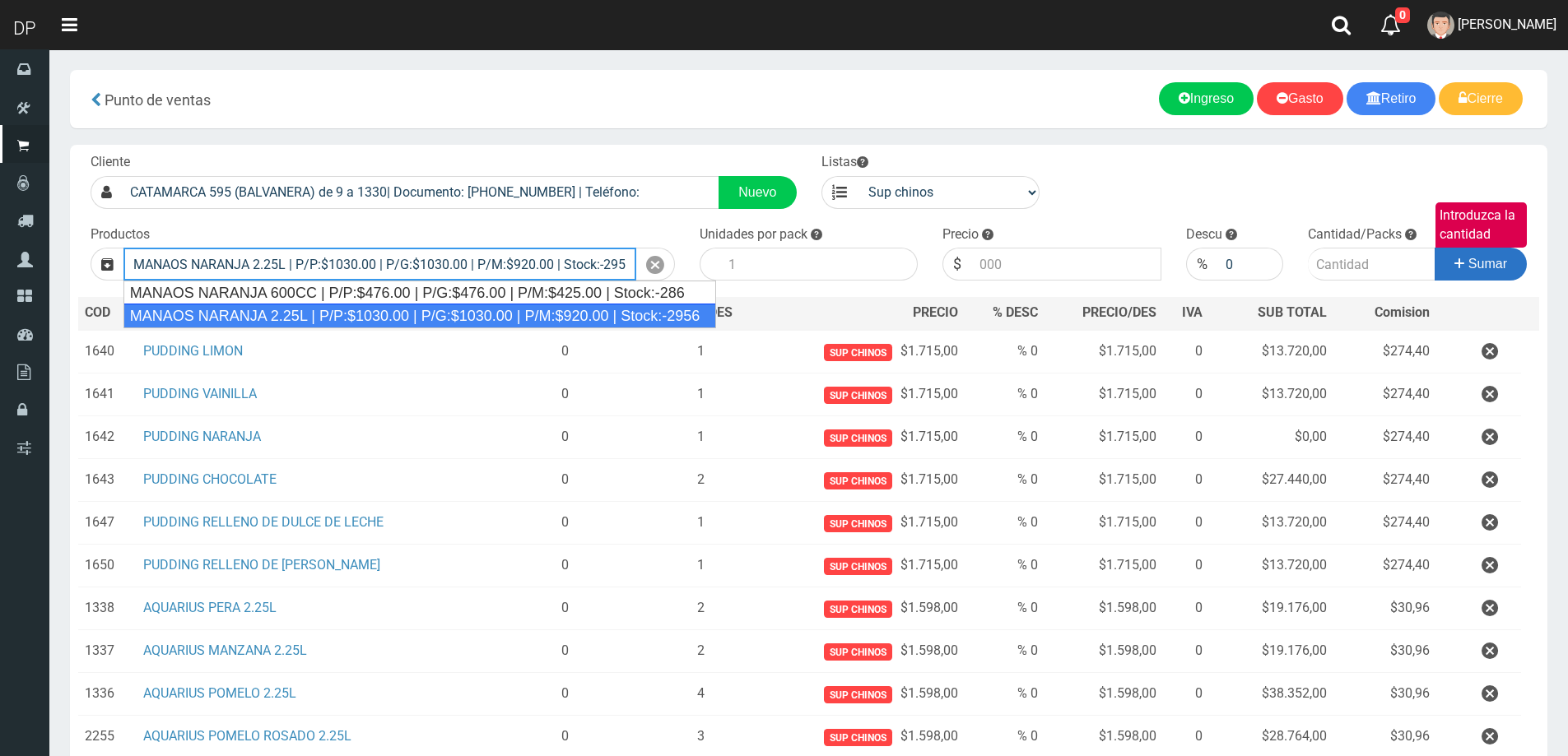
type input "MANAOS NARANJA 2.25L | P/P:$1030.00 | P/G:$1030.00 | P/M:$920.00 | Stock:-2956"
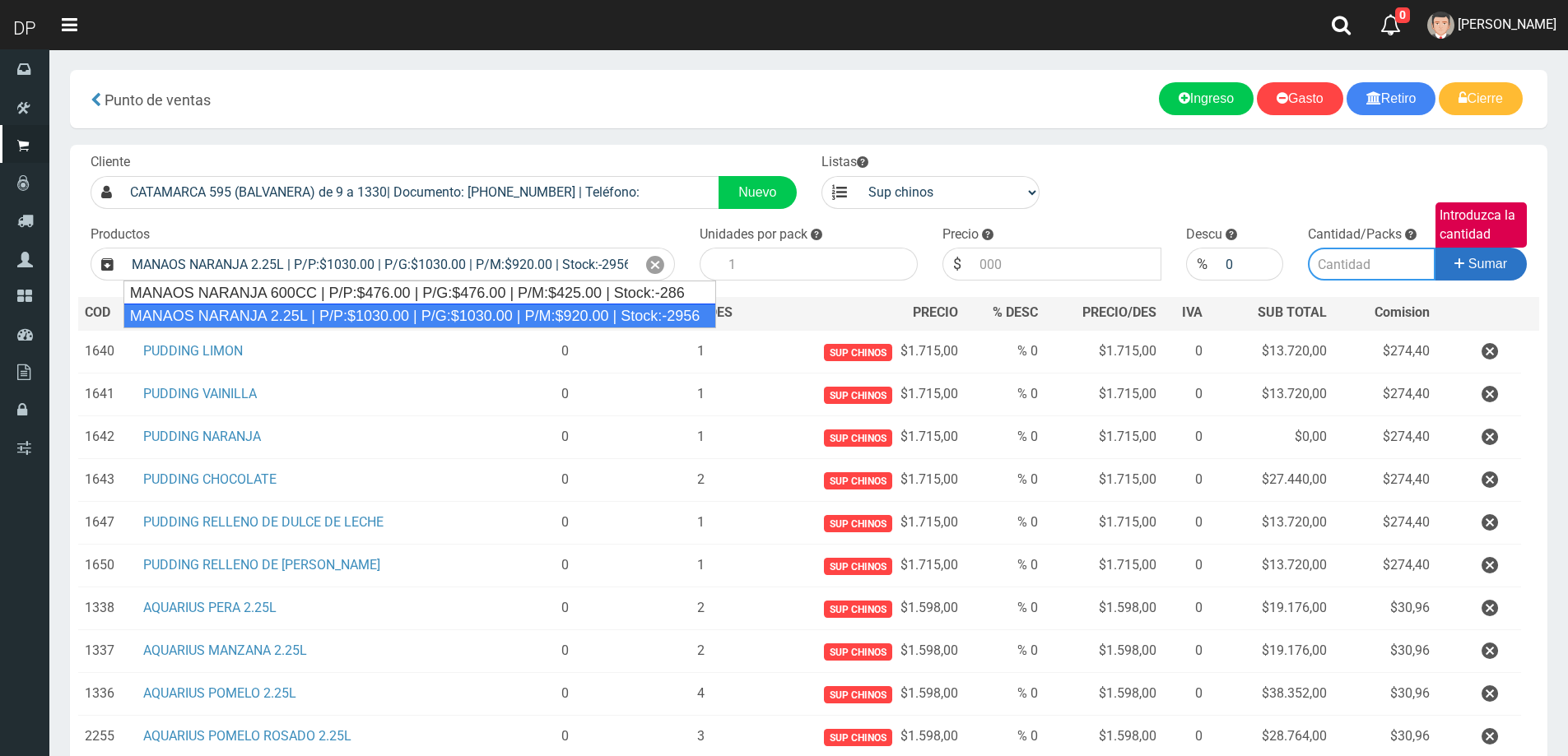
type input "6"
type input "1030.00"
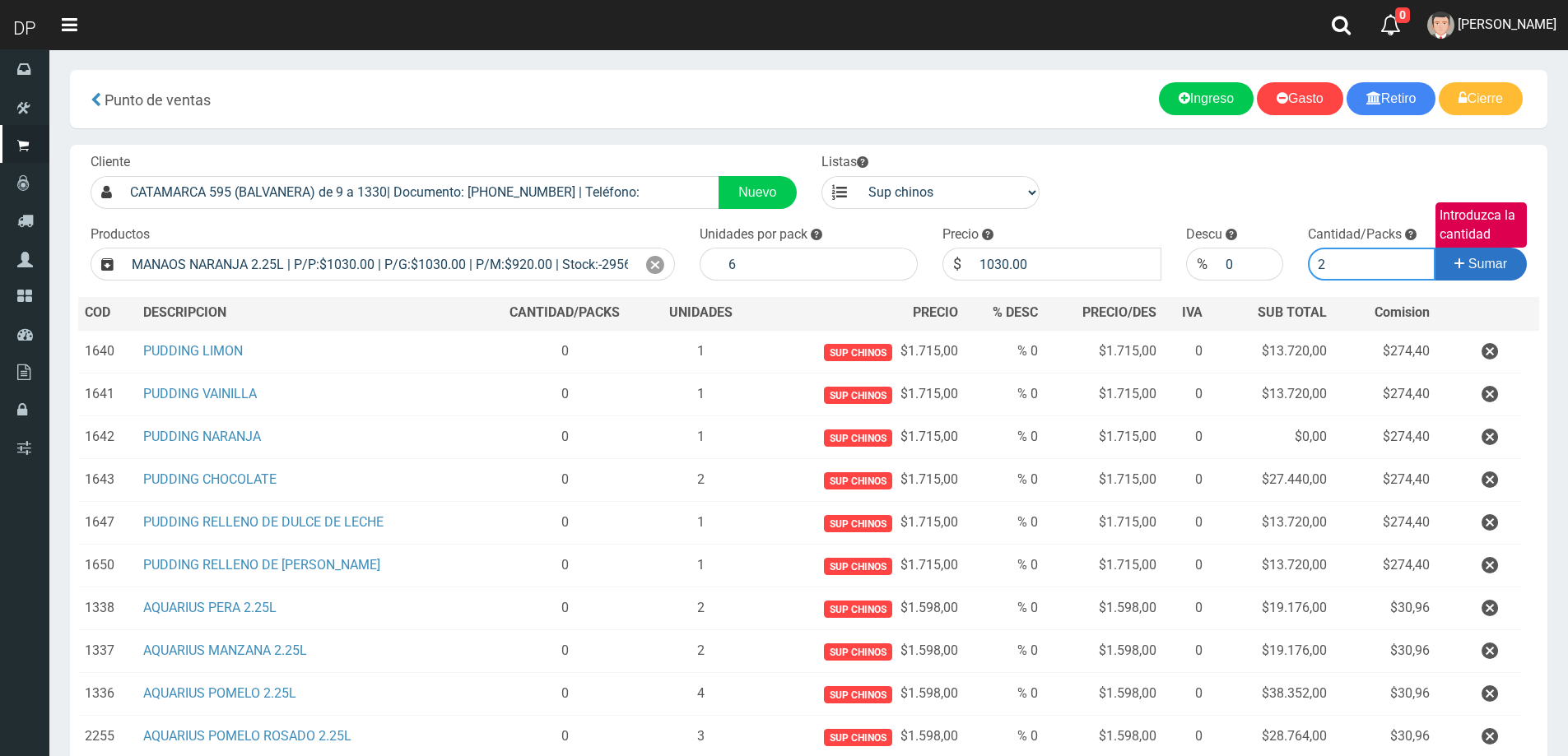
type input "2"
click at [1435, 247] on button "Sumar" at bounding box center [1481, 263] width 93 height 33
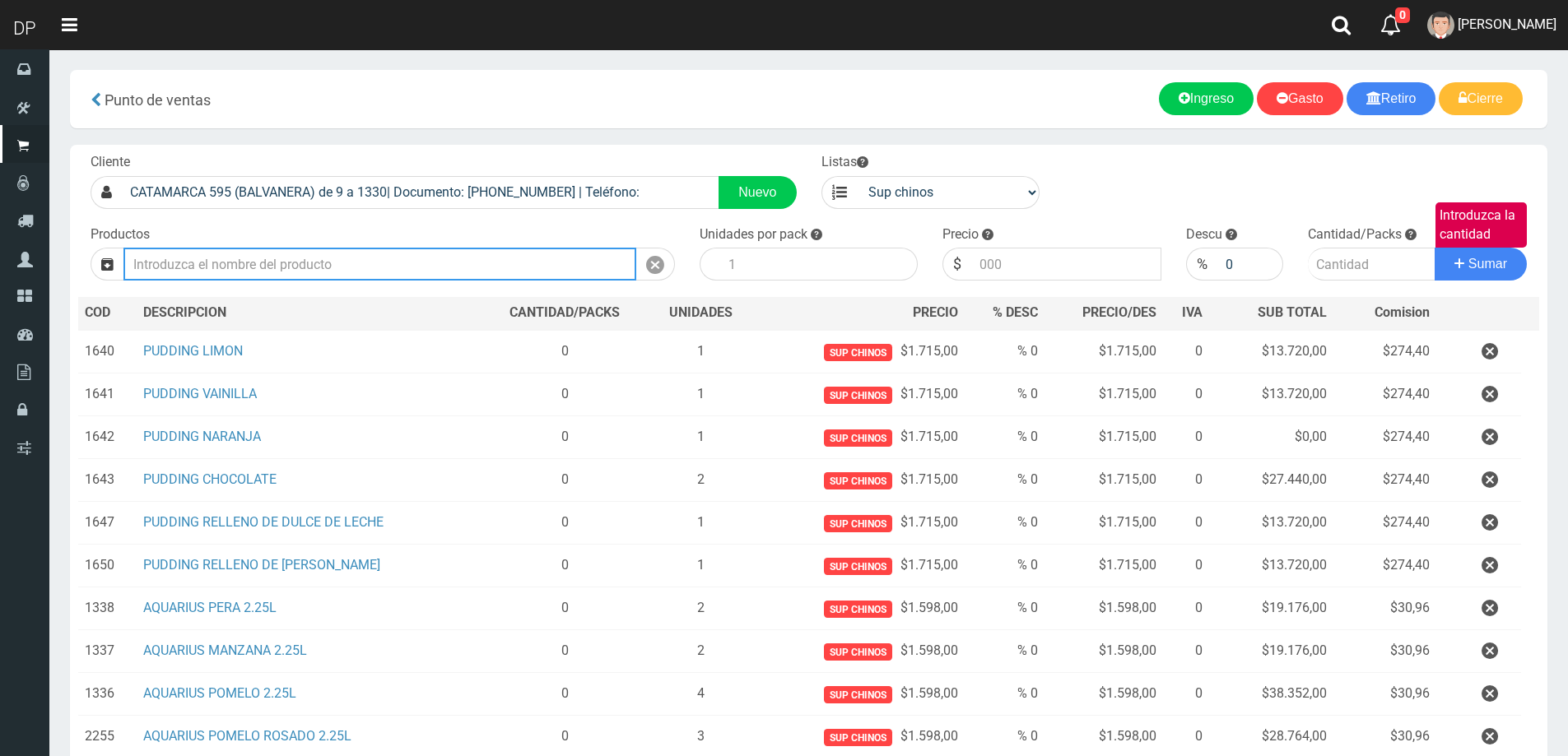
click at [451, 265] on input "Introduzca los productos" at bounding box center [379, 263] width 512 height 33
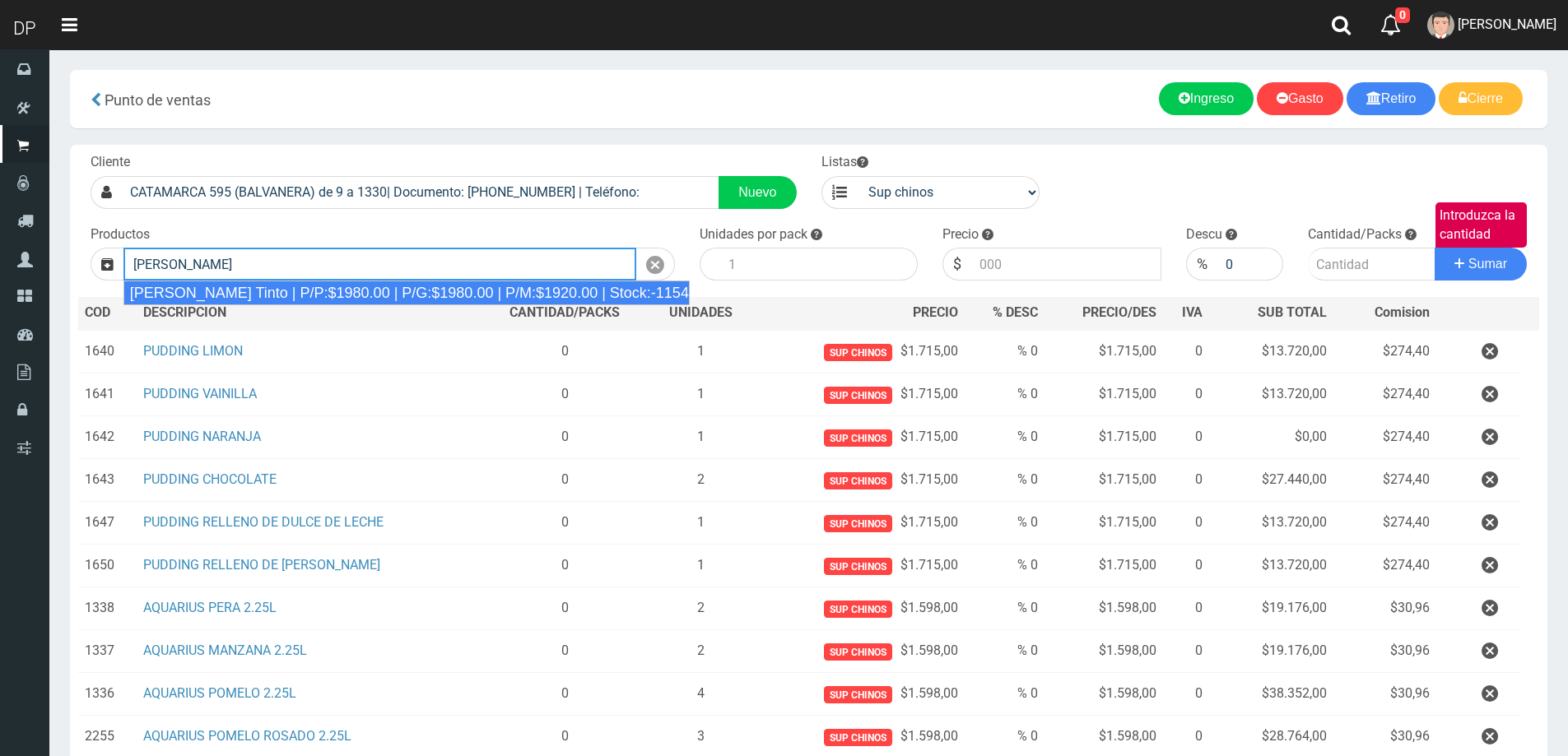
click at [448, 292] on div "[PERSON_NAME] Tinto | P/P:$1980.00 | P/G:$1980.00 | P/M:$1920.00 | Stock:-11540" at bounding box center [406, 293] width 567 height 25
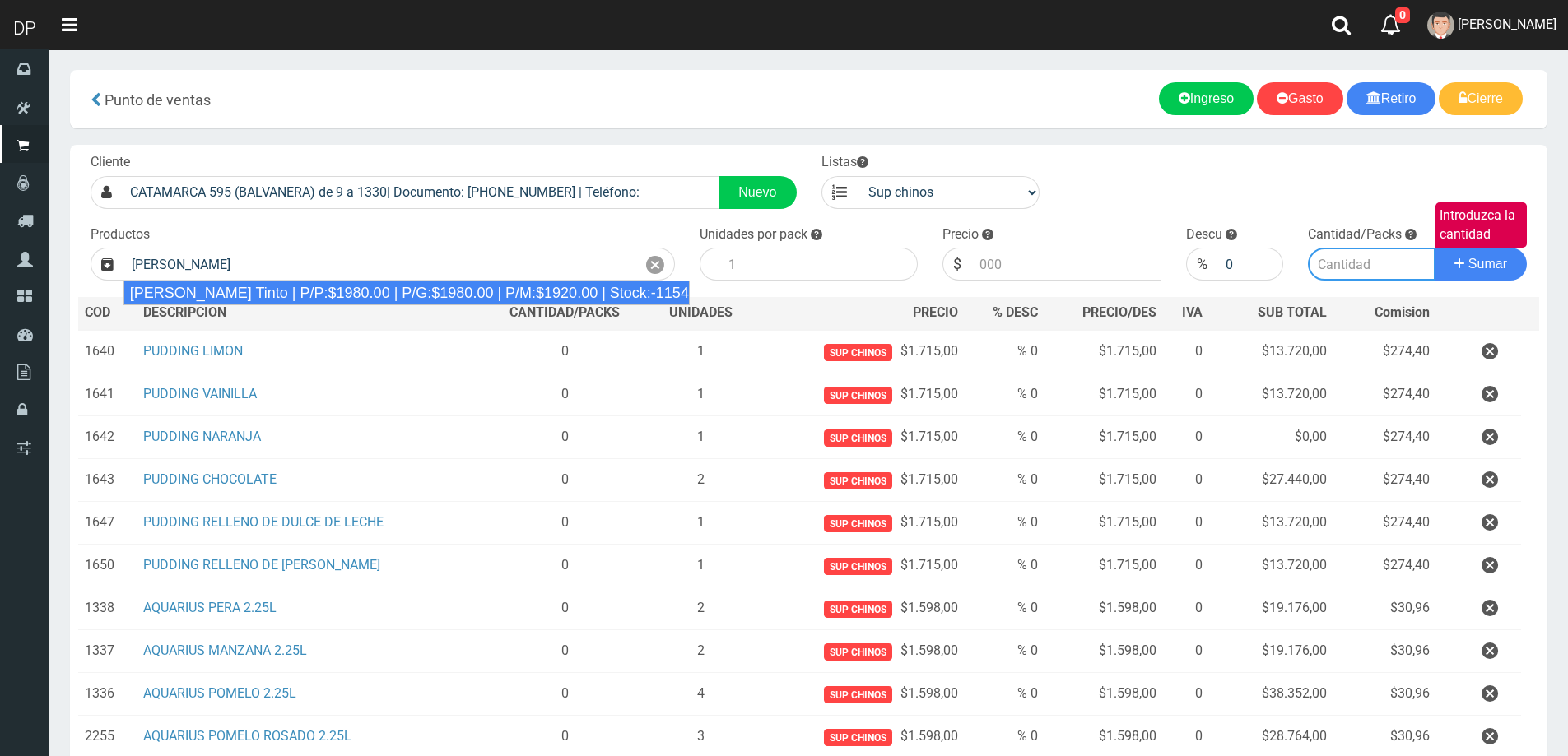
type input "[PERSON_NAME] Tinto | P/P:$1980.00 | P/G:$1980.00 | P/M:$1920.00 | Stock:-11540"
type input "6"
type input "1980.00"
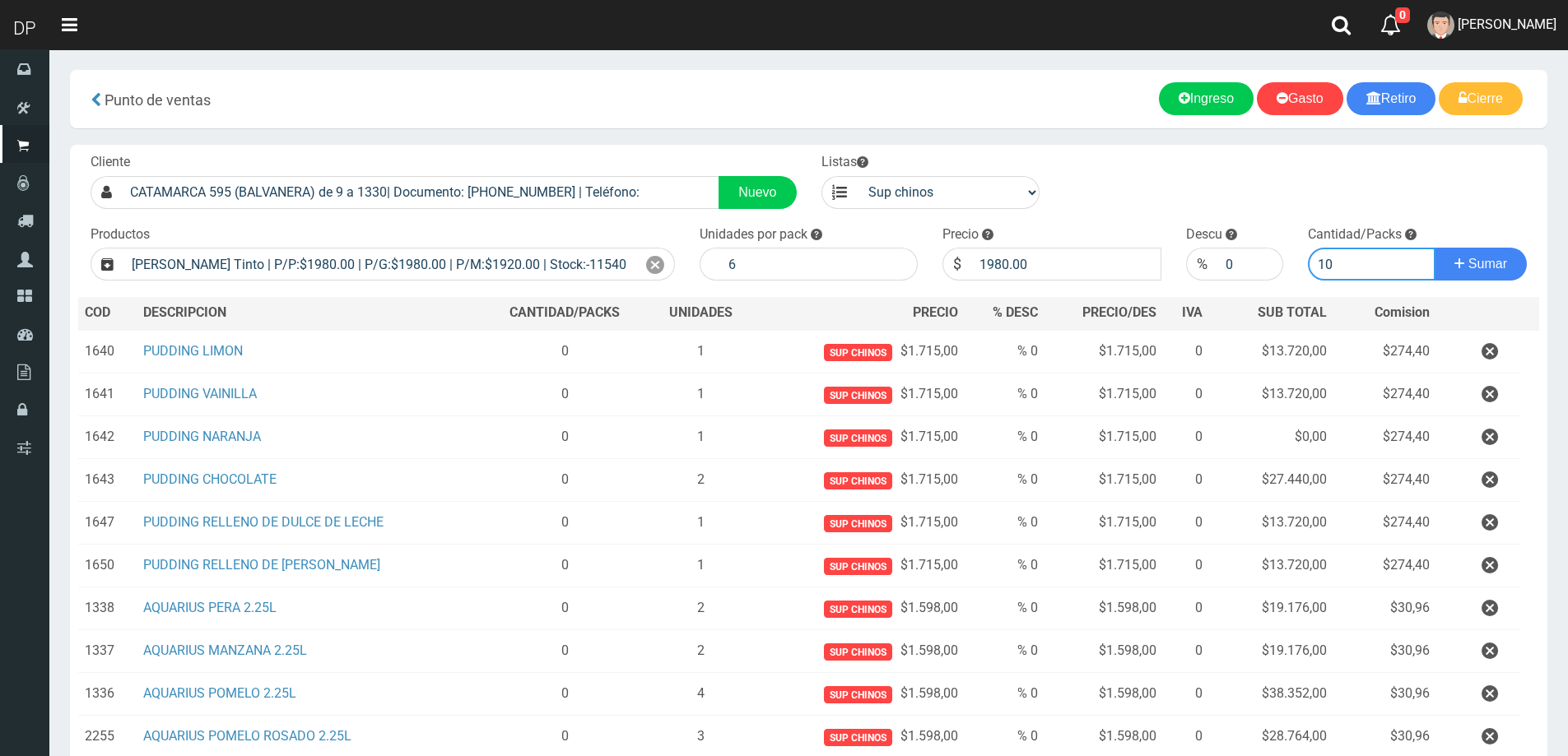
type input "10"
click at [1435, 247] on button "Sumar" at bounding box center [1481, 263] width 93 height 33
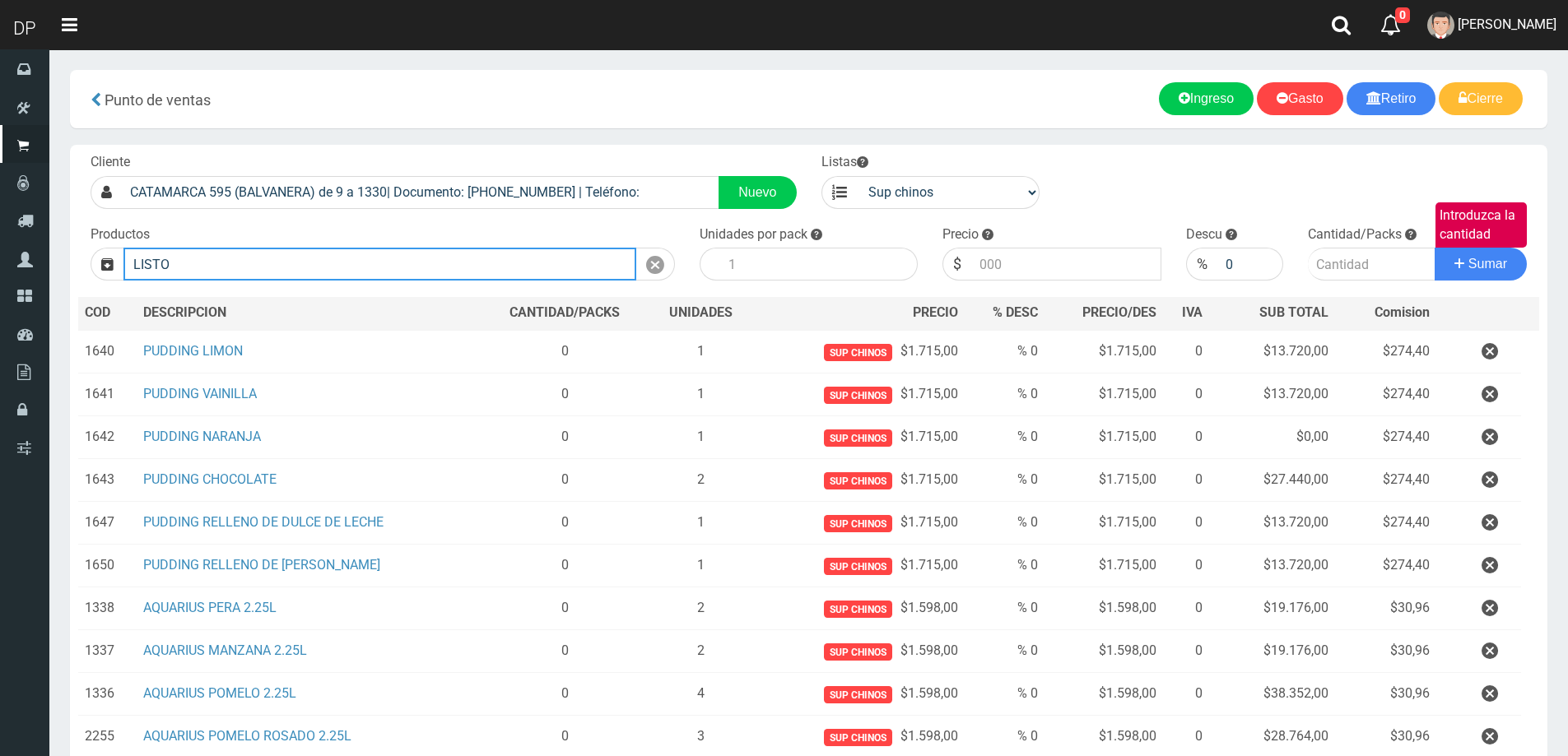
drag, startPoint x: 298, startPoint y: 267, endPoint x: 201, endPoint y: 249, distance: 98.7
click at [202, 250] on input "LISTO" at bounding box center [379, 263] width 512 height 33
type input "L"
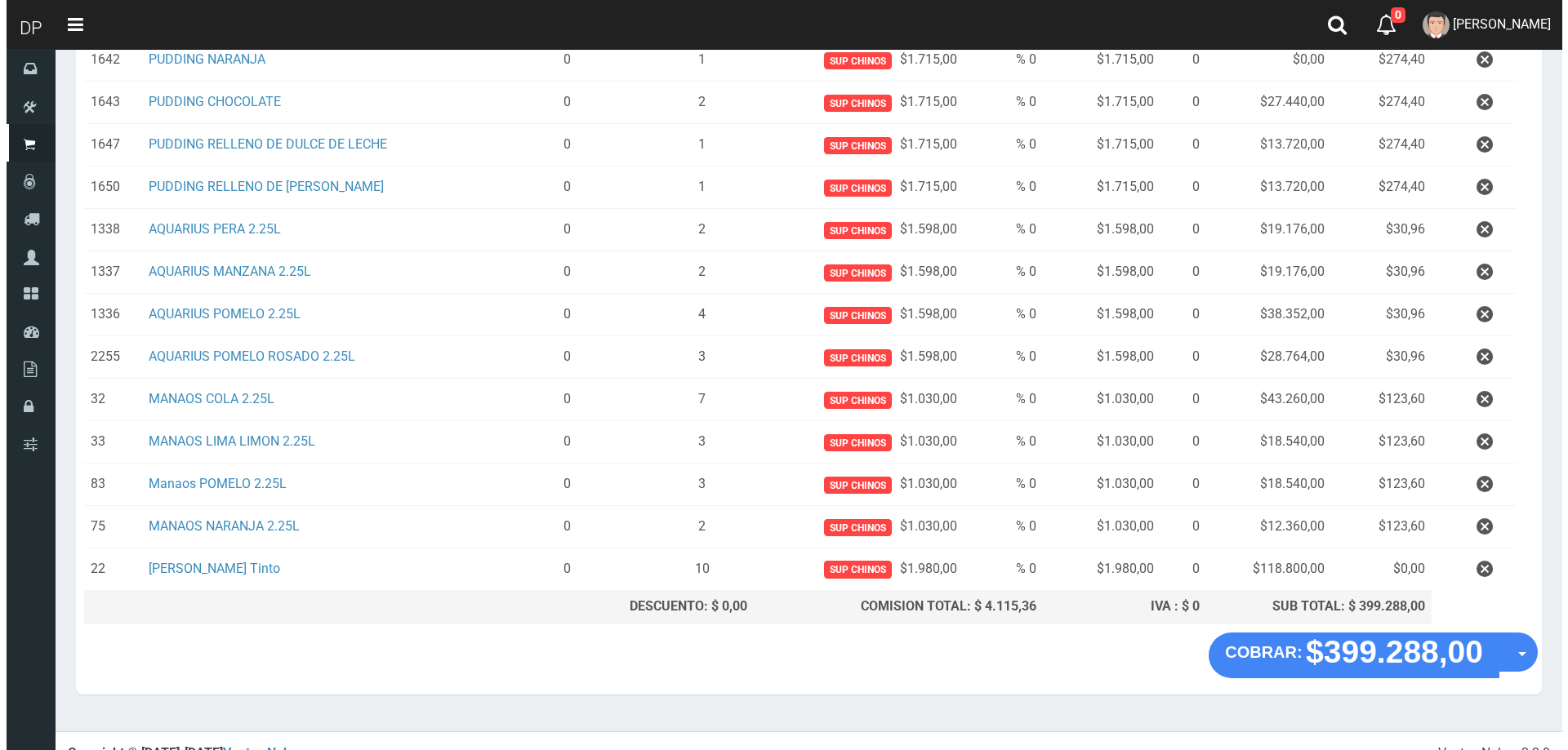
scroll to position [393, 0]
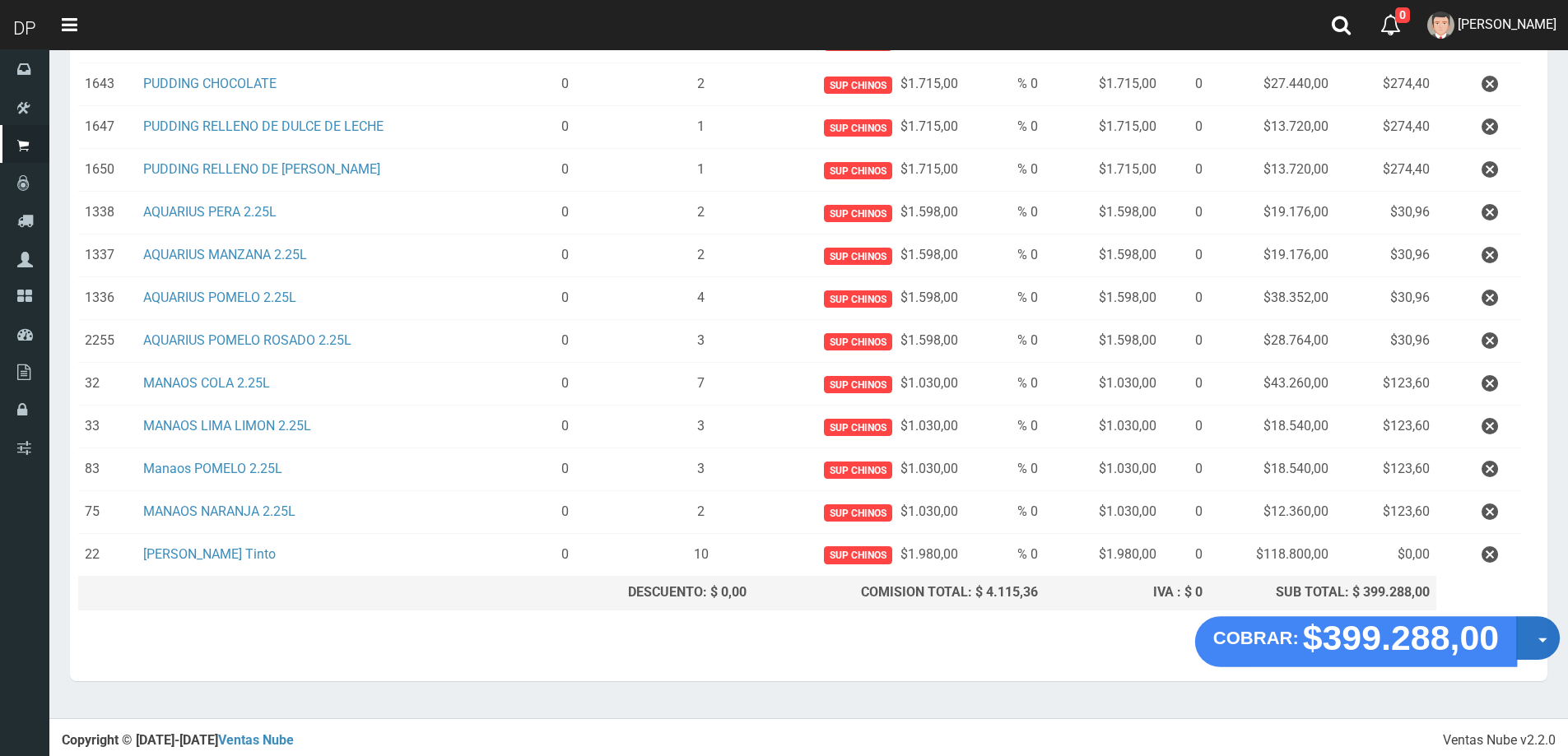
click at [1527, 642] on button "Opciones" at bounding box center [1537, 638] width 43 height 43
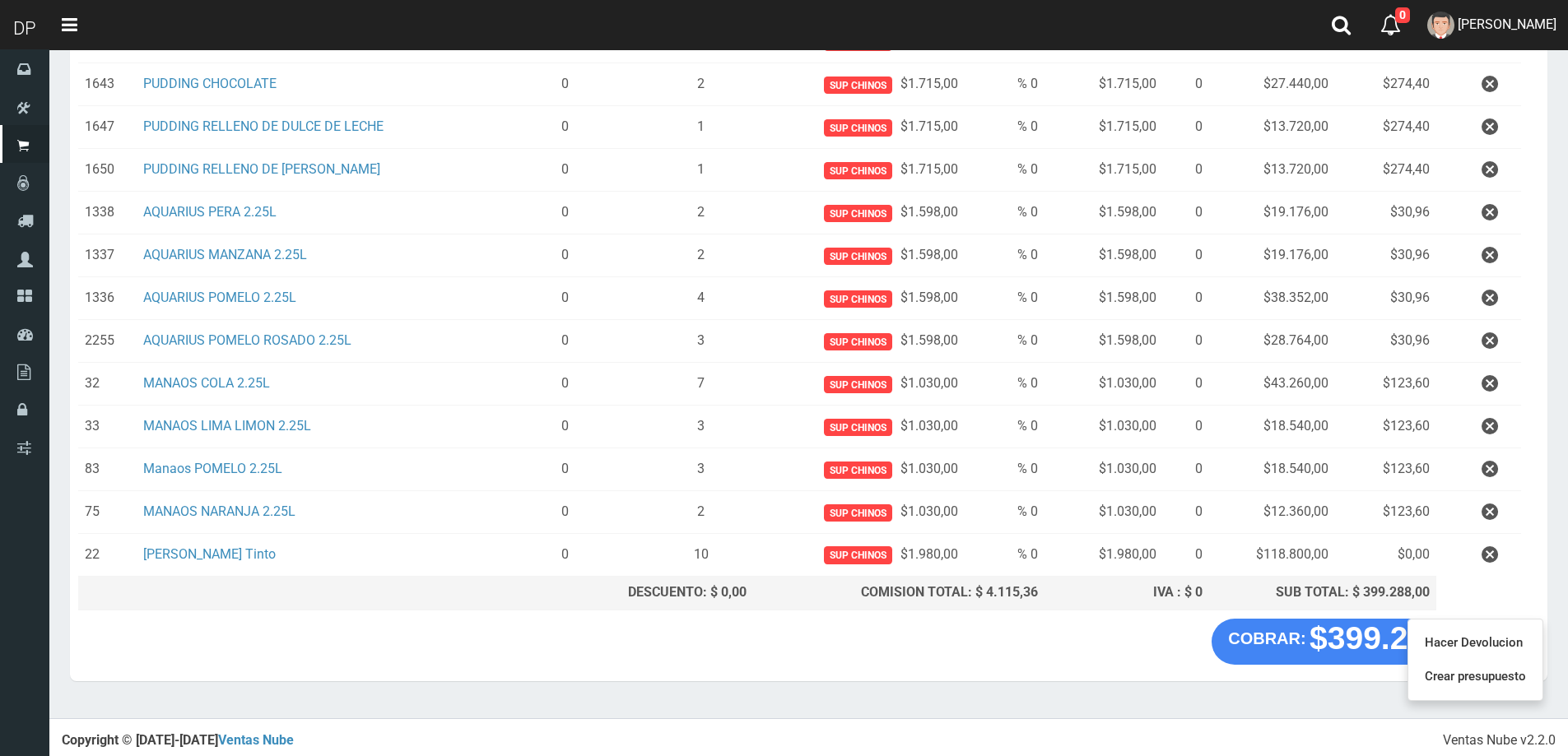
click at [1096, 644] on "COBRAR: $399.288,00 Opciones Hacer Devolucion Crear presupuesto" at bounding box center [808, 642] width 1469 height 46
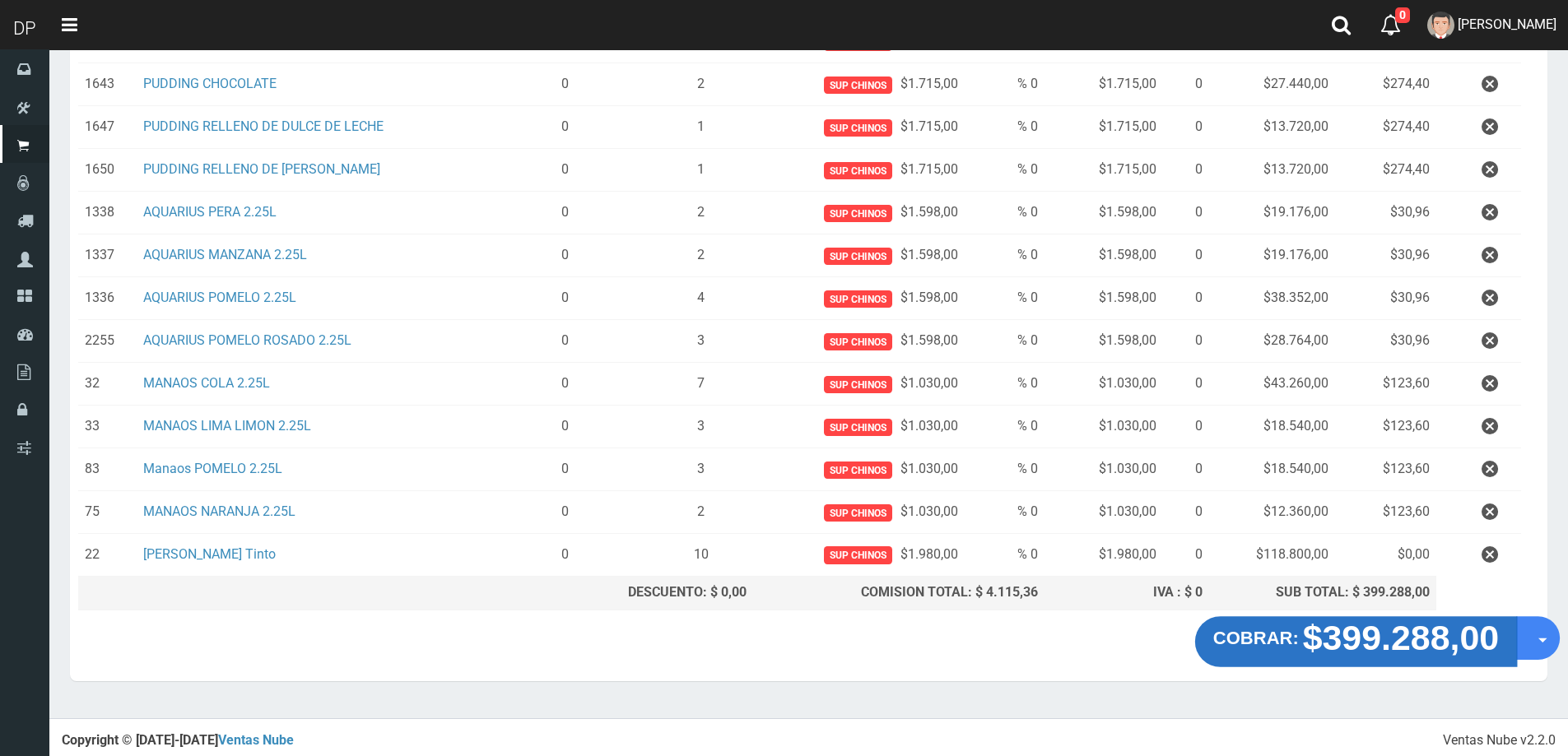
click at [1390, 626] on strong "$399.288,00" at bounding box center [1401, 637] width 197 height 38
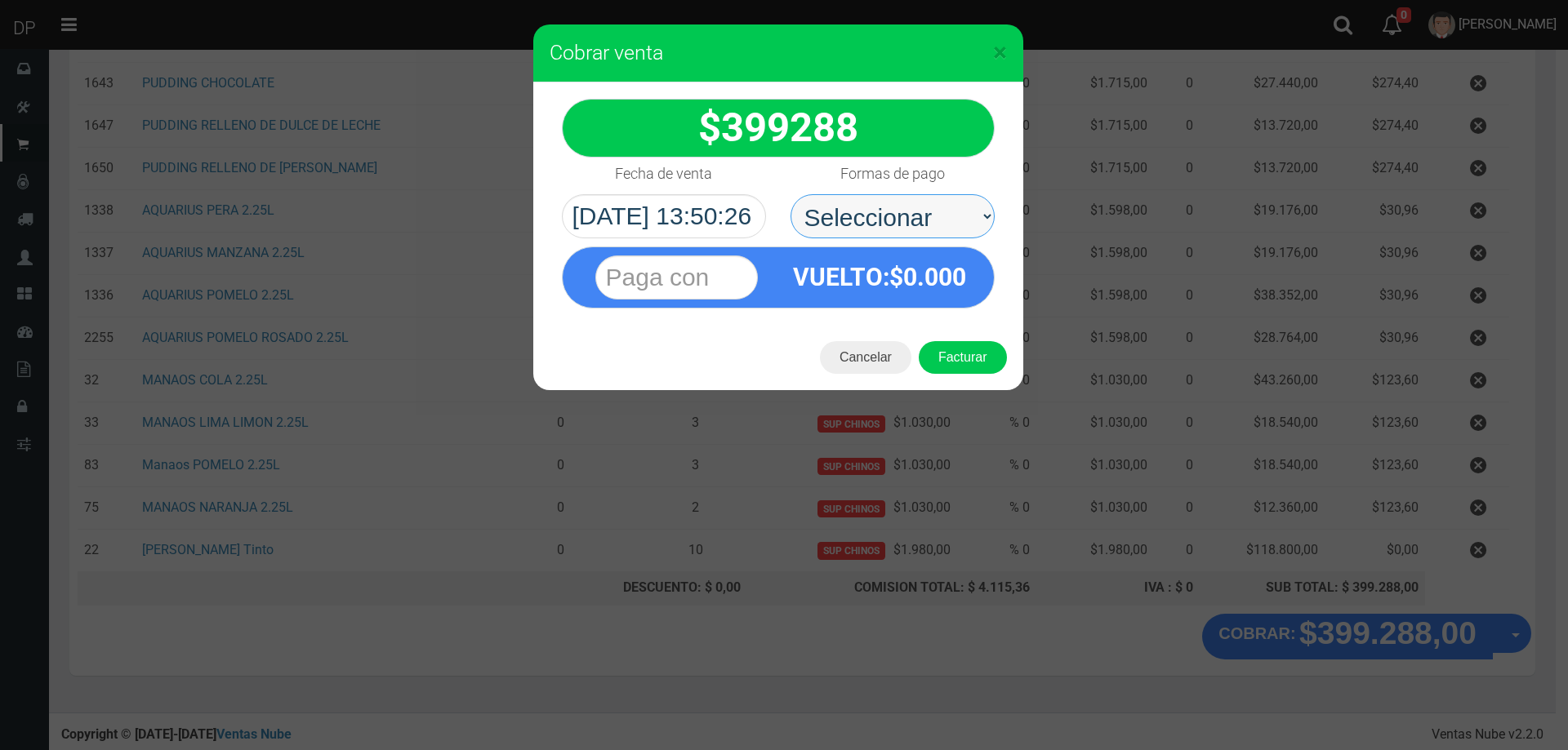
click at [876, 216] on select "Seleccionar Efectivo Tarjeta de Crédito Depósito Débito" at bounding box center [892, 216] width 204 height 44
select select "Efectivo"
click at [790, 195] on select "Seleccionar Efectivo Tarjeta de Crédito Depósito Débito" at bounding box center [892, 216] width 204 height 44
click at [978, 369] on button "Facturar" at bounding box center [963, 357] width 88 height 32
